Goal: Task Accomplishment & Management: Complete application form

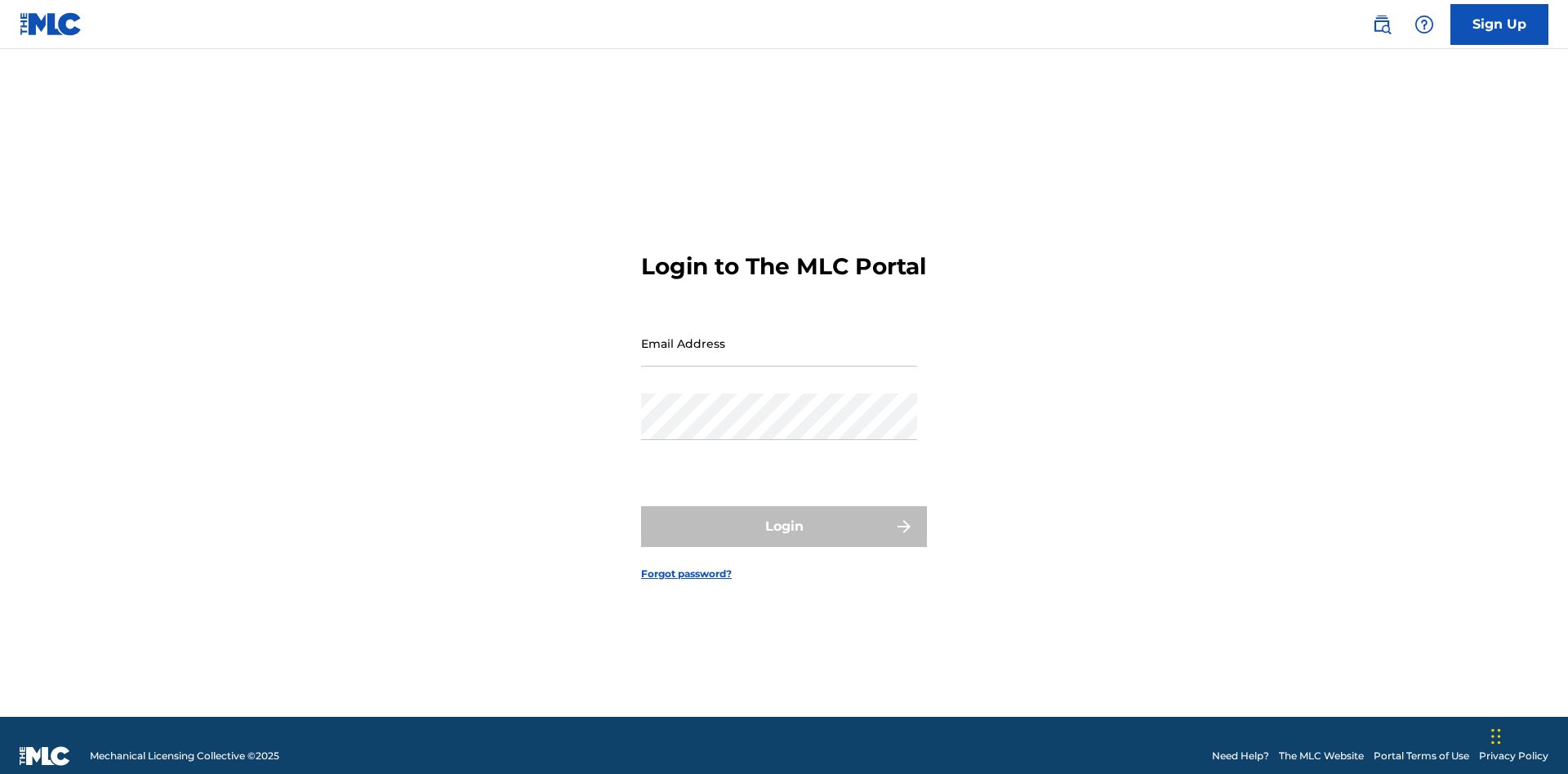
scroll to position [21, 0]
click at [779, 335] on input "Email Address" at bounding box center [779, 344] width 276 height 47
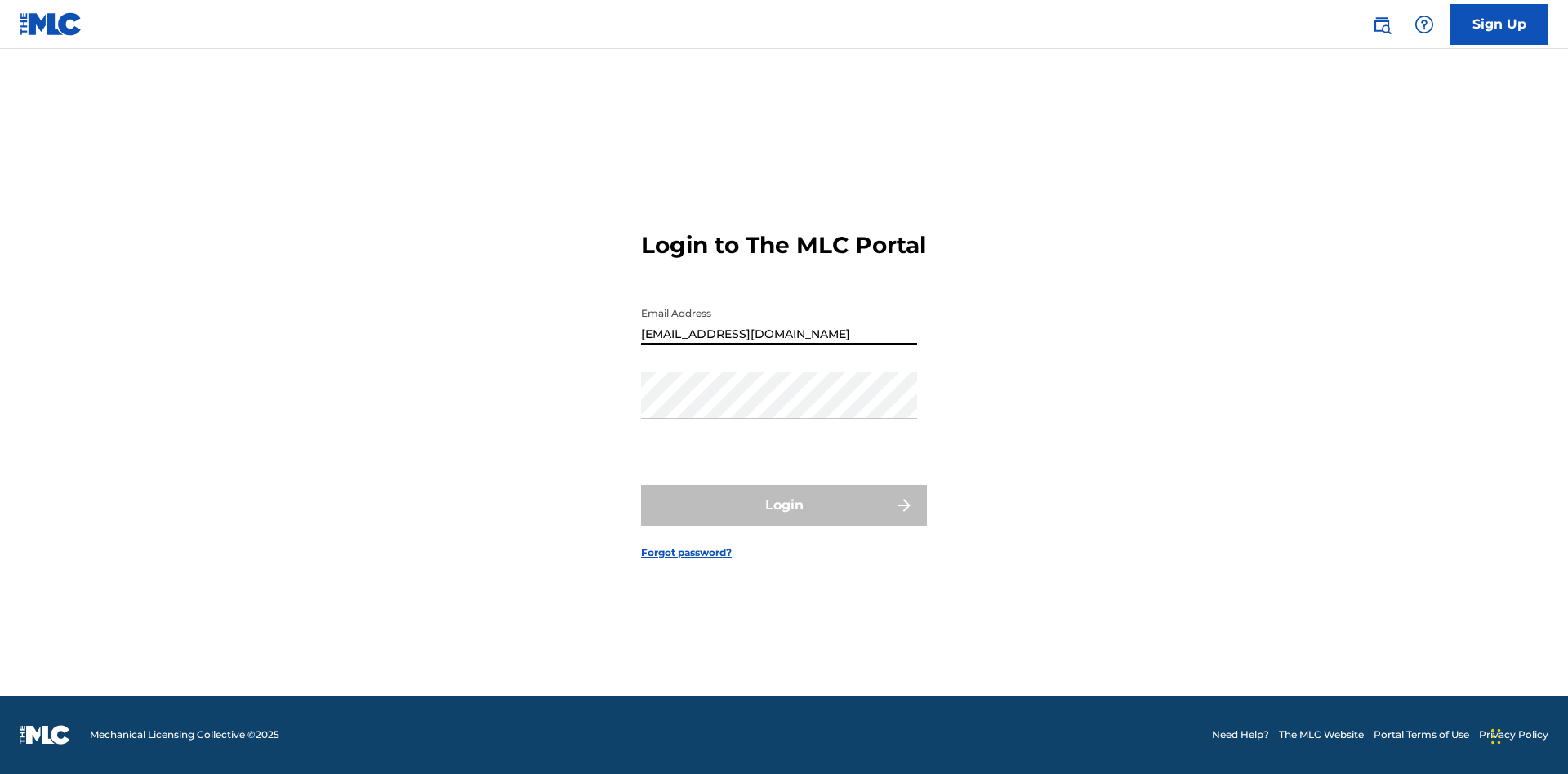
type input "Duke.McTesterson@gmail.com"
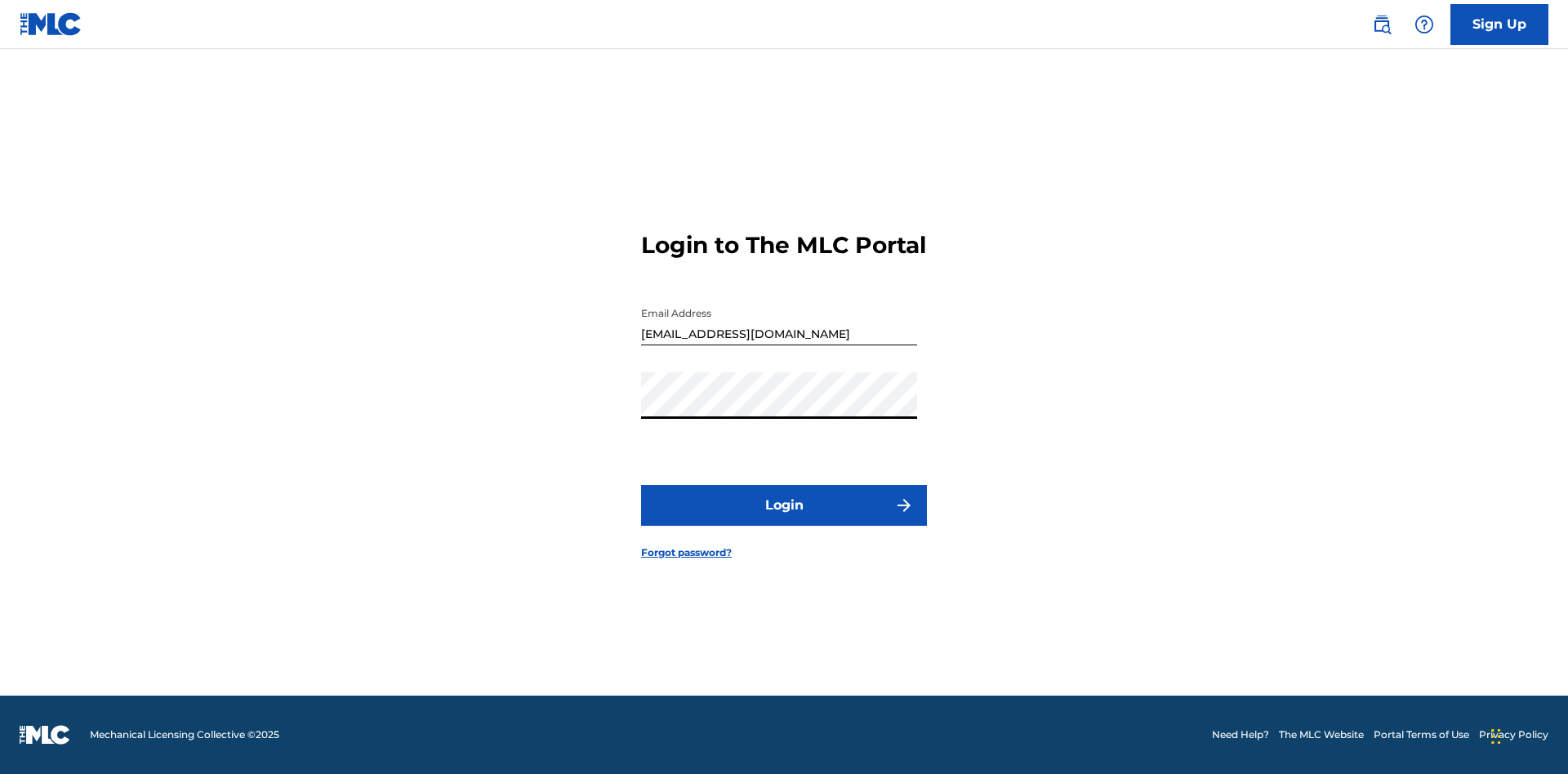
click at [784, 519] on button "Login" at bounding box center [784, 505] width 286 height 41
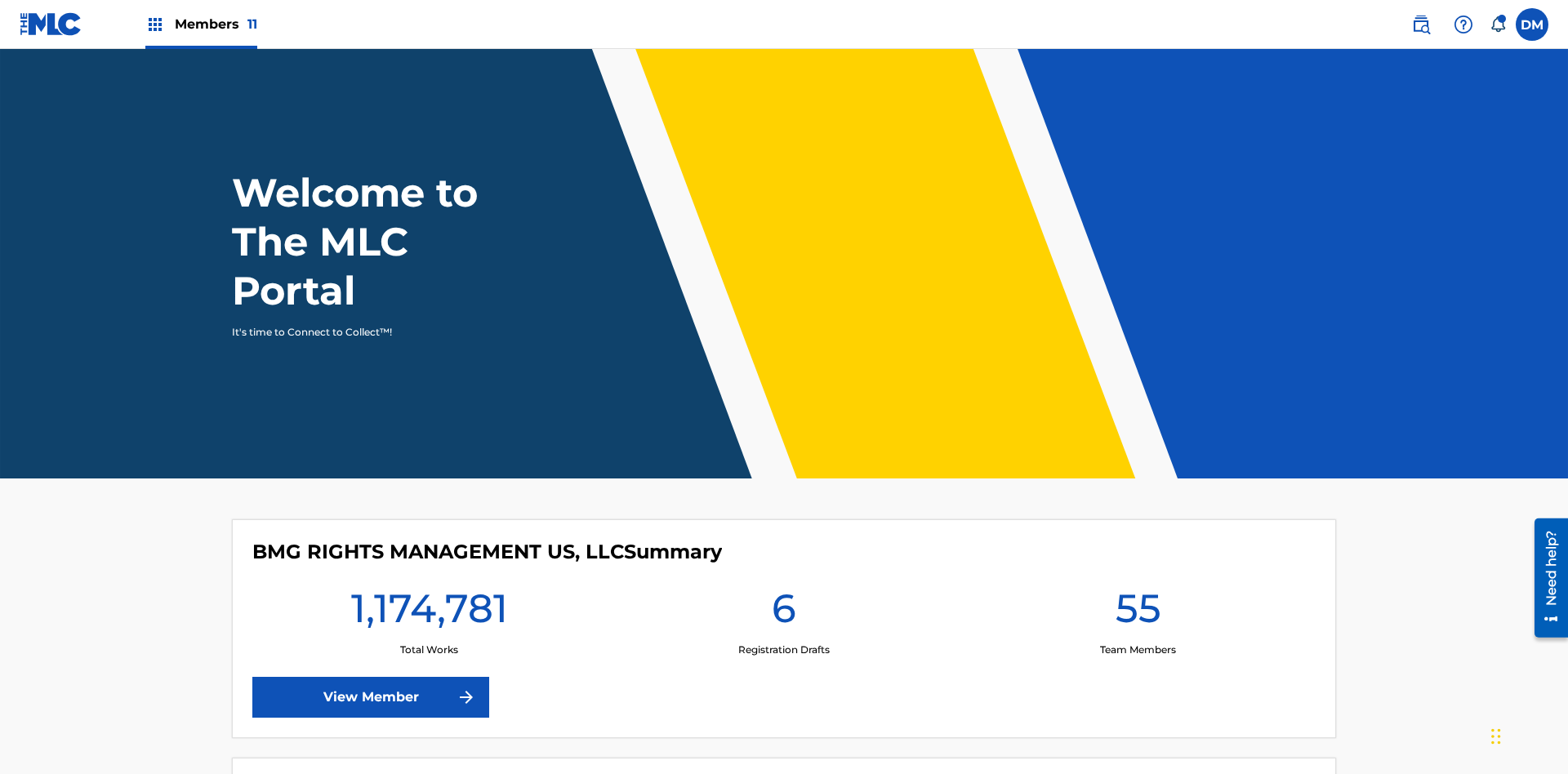
scroll to position [70, 0]
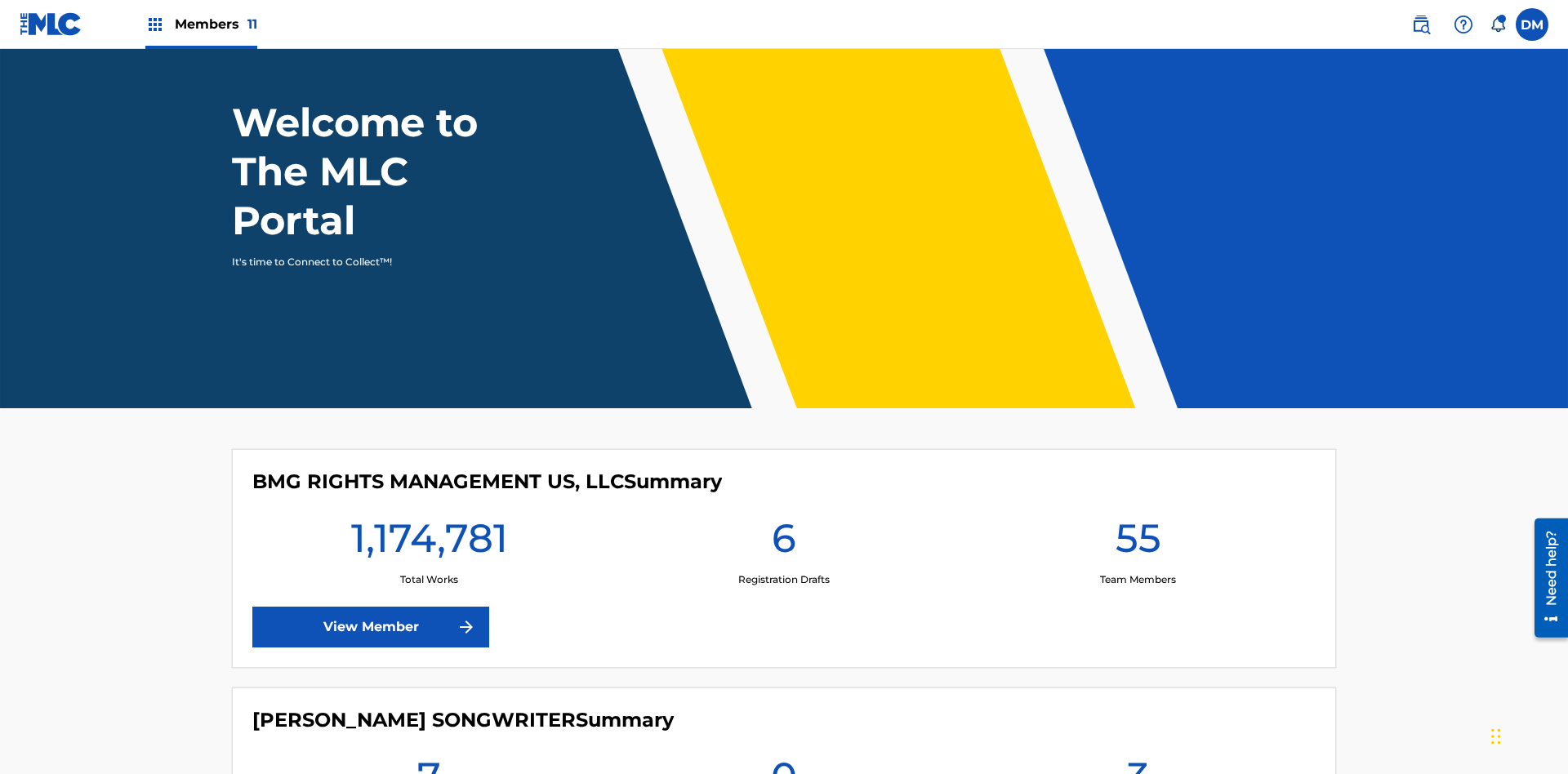
click at [201, 23] on span "Members 11" at bounding box center [216, 24] width 83 height 18
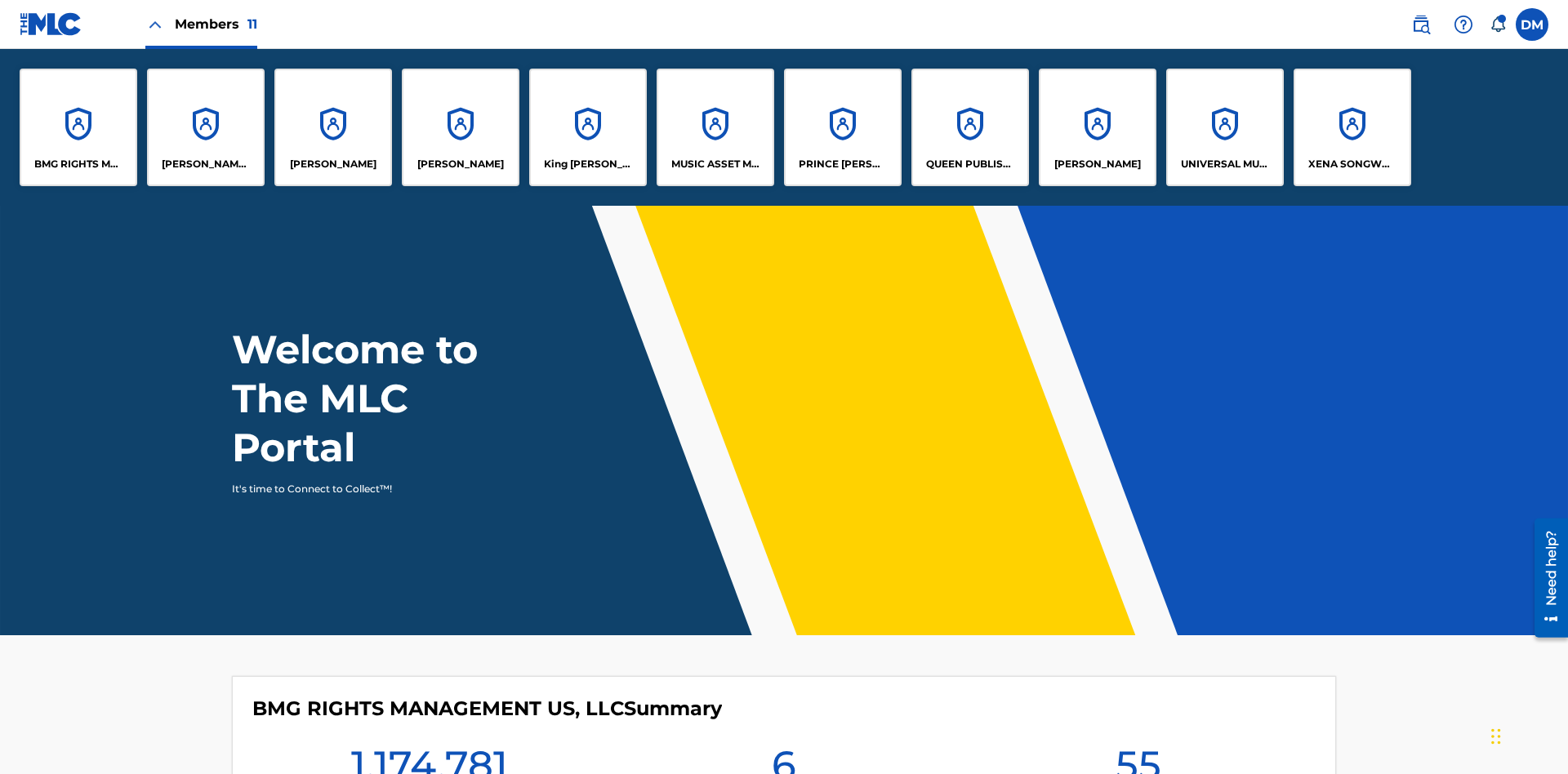
scroll to position [59, 0]
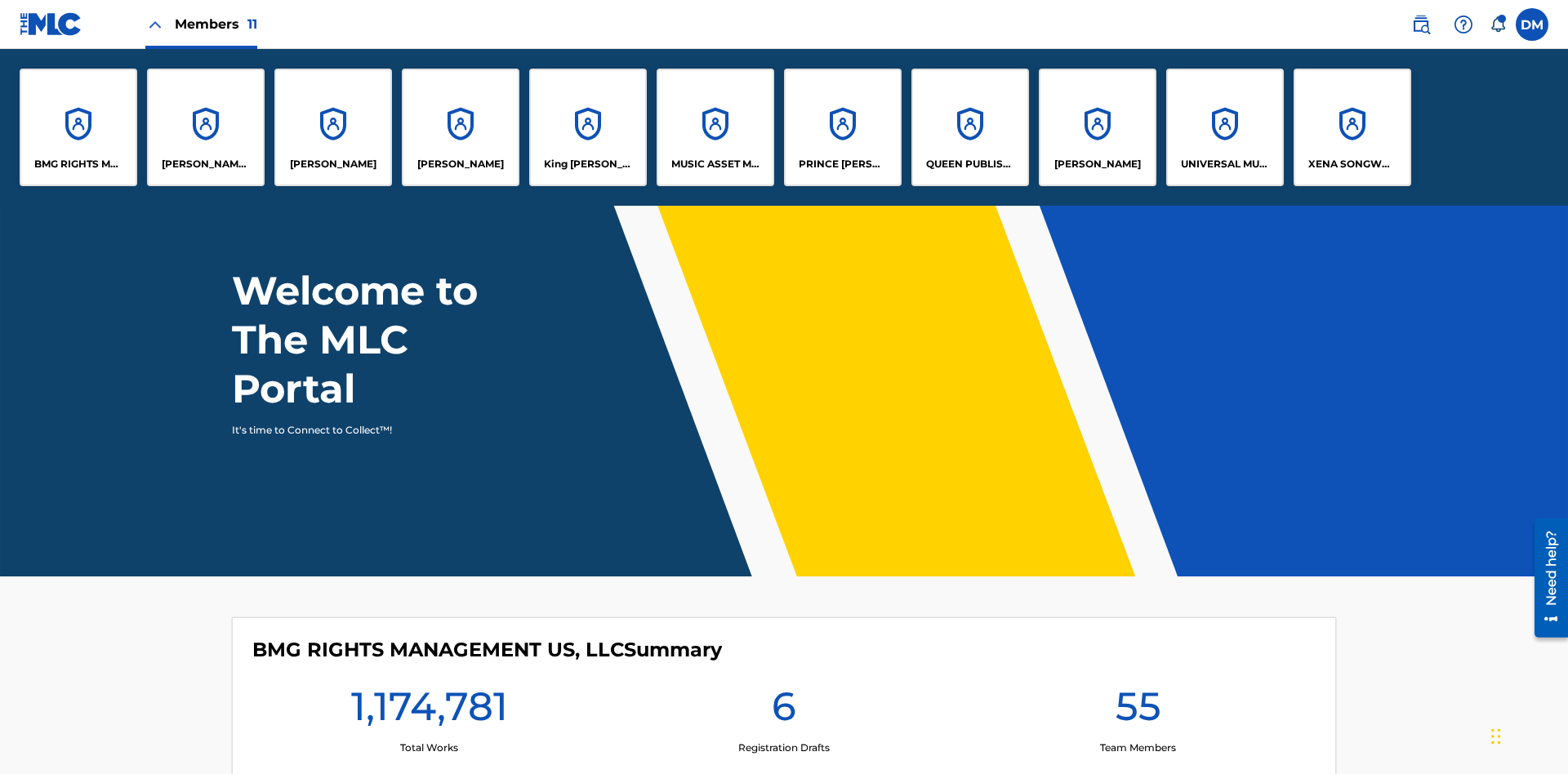
click at [1224, 164] on p "UNIVERSAL MUSIC PUB GROUP" at bounding box center [1225, 164] width 89 height 15
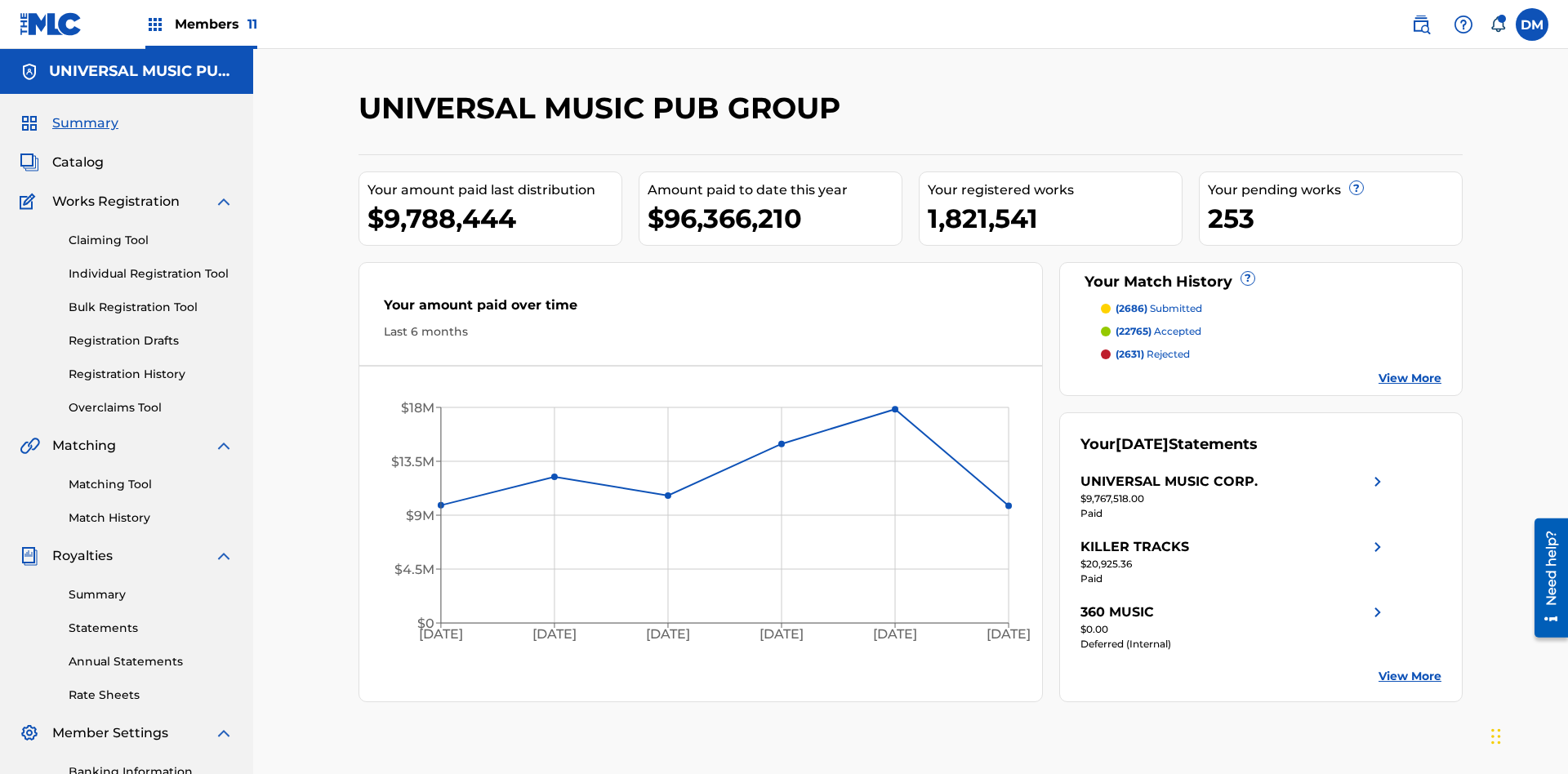
click at [151, 265] on link "Individual Registration Tool" at bounding box center [151, 273] width 165 height 18
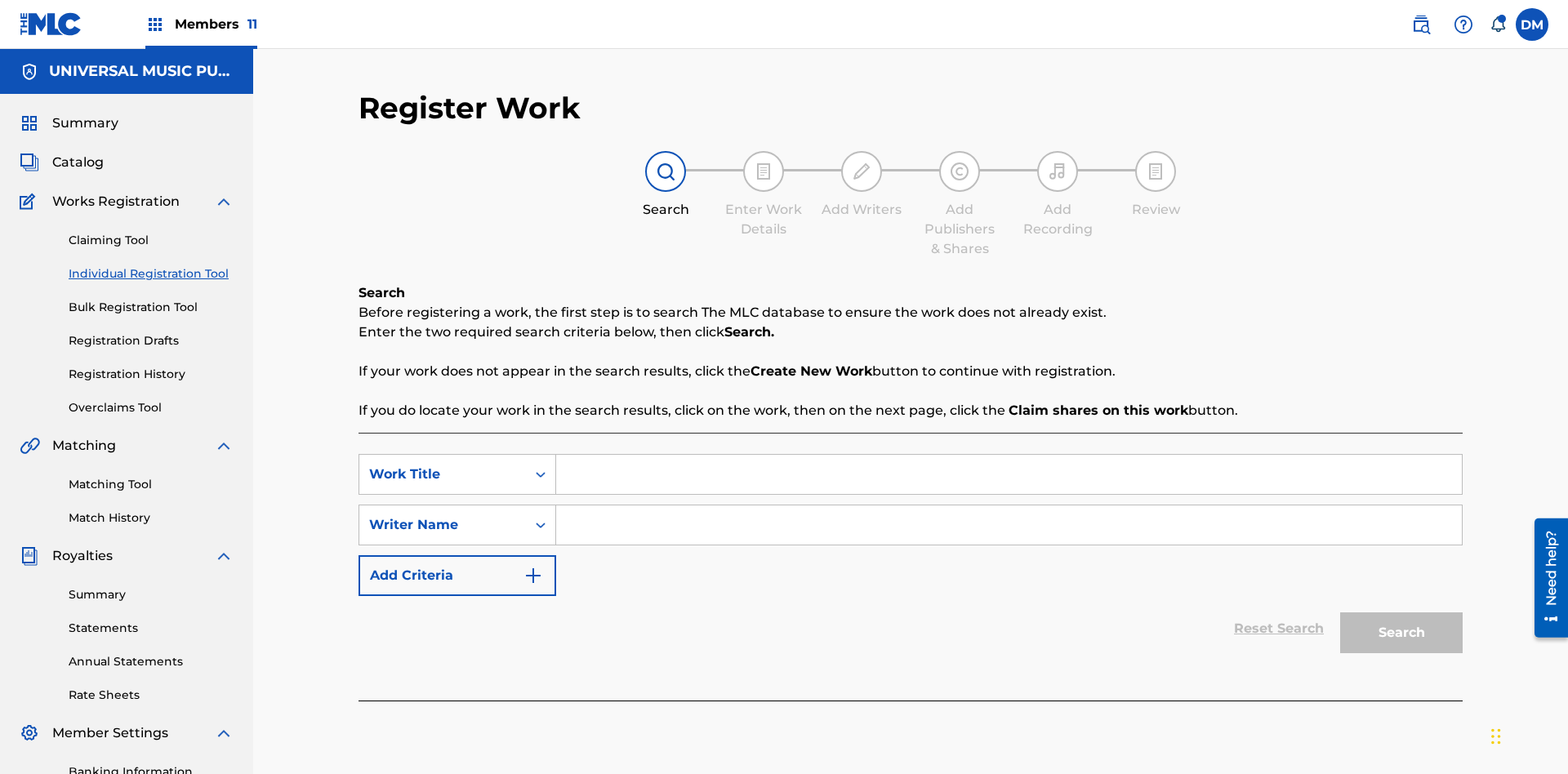
scroll to position [238, 0]
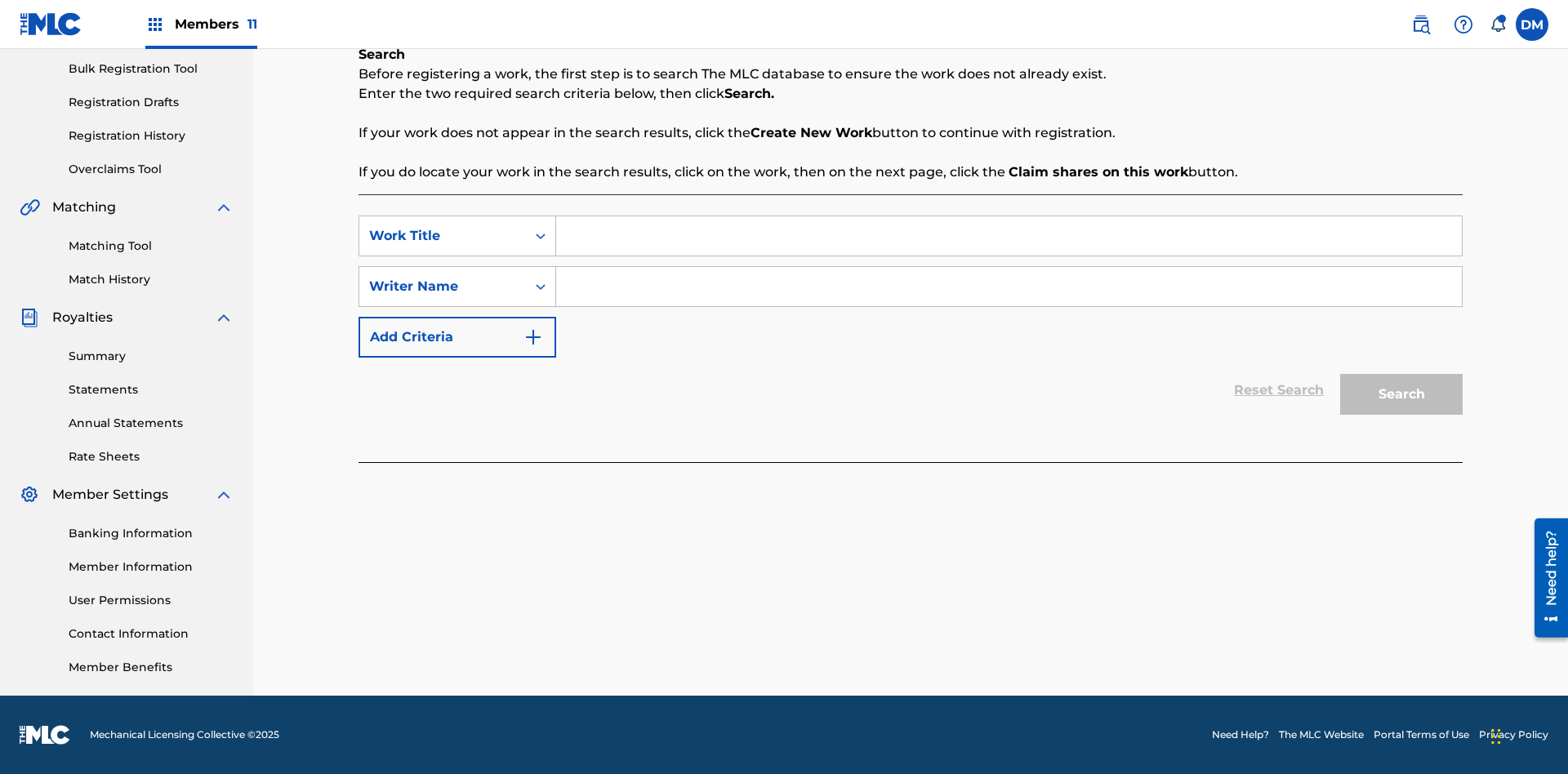
click at [1009, 236] on input "Search Form" at bounding box center [1009, 236] width 906 height 39
type input "Internal User Limitation Test Work"
click at [1009, 287] on input "Search Form" at bounding box center [1009, 286] width 906 height 39
type input "Test"
click at [1402, 395] on button "Search" at bounding box center [1401, 394] width 122 height 41
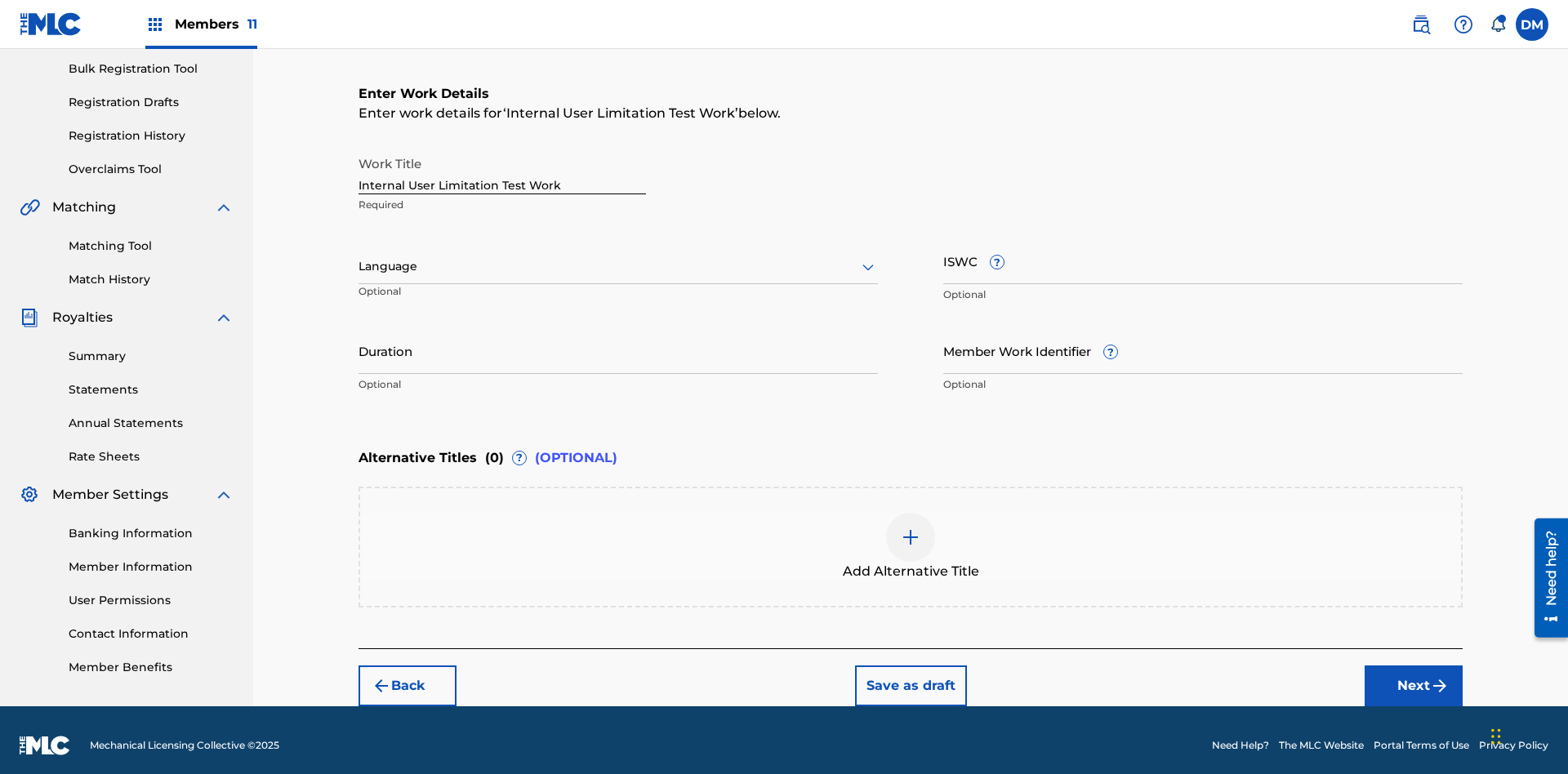
click at [502, 160] on input "Internal User Limitation Test Work" at bounding box center [503, 171] width 288 height 47
click at [910, 675] on button "Save as draft" at bounding box center [911, 685] width 112 height 41
click at [1532, 23] on label at bounding box center [1531, 24] width 33 height 33
click at [1532, 24] on input "DM Duke McTesterson duke.mctesterson@gmail.com Notification Preferences Profile…" at bounding box center [1532, 24] width 0 height 0
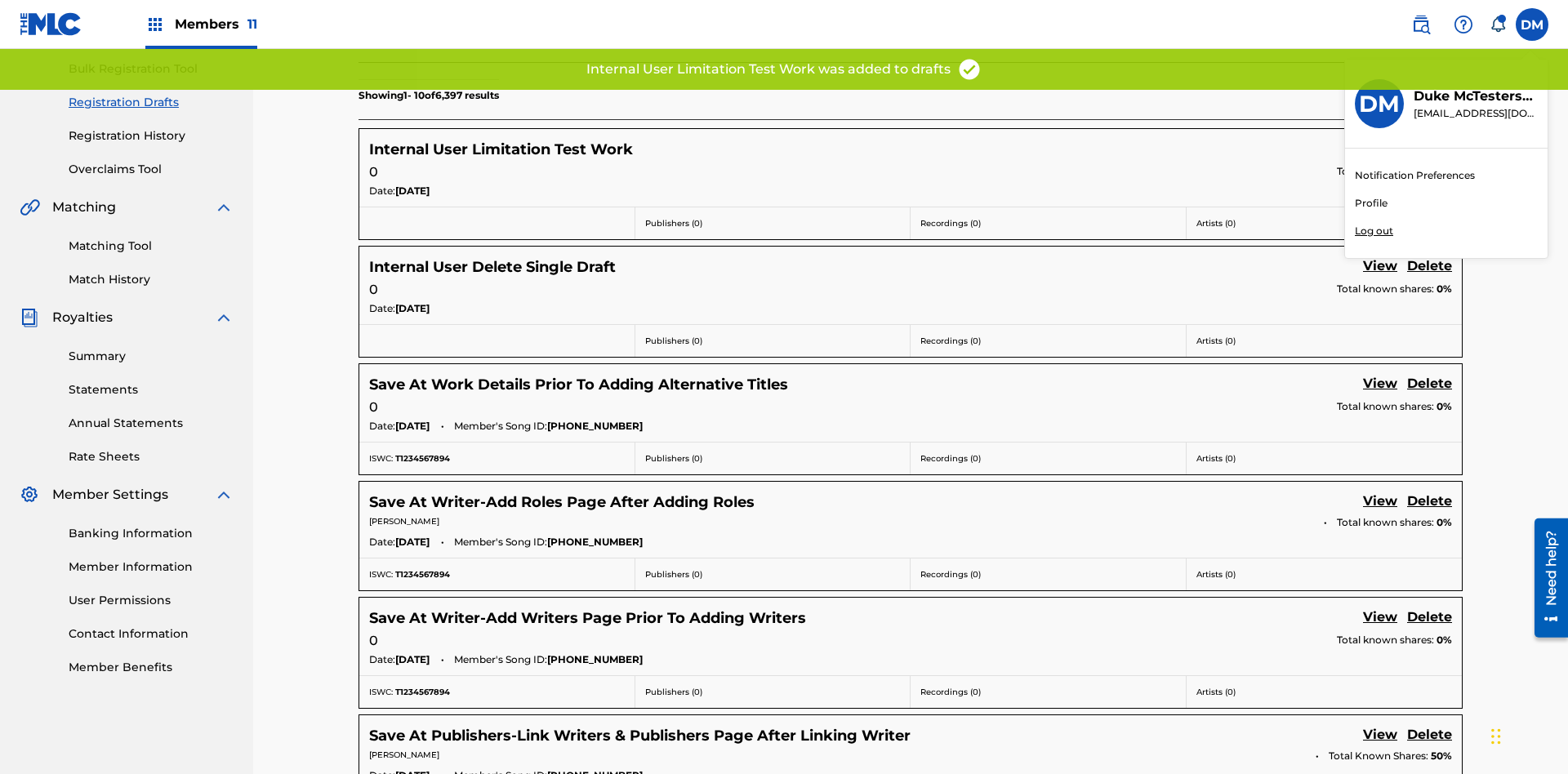
click at [1373, 231] on p "Log out" at bounding box center [1374, 232] width 38 height 15
click at [1532, 24] on input "DM Duke McTesterson duke.mctesterson@gmail.com Notification Preferences Profile…" at bounding box center [1532, 24] width 0 height 0
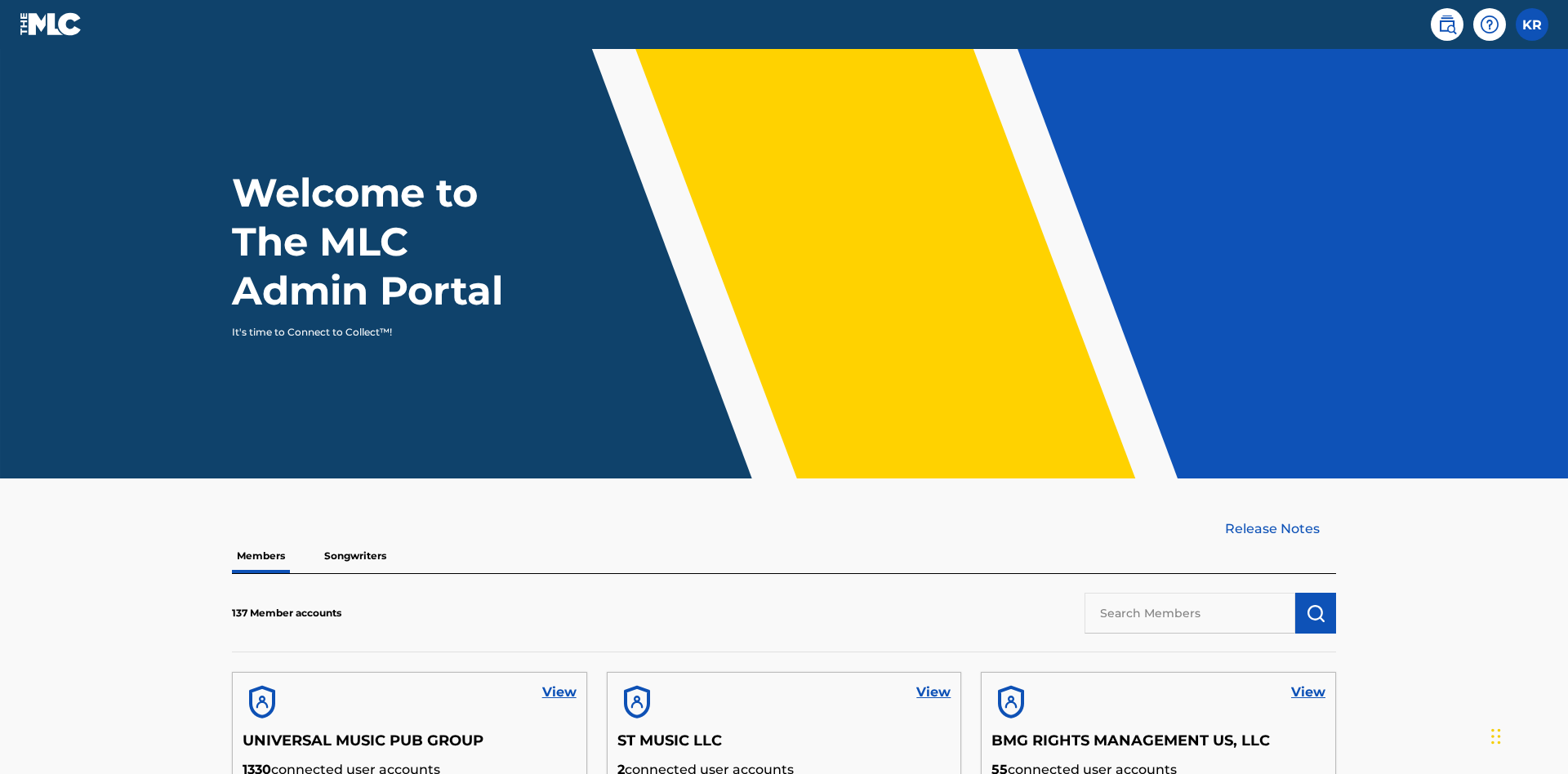
click at [1190, 593] on input "text" at bounding box center [1190, 613] width 211 height 41
click at [1315, 603] on img "submit" at bounding box center [1315, 613] width 19 height 19
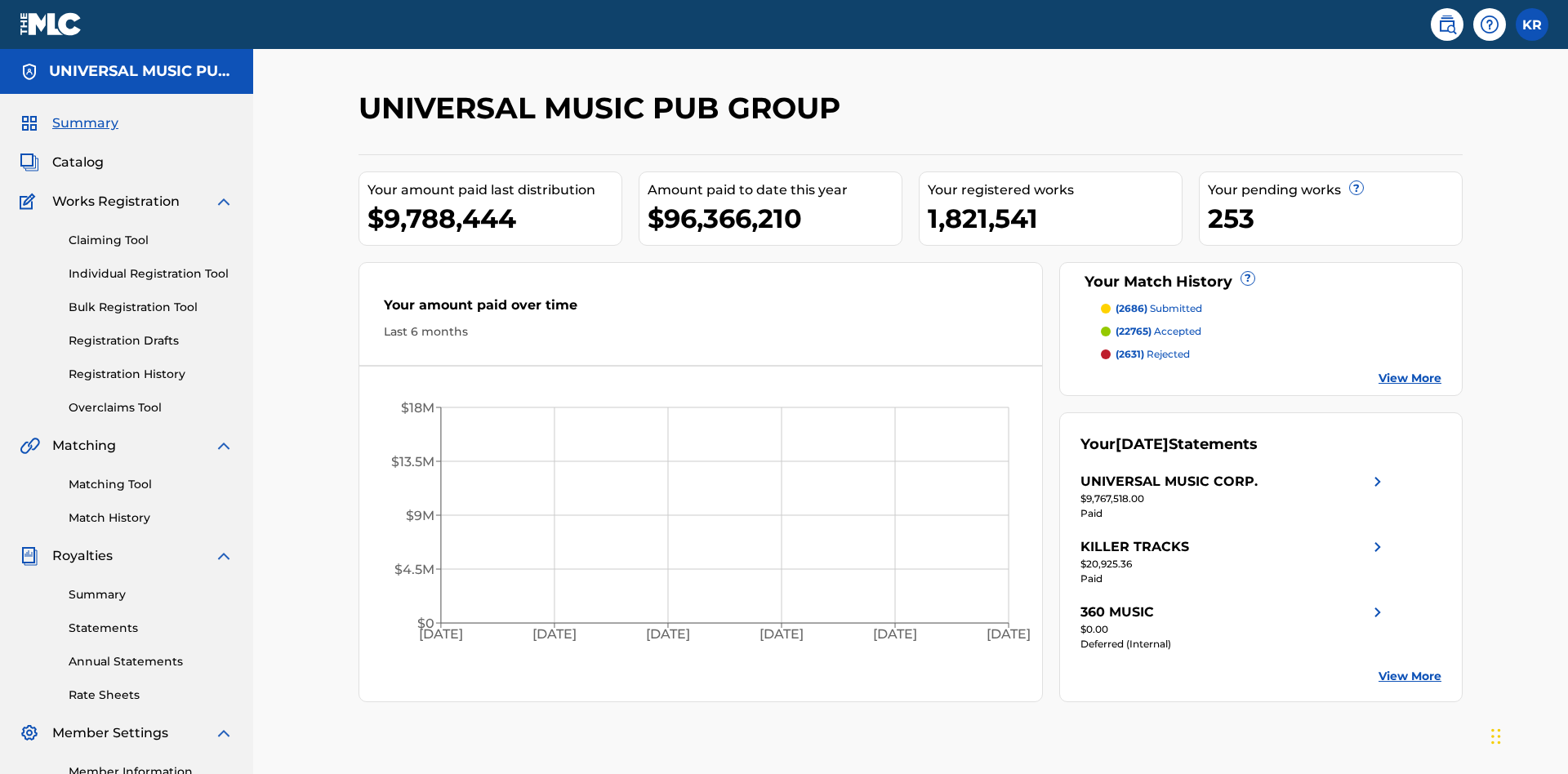
click at [151, 332] on link "Registration Drafts" at bounding box center [151, 340] width 165 height 18
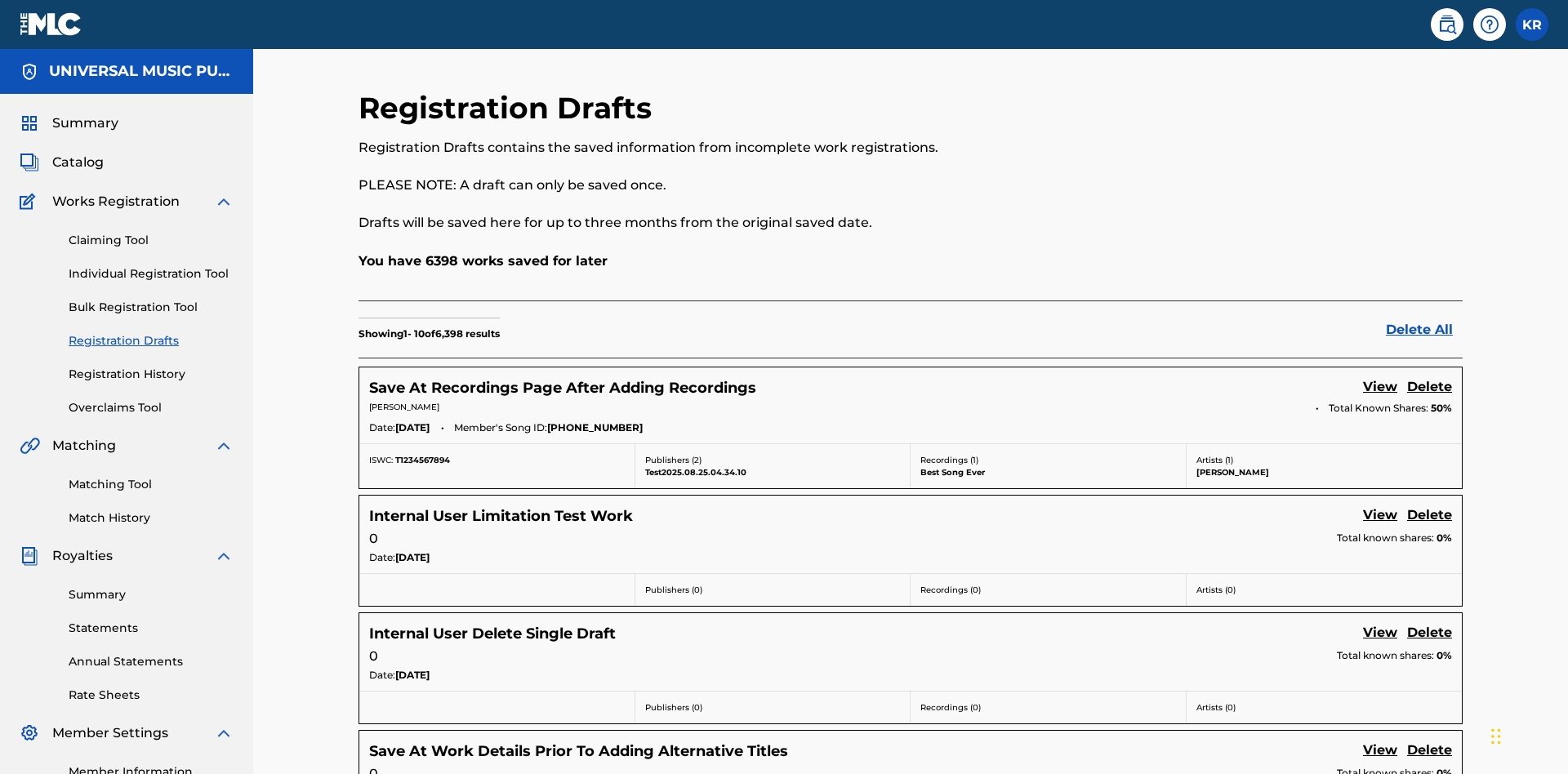
click at [1380, 505] on link "View" at bounding box center [1380, 516] width 34 height 22
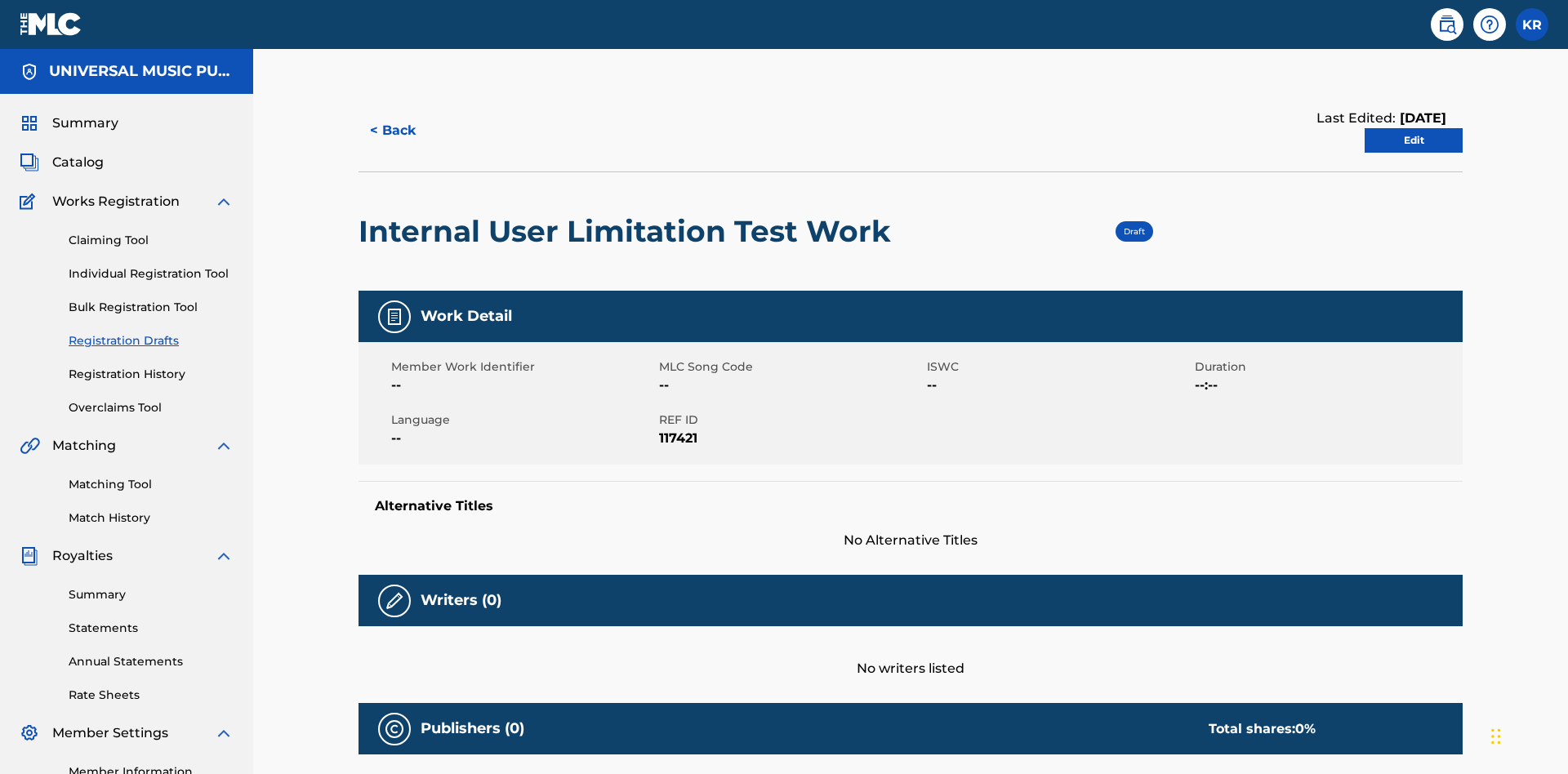
click at [1413, 128] on link "Edit" at bounding box center [1413, 140] width 98 height 24
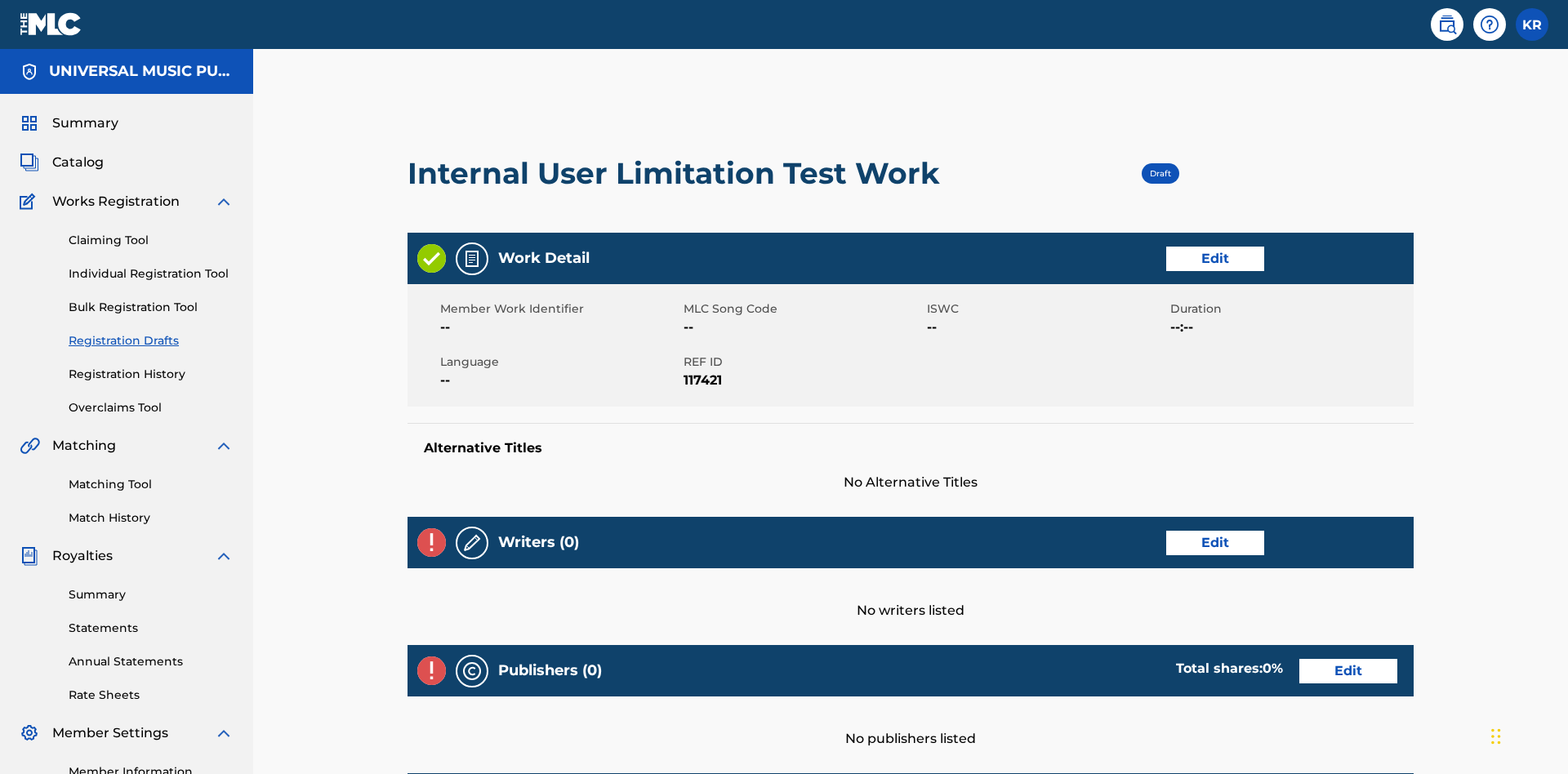
click at [1166, 247] on link "Edit" at bounding box center [1214, 258] width 98 height 24
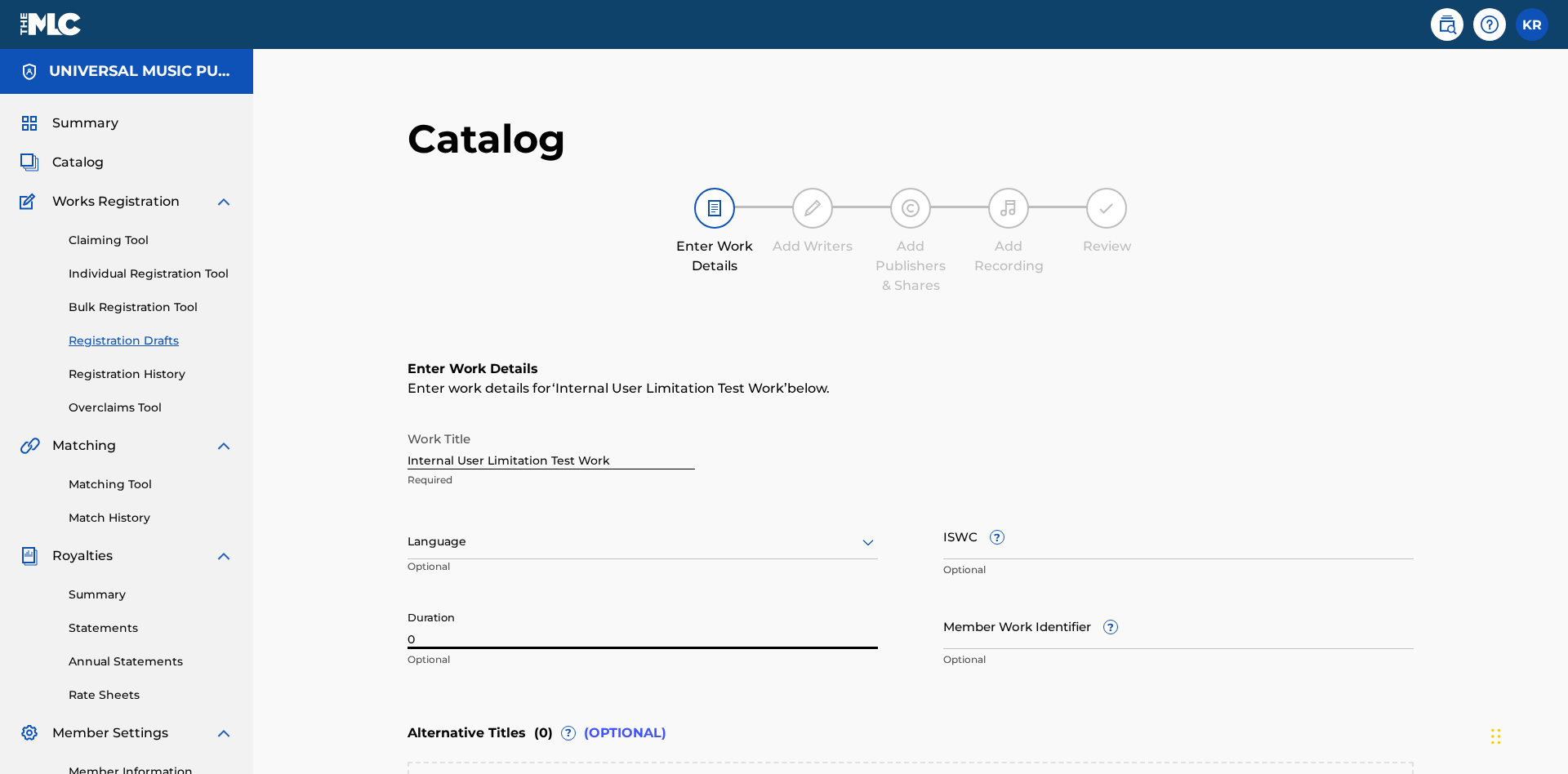
click at [407, 603] on input "0" at bounding box center [642, 626] width 470 height 47
type input "00:00"
click at [858, 532] on icon at bounding box center [867, 542] width 19 height 19
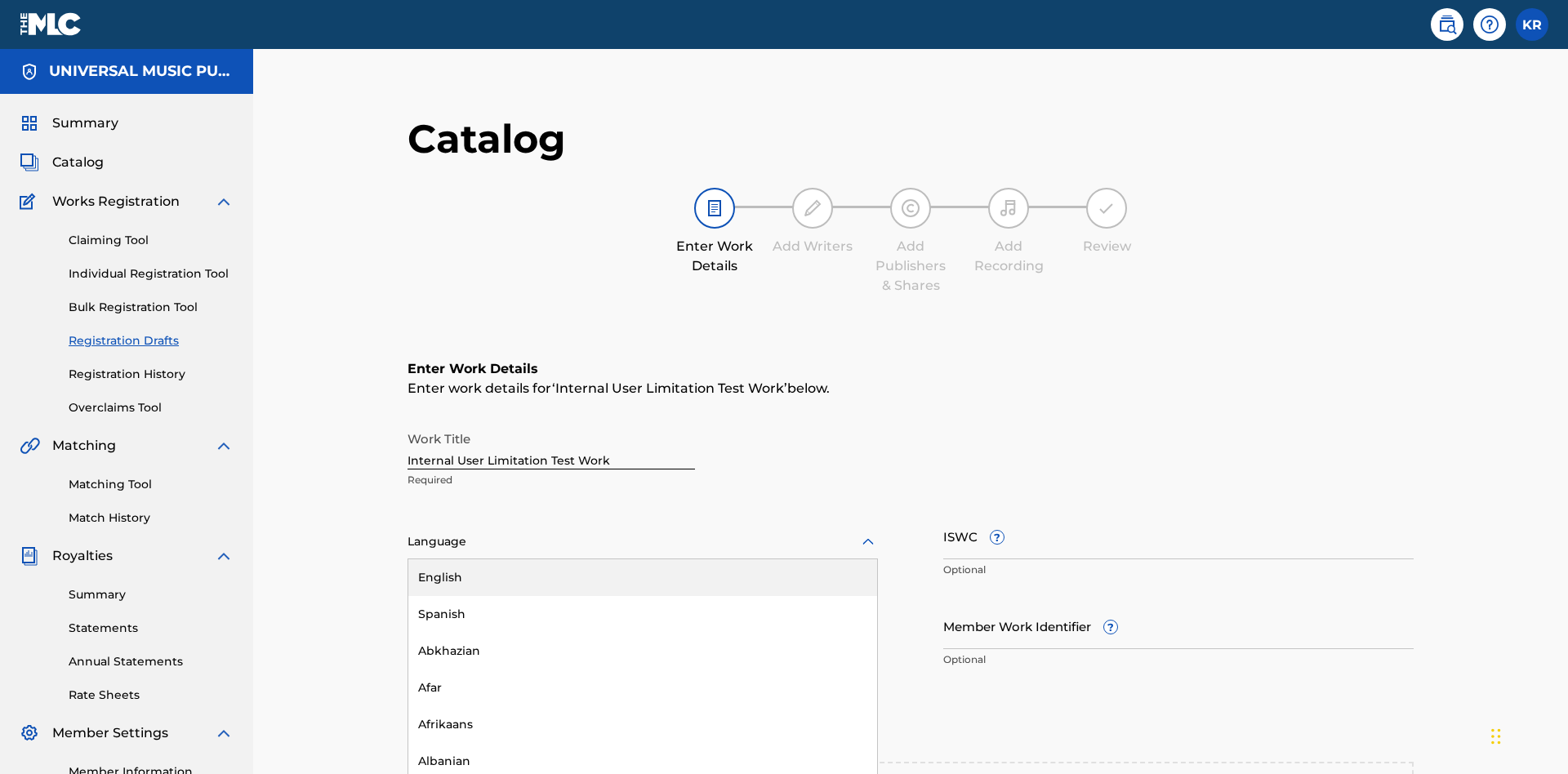
scroll to position [309, 407]
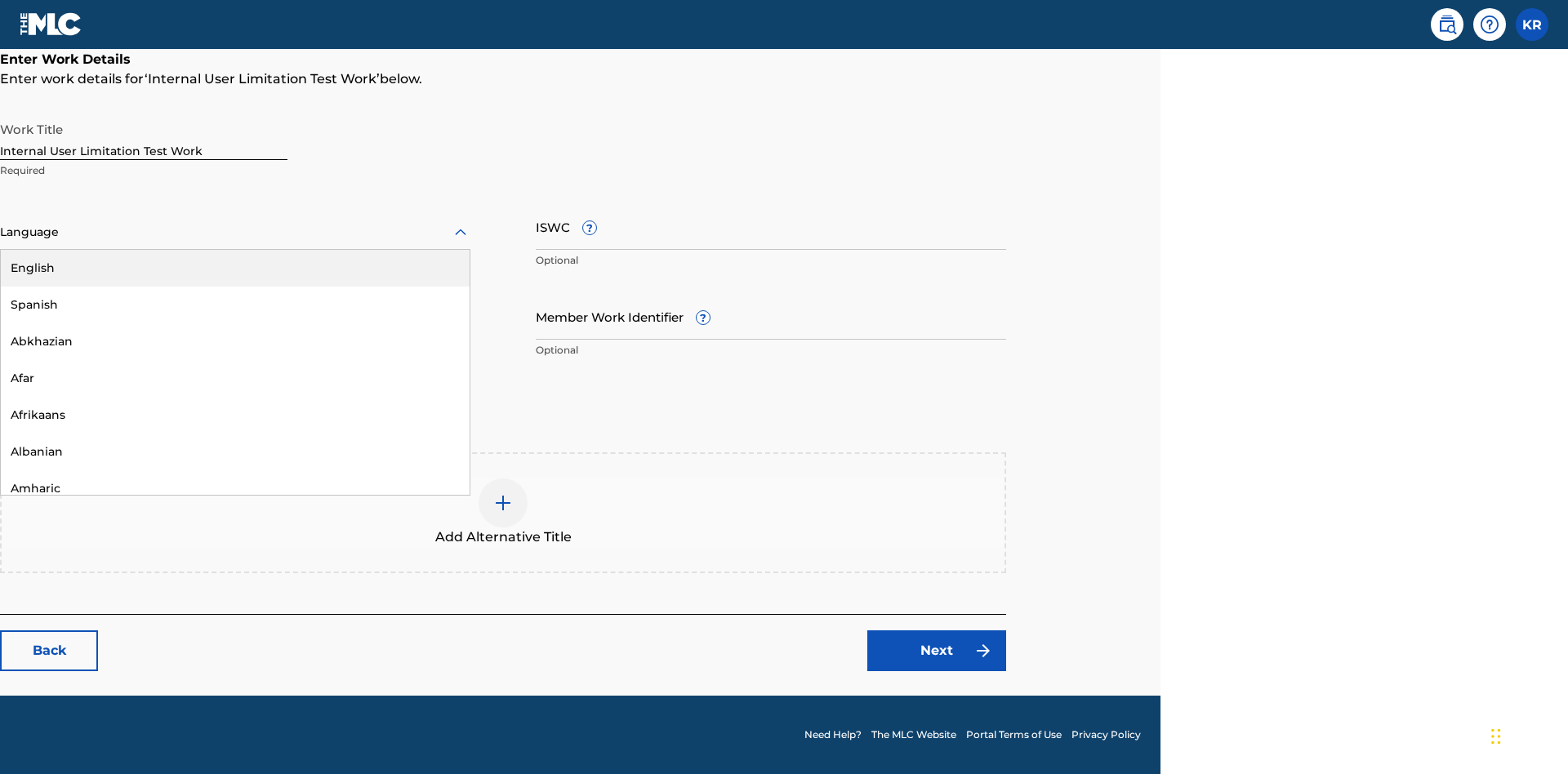
click at [235, 304] on div "Spanish" at bounding box center [235, 305] width 468 height 37
click at [771, 316] on input "Member Work Identifier ?" at bounding box center [771, 317] width 470 height 47
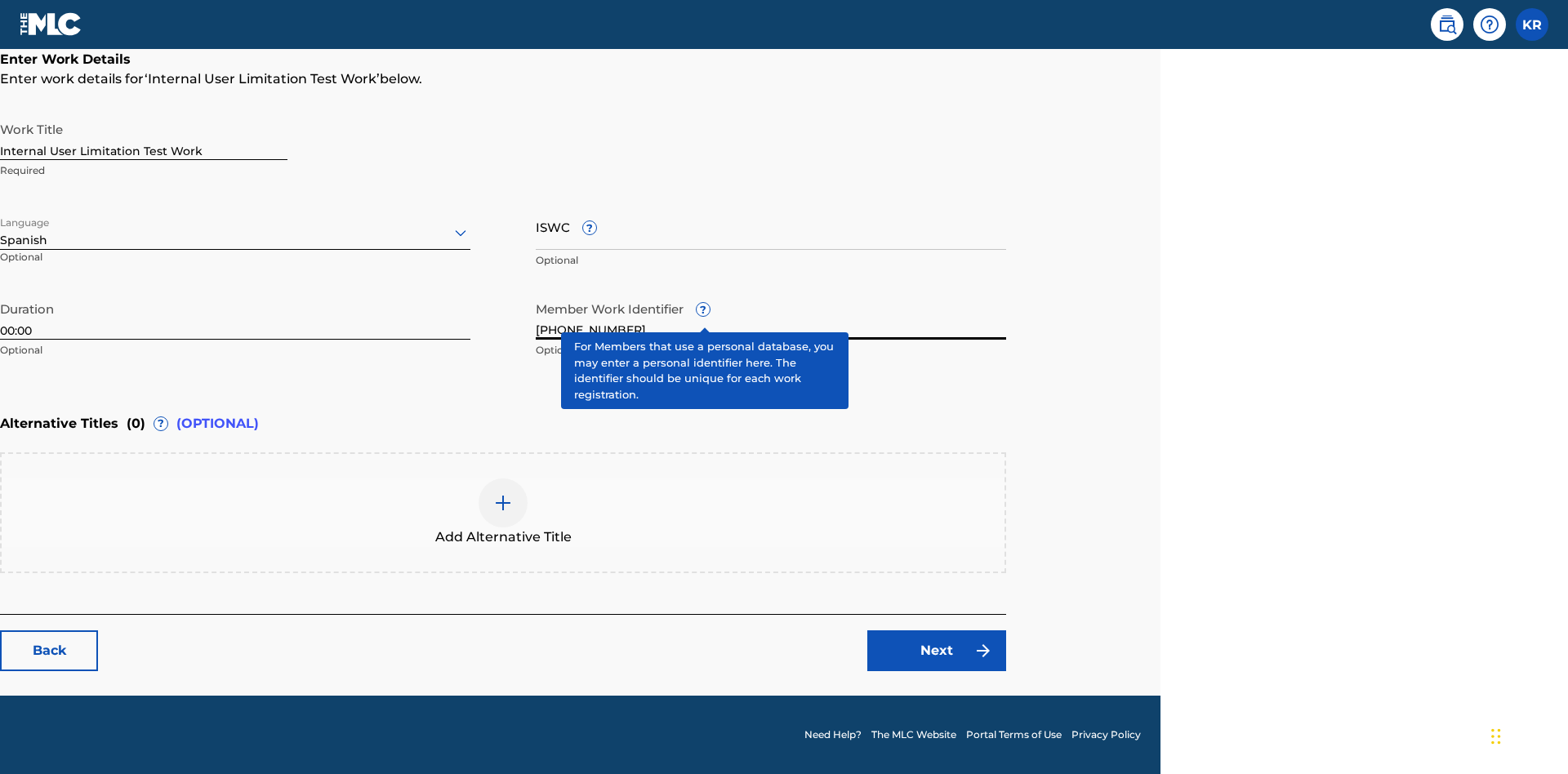
type input "[PHONE_NUMBER]"
click at [771, 226] on input "ISWC ?" at bounding box center [771, 227] width 470 height 47
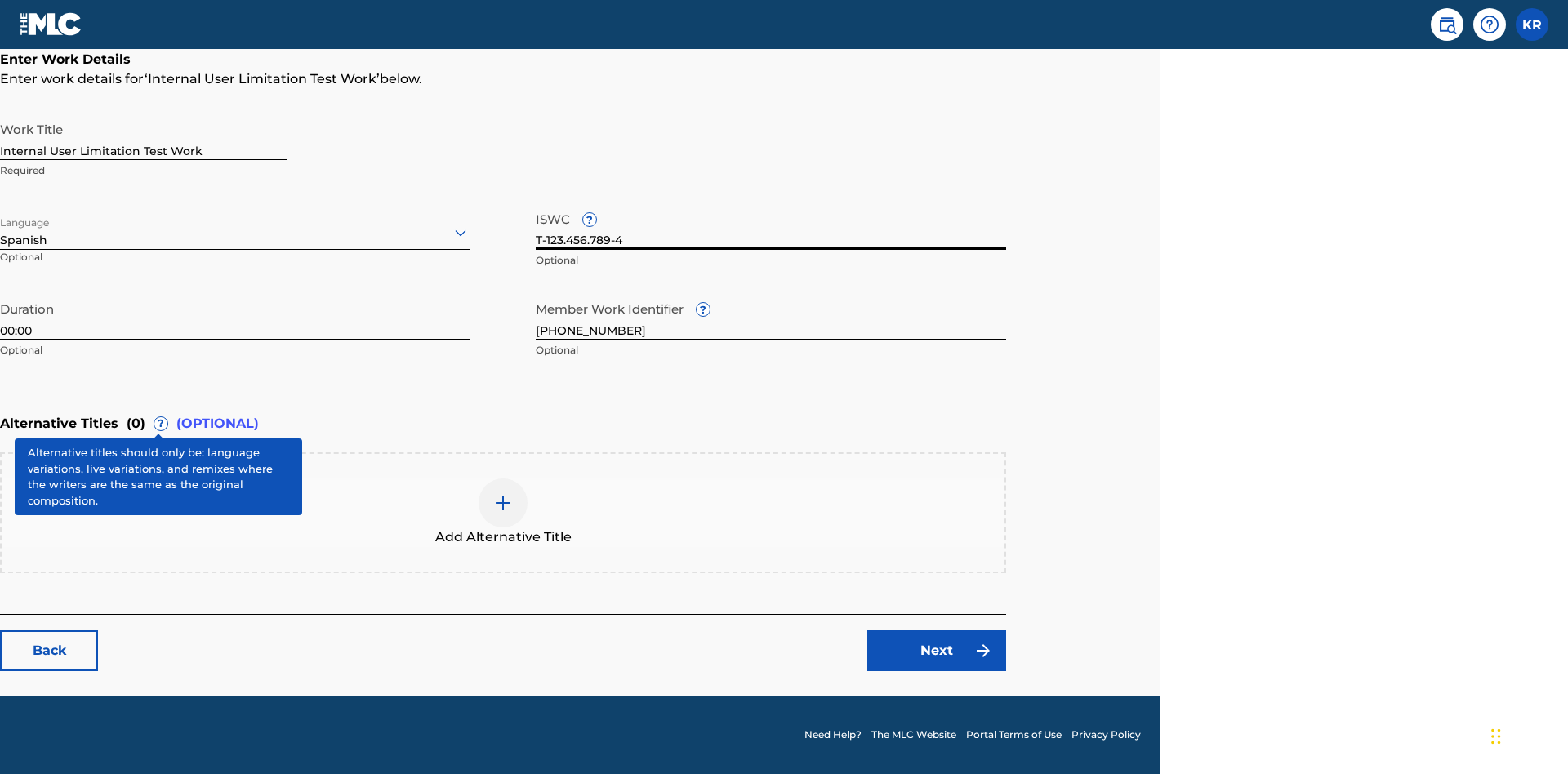
type input "T-123.456.789-4"
click at [503, 512] on img at bounding box center [503, 502] width 19 height 19
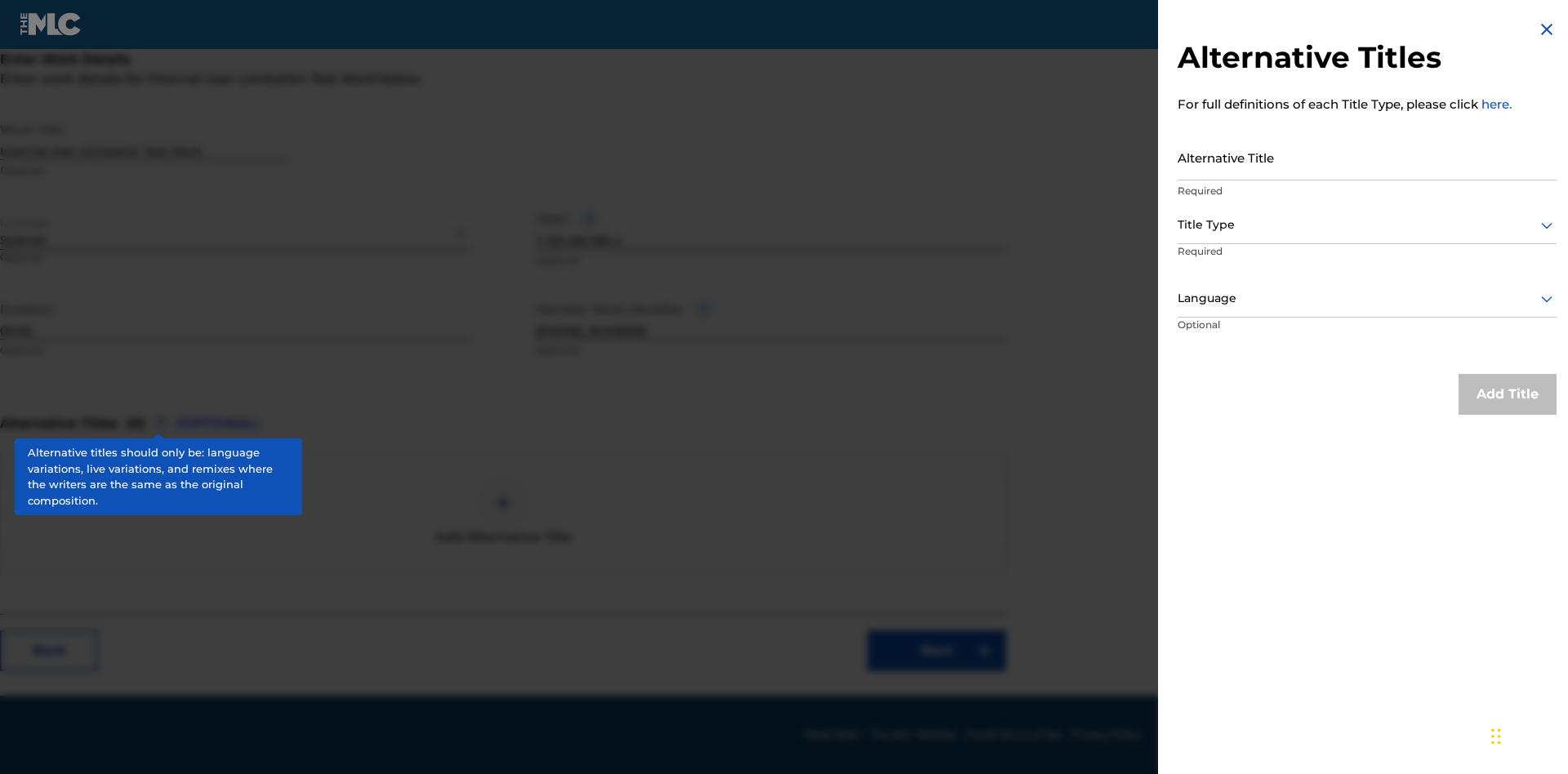
click at [1367, 156] on input "Alternative Title" at bounding box center [1366, 157] width 379 height 47
type input "Alt Title"
click at [1367, 225] on div at bounding box center [1366, 225] width 379 height 20
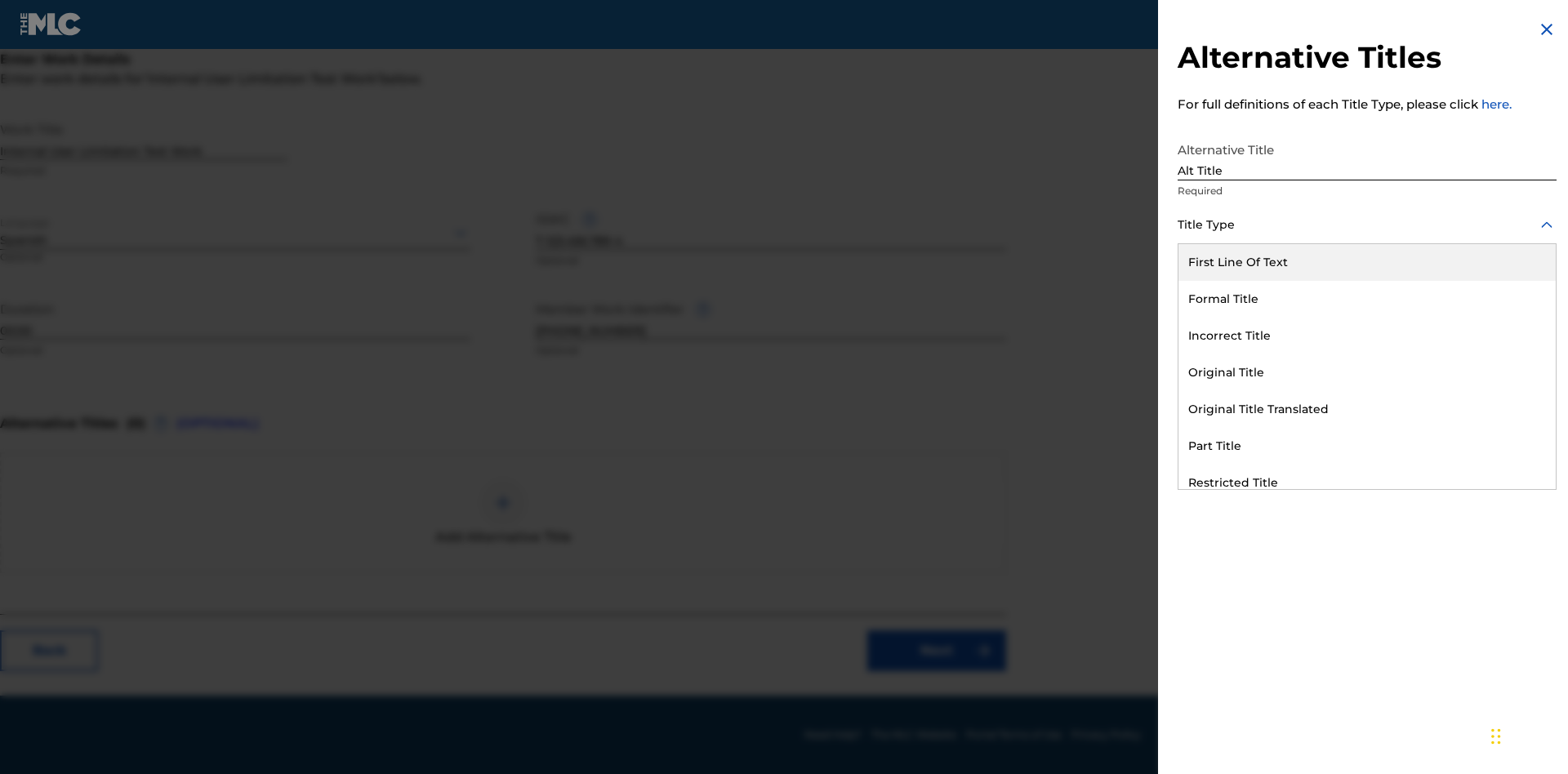
click at [1367, 372] on div "Original Title" at bounding box center [1366, 373] width 377 height 37
click at [1367, 298] on div at bounding box center [1366, 298] width 379 height 20
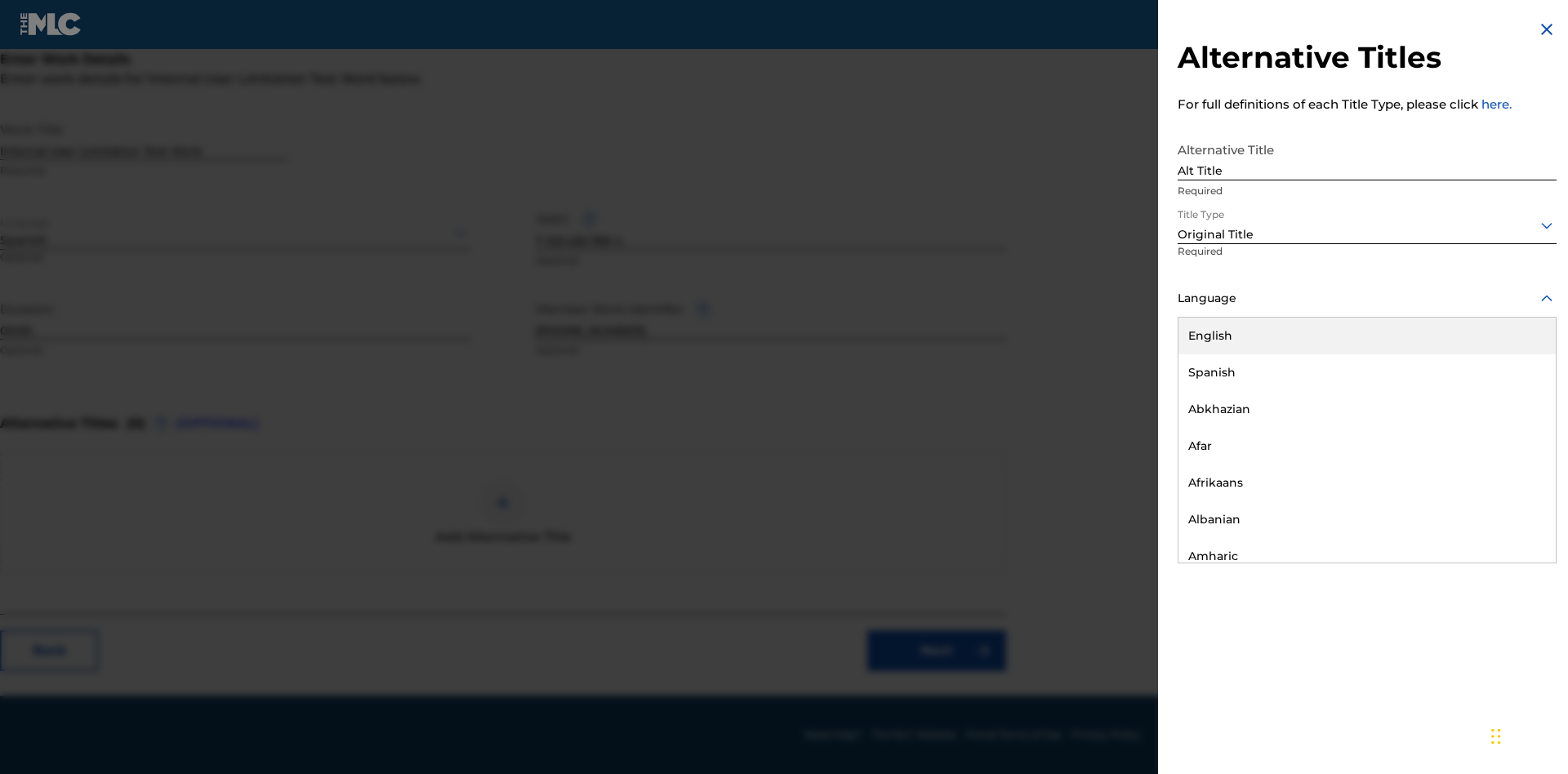
scroll to position [0, 0]
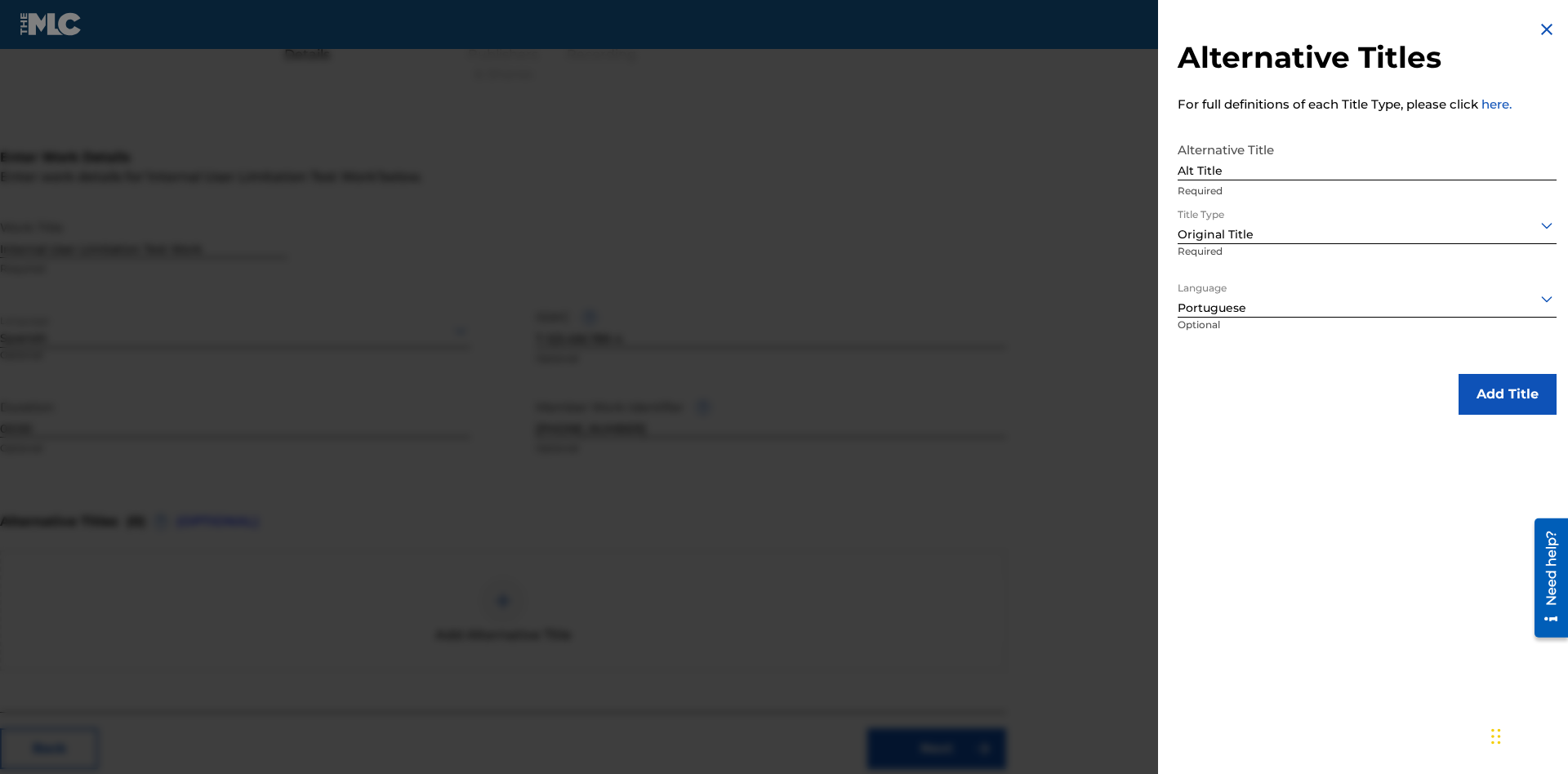
click at [1507, 394] on button "Add Title" at bounding box center [1507, 394] width 98 height 41
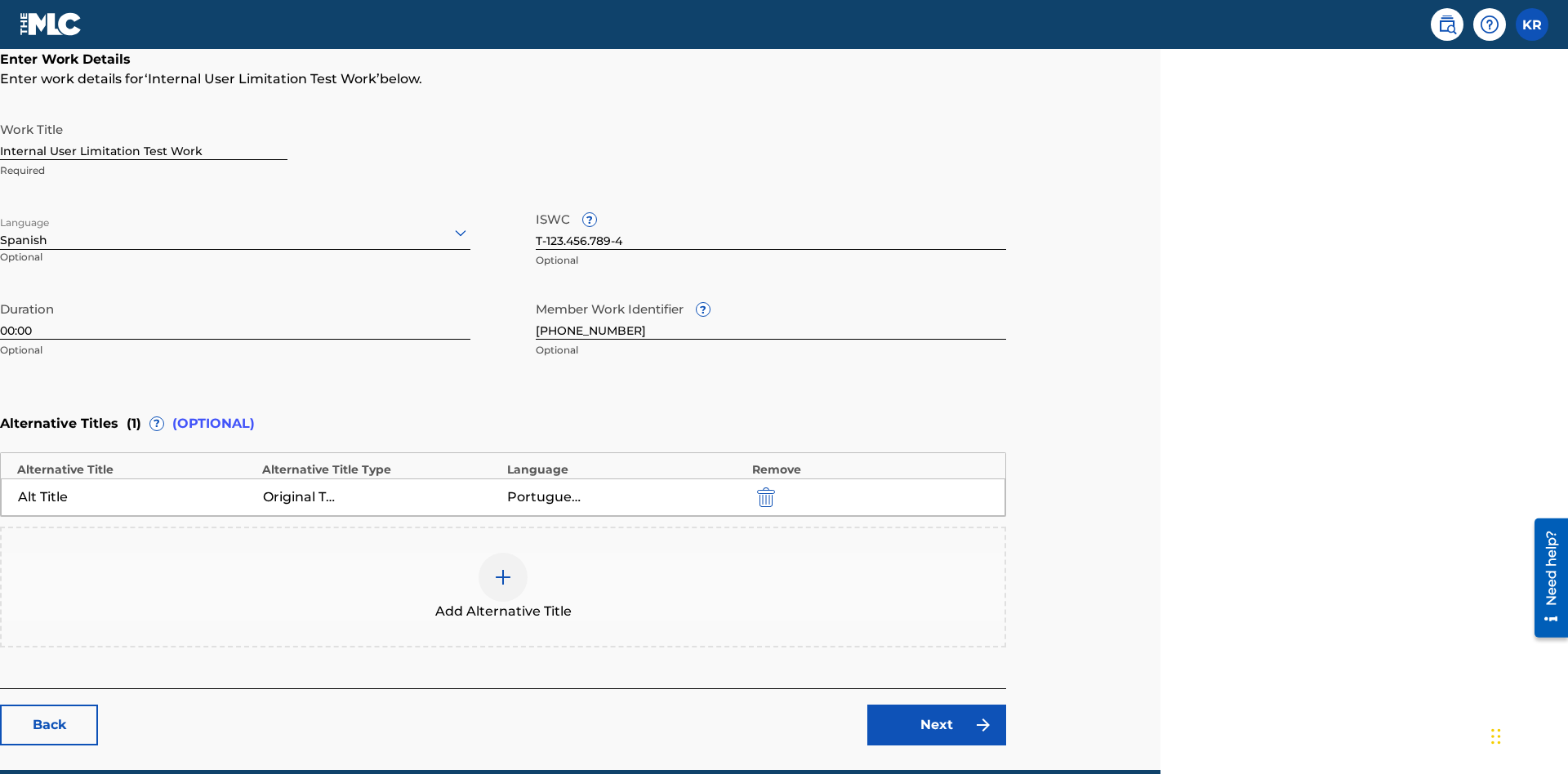
click at [503, 552] on div at bounding box center [503, 577] width 49 height 49
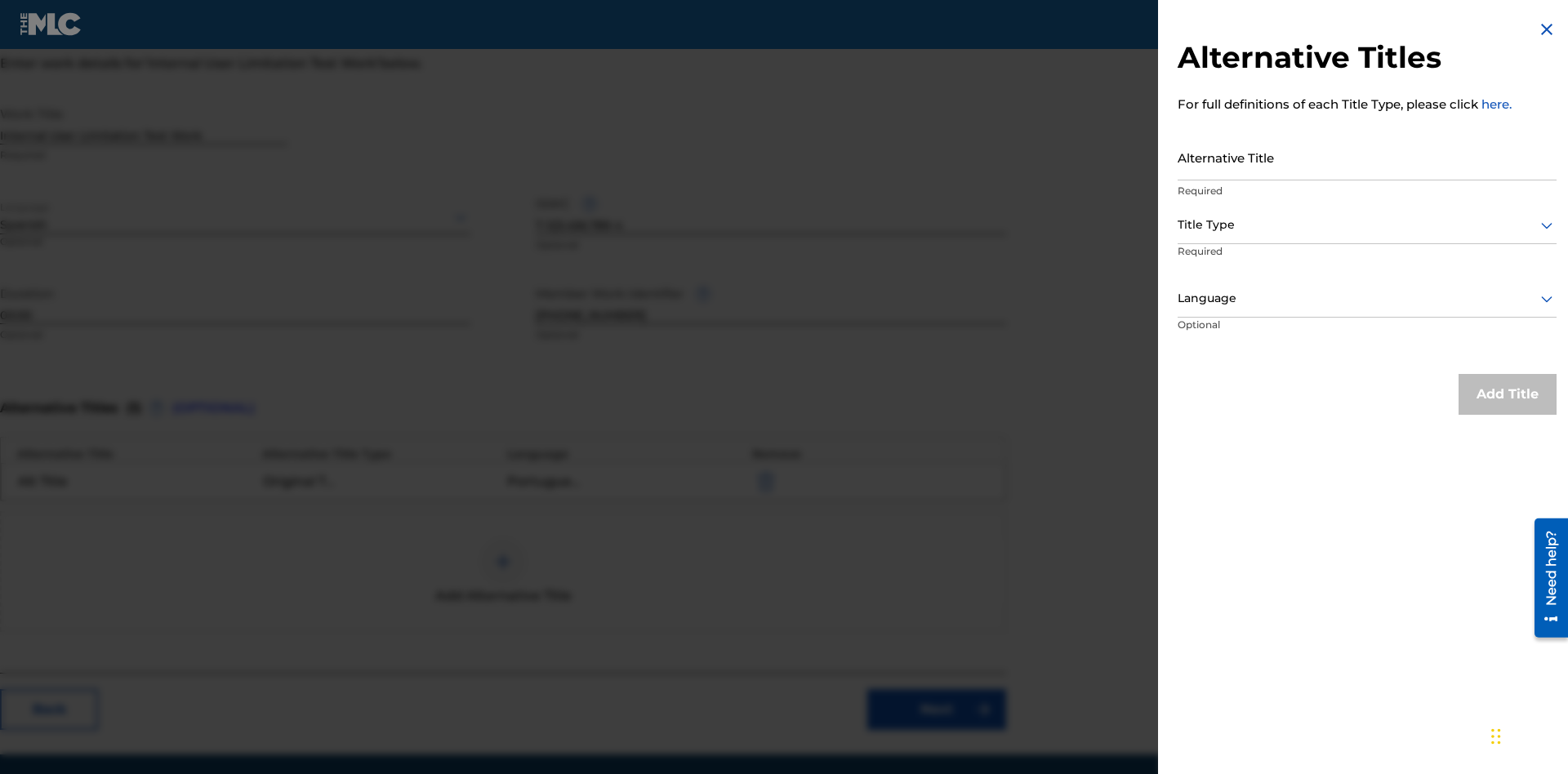
click at [1367, 156] on input "Alternative Title" at bounding box center [1366, 157] width 379 height 47
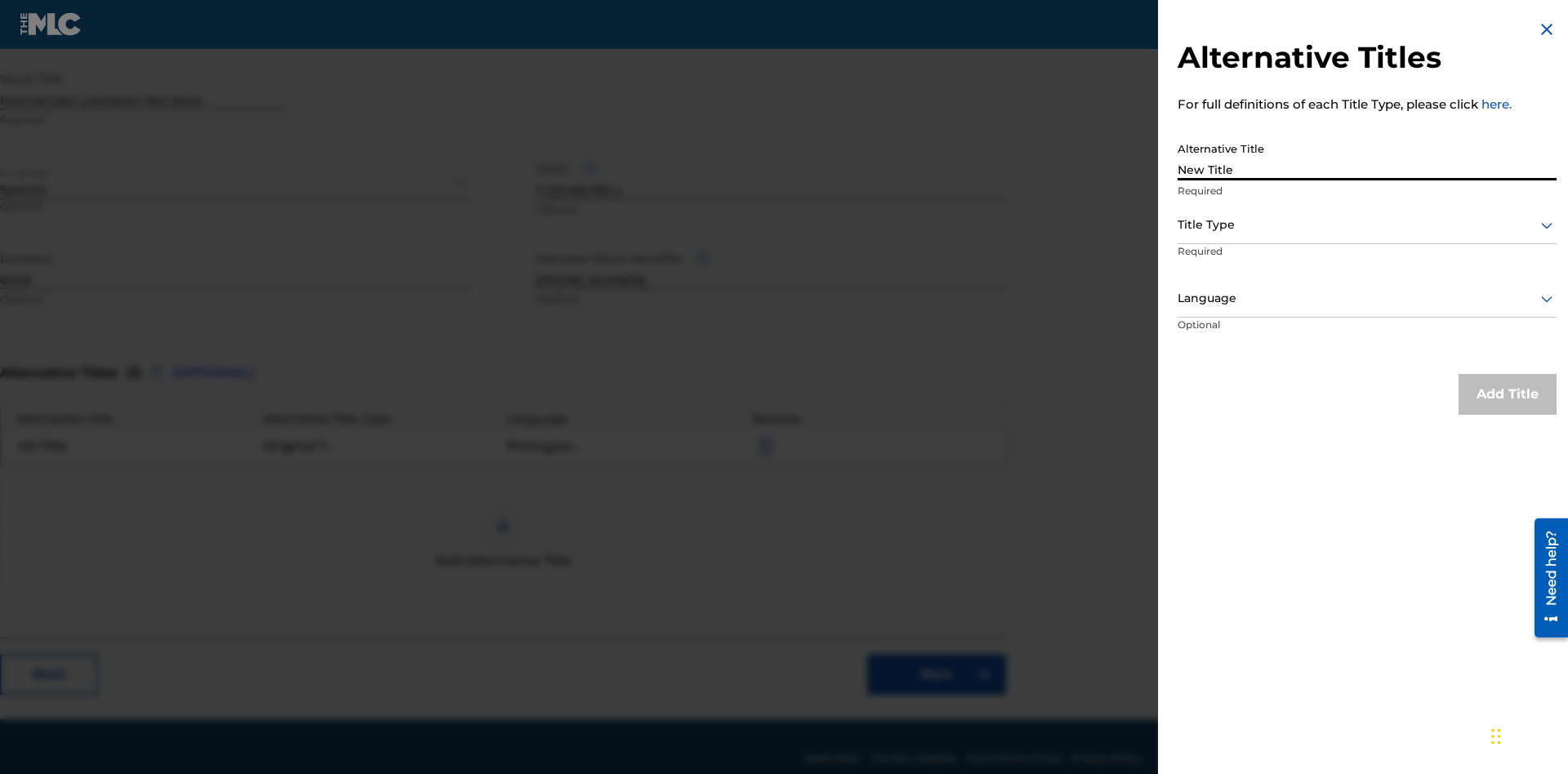
type input "New Title"
click at [1367, 225] on div at bounding box center [1366, 225] width 379 height 20
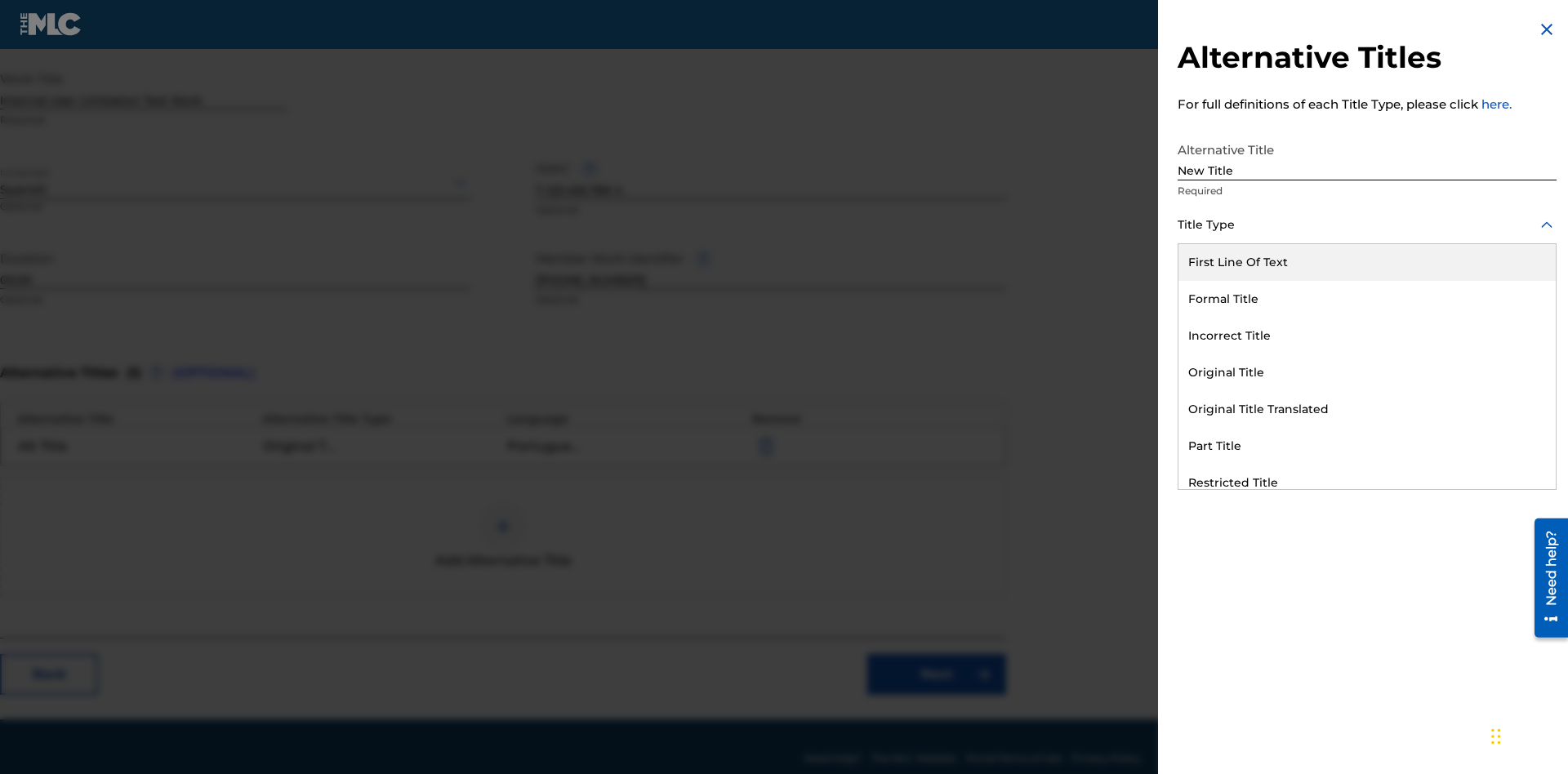
scroll to position [384, 407]
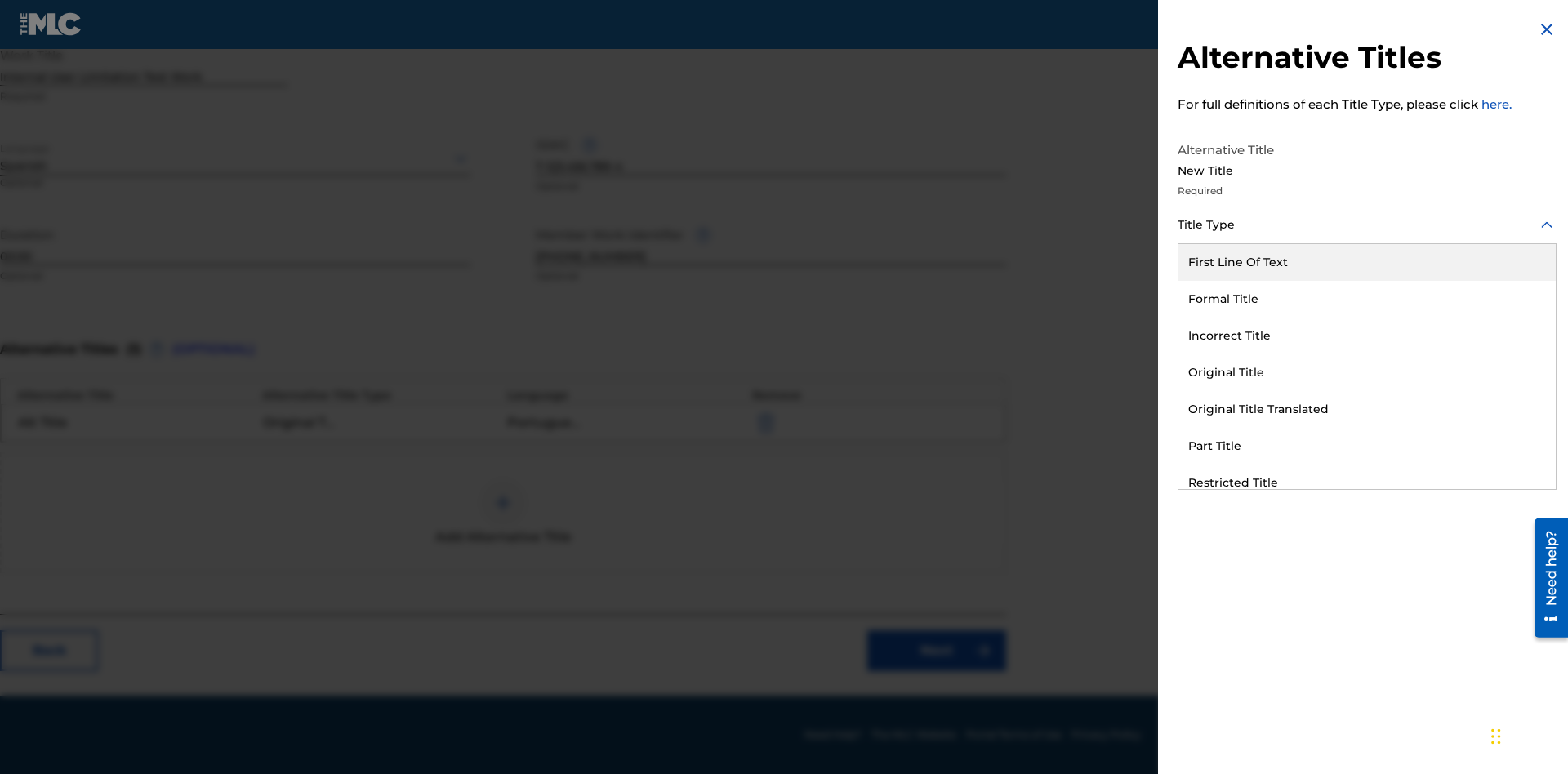
click at [1367, 335] on div "Incorrect Title" at bounding box center [1366, 336] width 377 height 37
click at [1367, 298] on div at bounding box center [1366, 298] width 379 height 20
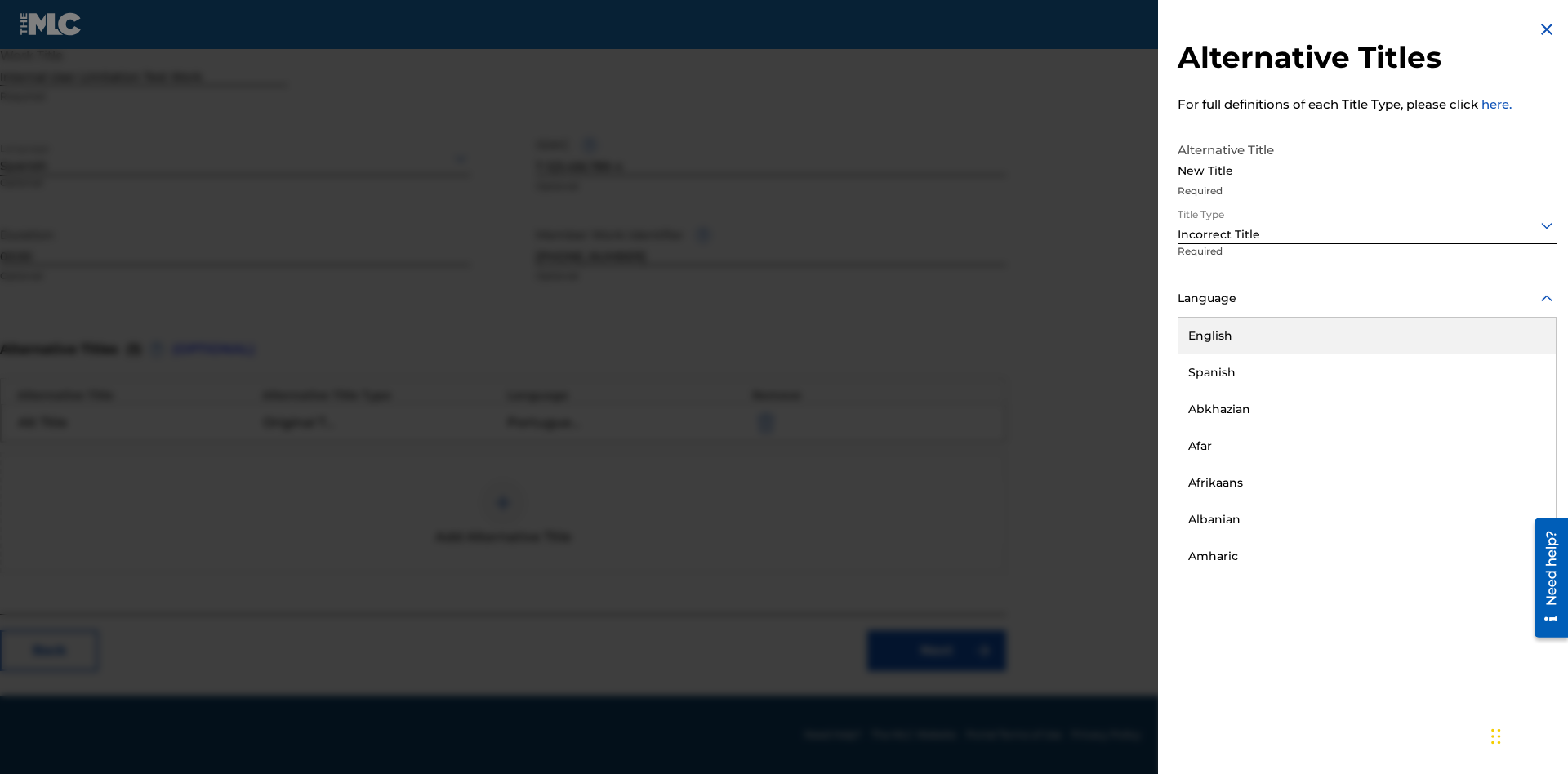
click at [1367, 335] on div "English" at bounding box center [1366, 336] width 377 height 37
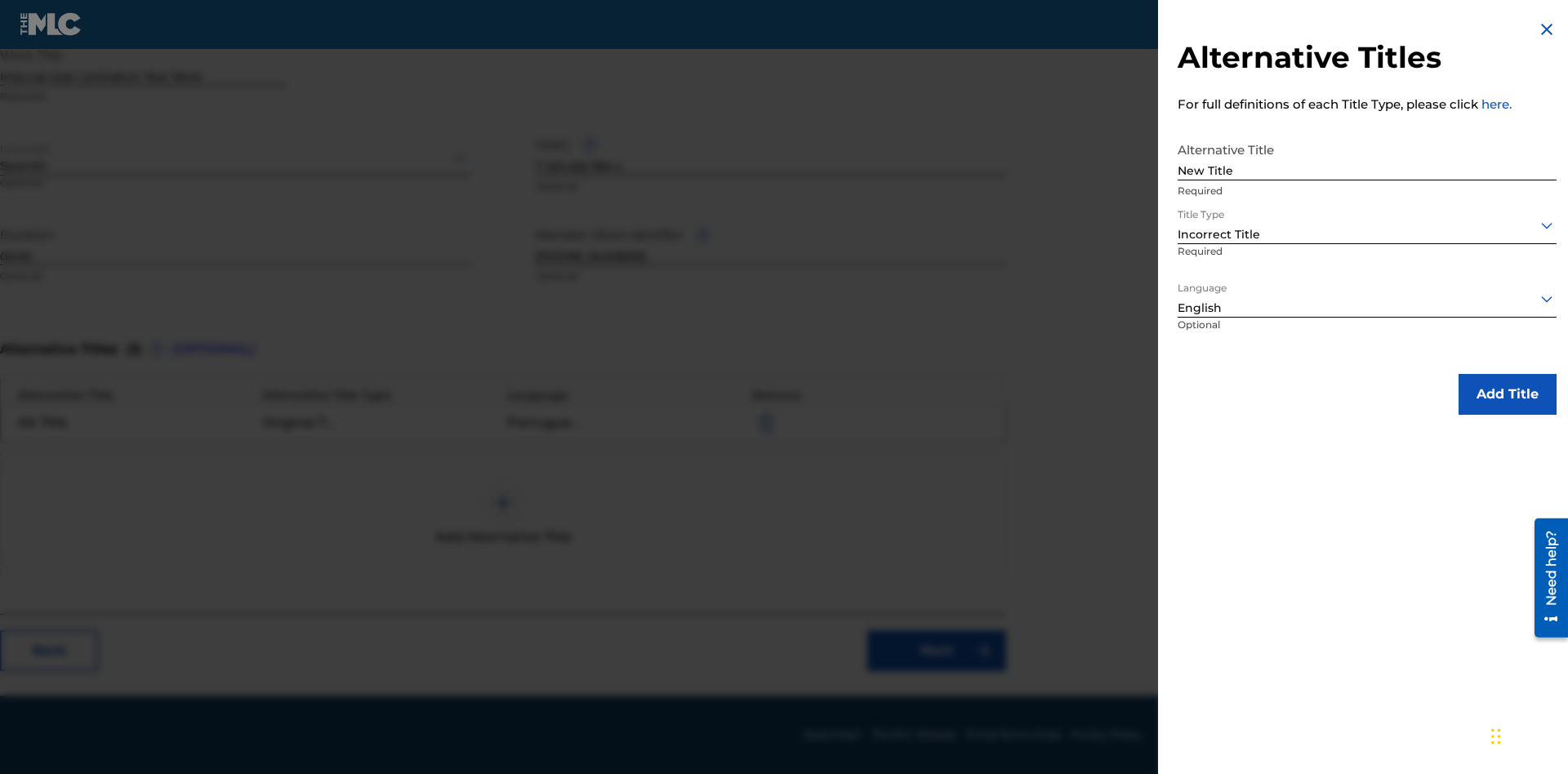
click at [1507, 394] on button "Add Title" at bounding box center [1507, 394] width 98 height 41
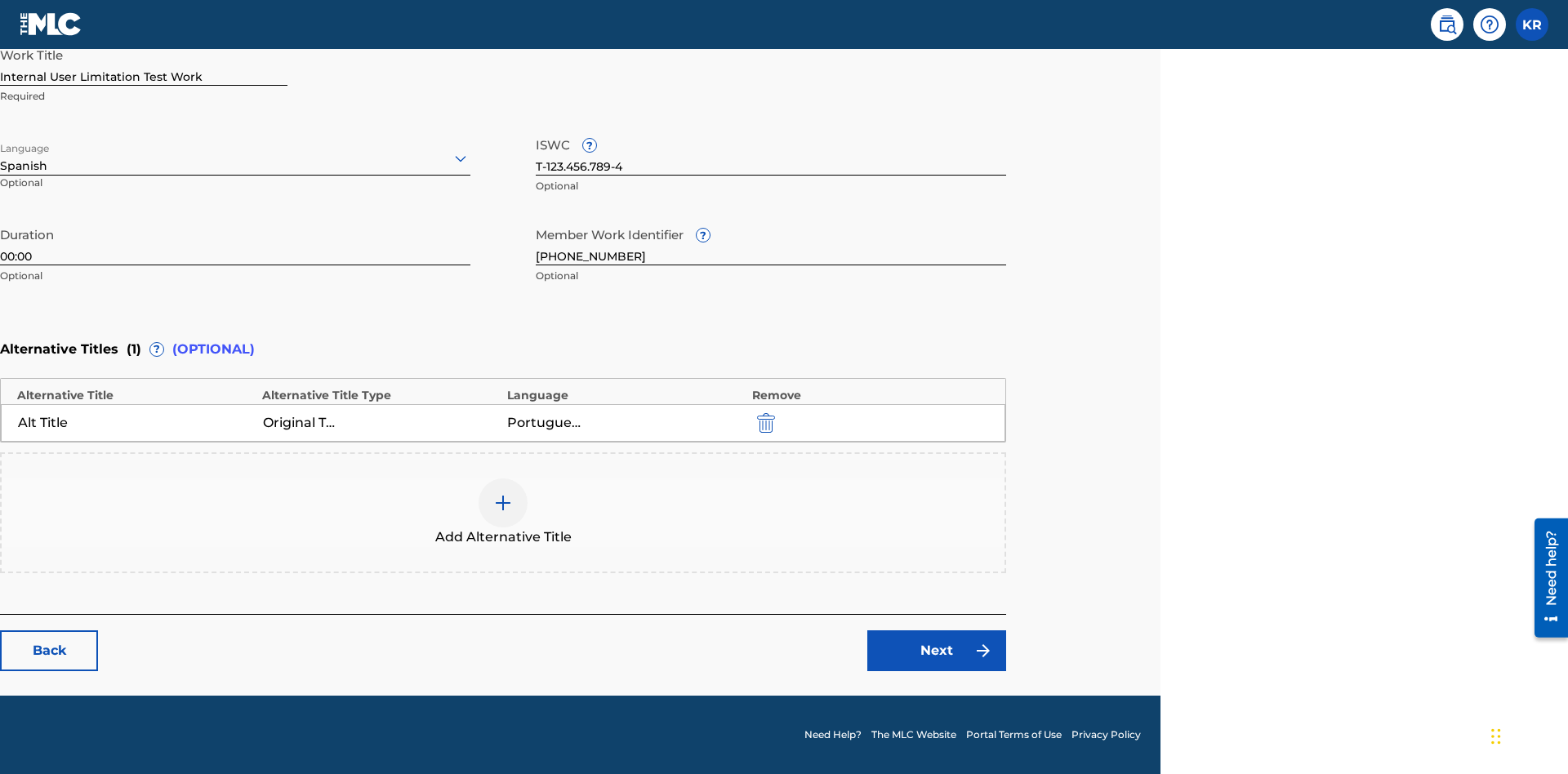
click at [503, 512] on div at bounding box center [503, 502] width 49 height 49
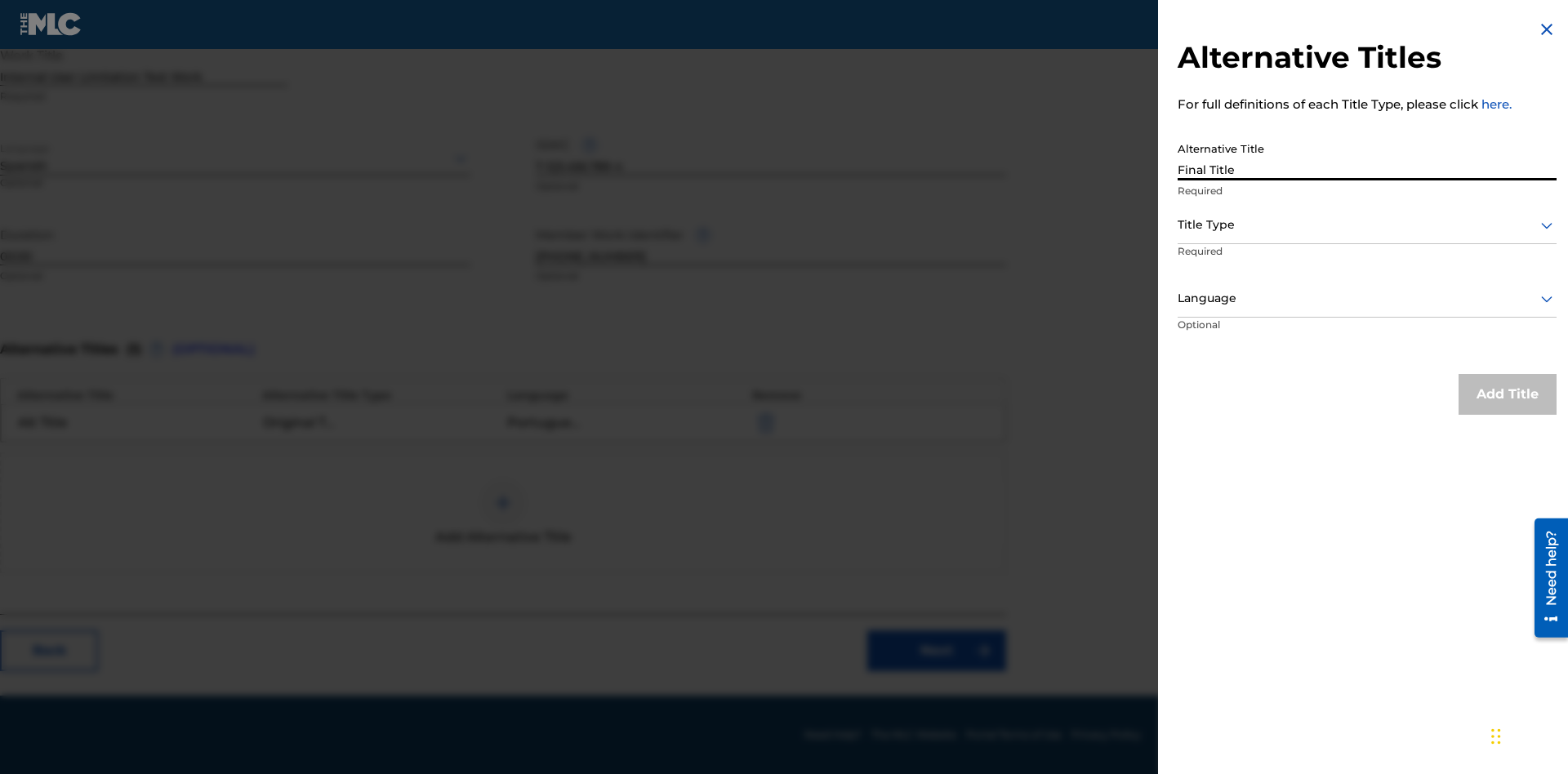
type input "Final Title"
click at [1367, 225] on div at bounding box center [1366, 225] width 379 height 20
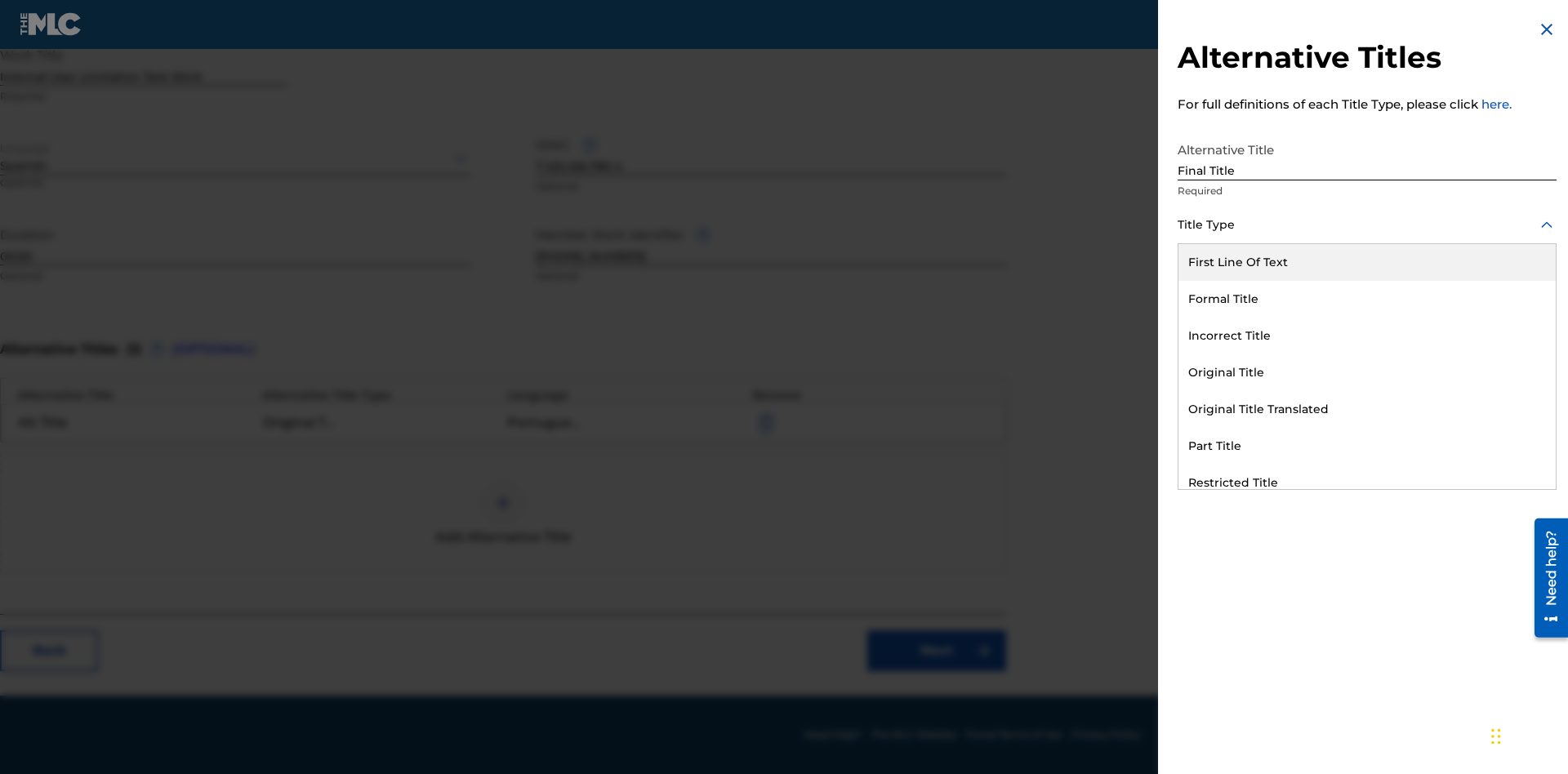
click at [1367, 446] on div "Part Title" at bounding box center [1366, 446] width 377 height 37
click at [1367, 298] on div at bounding box center [1366, 298] width 379 height 20
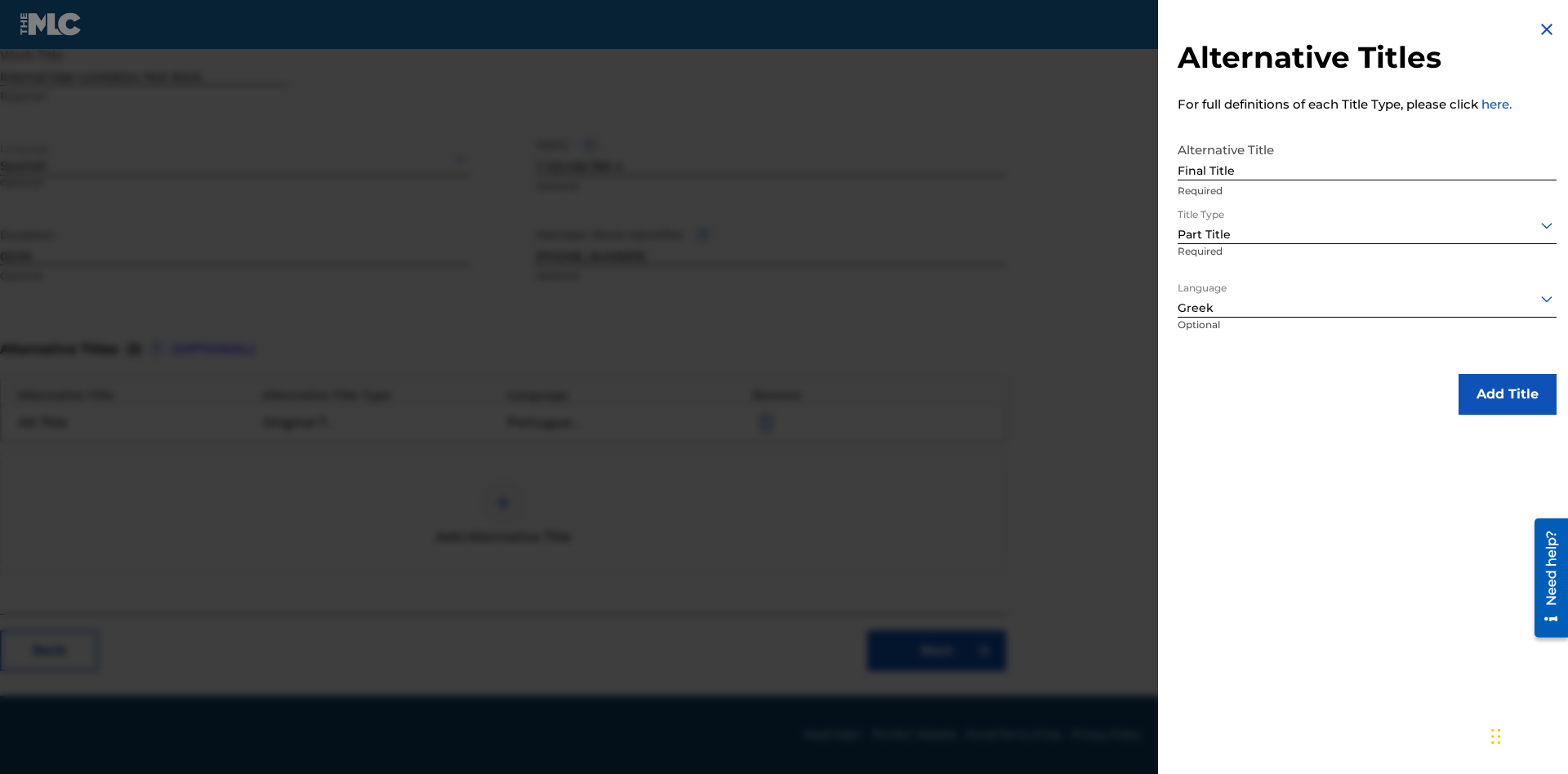
click at [1507, 394] on button "Add Title" at bounding box center [1507, 394] width 98 height 41
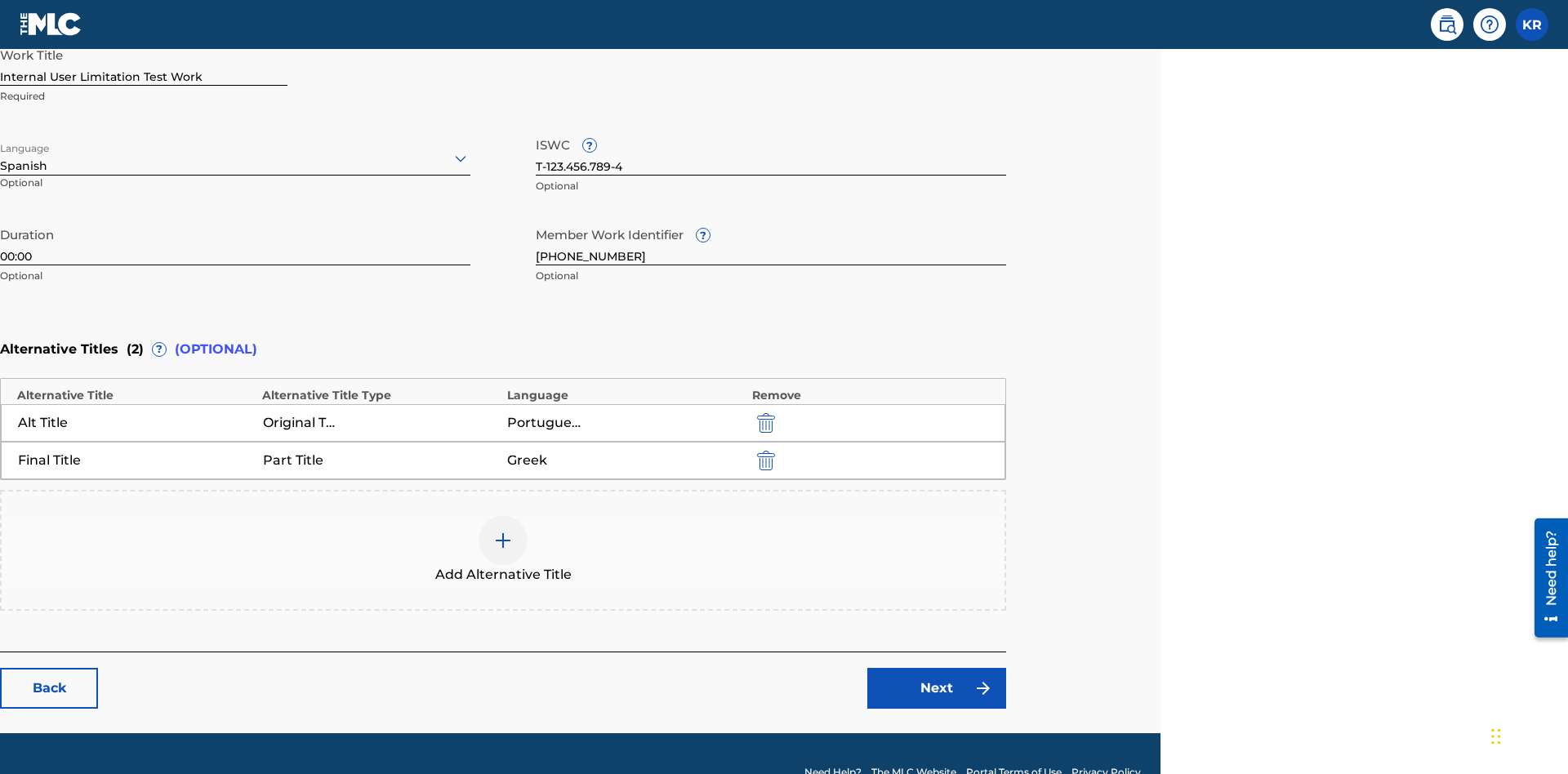
click at [937, 668] on link "Next" at bounding box center [937, 688] width 139 height 41
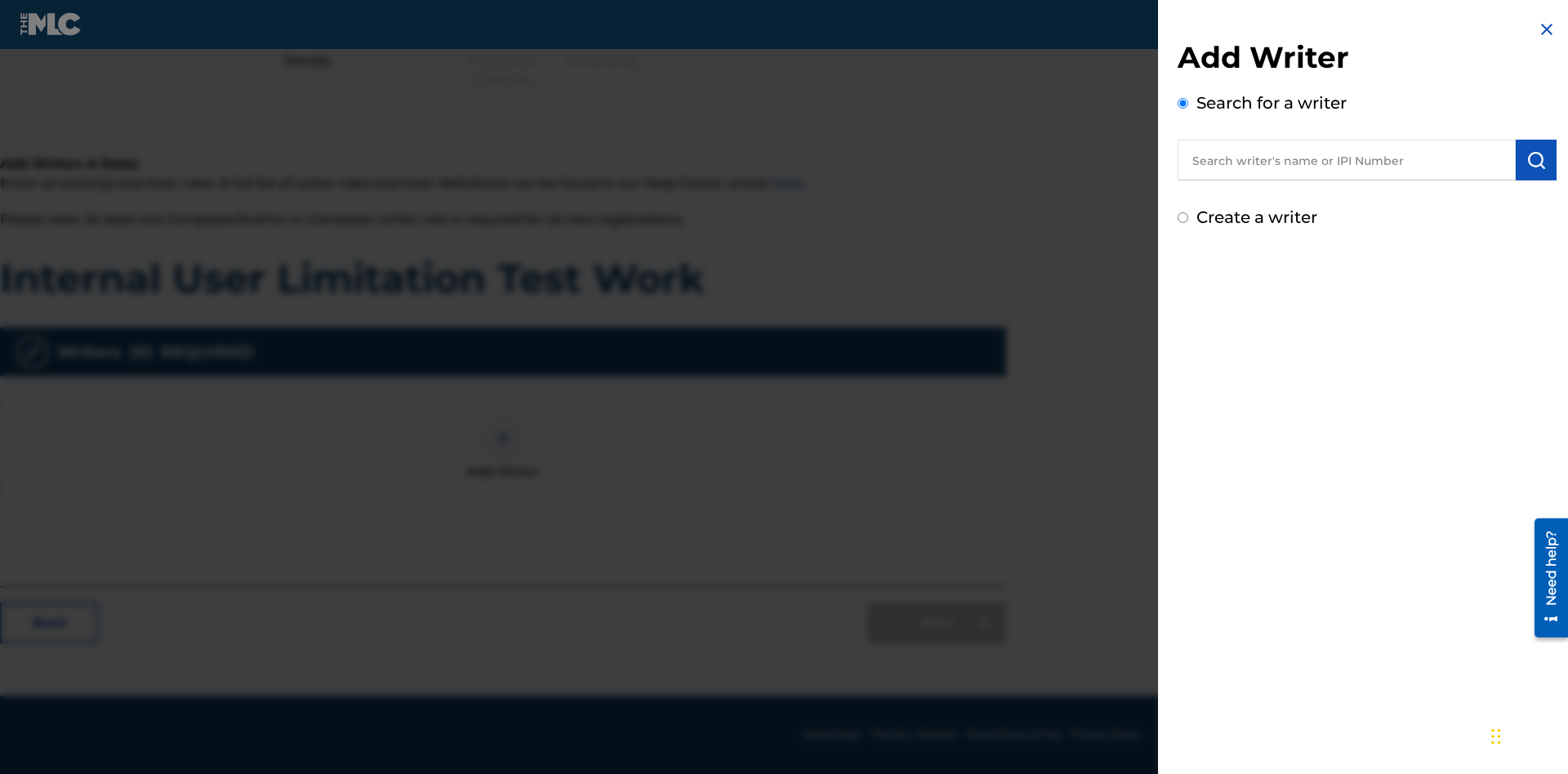
click at [1346, 160] on input "text" at bounding box center [1346, 160] width 338 height 41
click at [1536, 160] on img "submit" at bounding box center [1535, 160] width 19 height 19
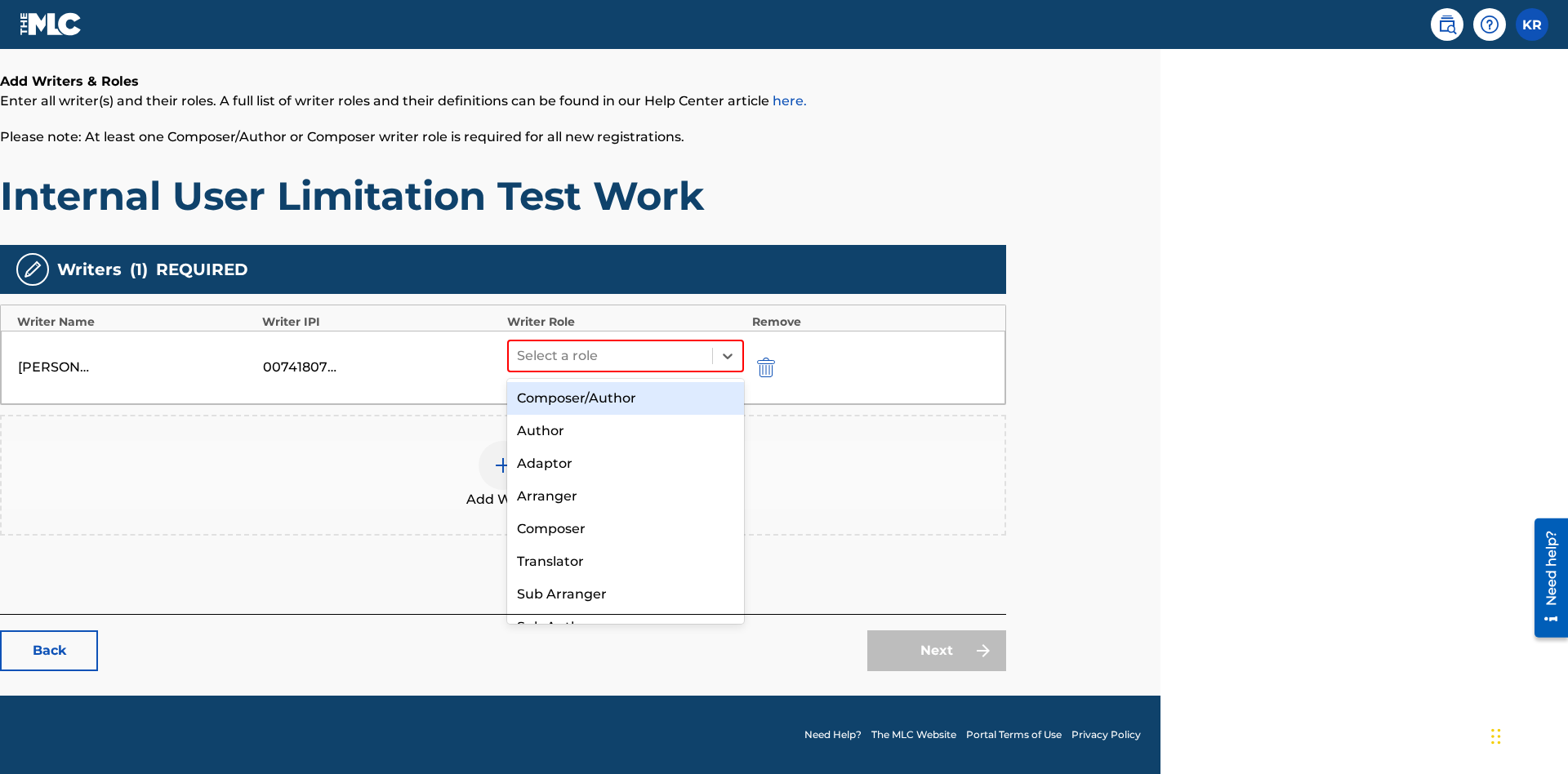
click at [625, 528] on div "Composer" at bounding box center [625, 528] width 237 height 33
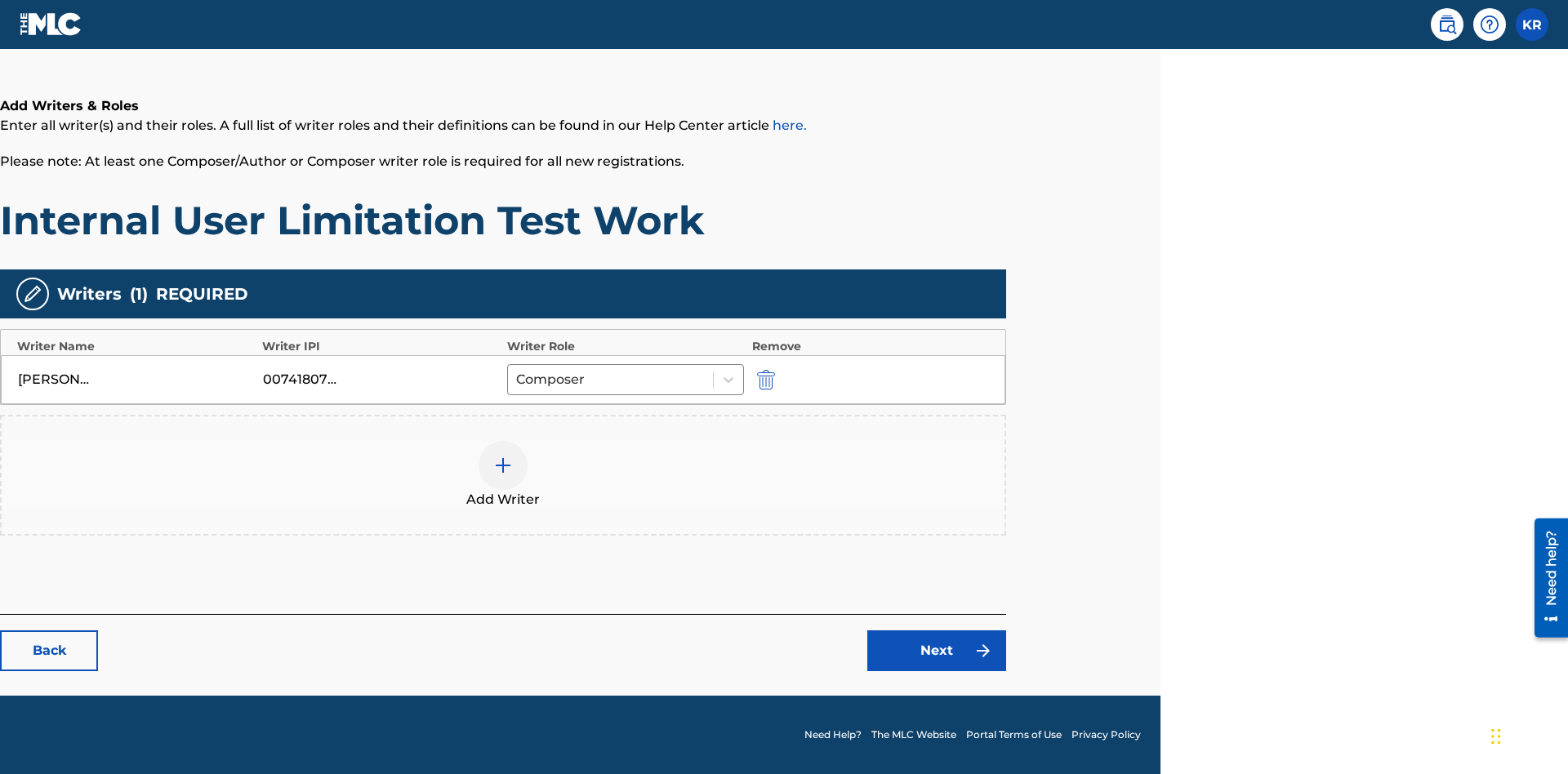
click at [937, 650] on link "Next" at bounding box center [937, 650] width 139 height 41
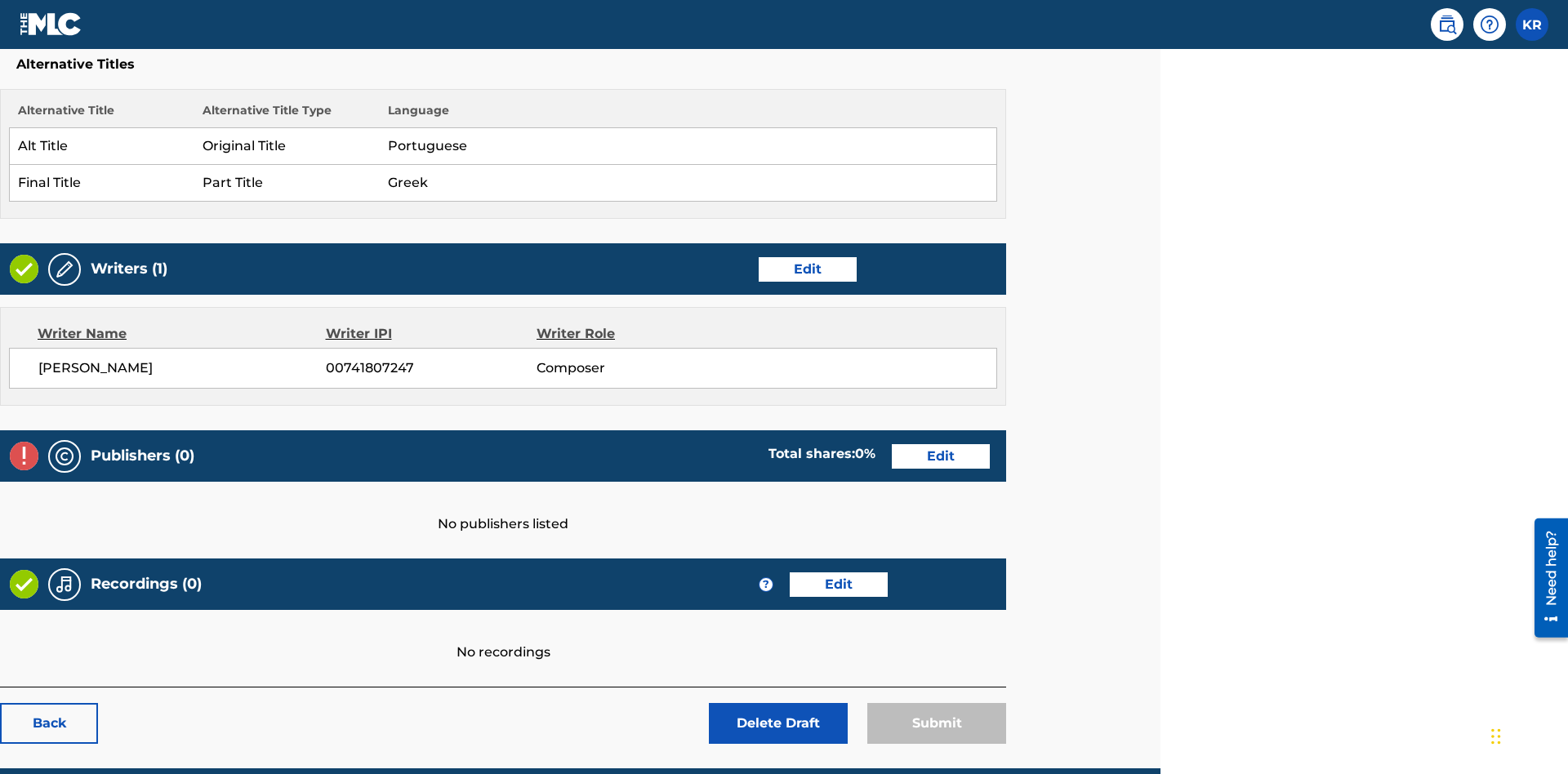
click at [941, 444] on link "Edit" at bounding box center [940, 456] width 98 height 24
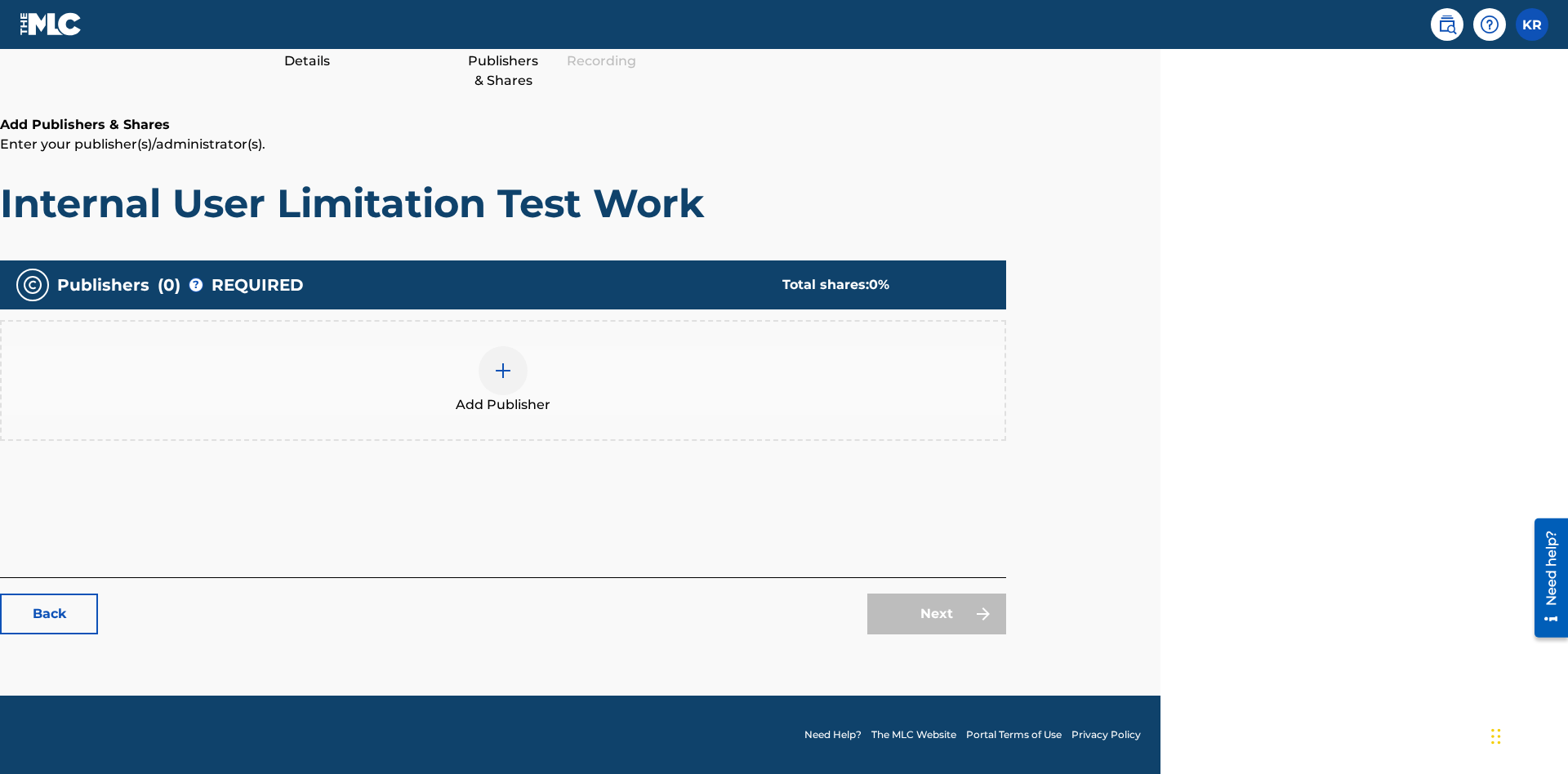
click at [503, 369] on img at bounding box center [503, 370] width 19 height 19
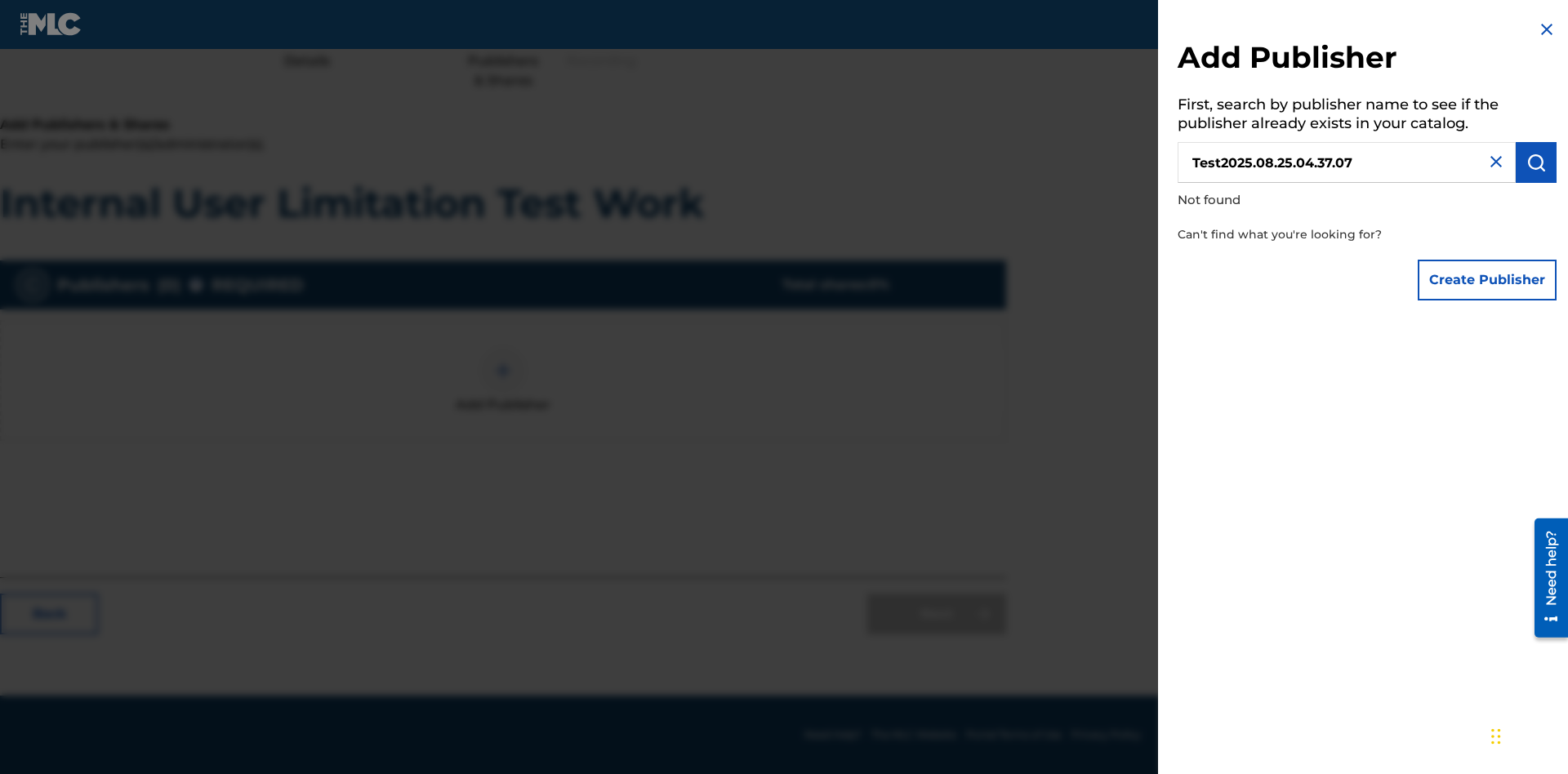
click at [1488, 279] on button "Create Publisher" at bounding box center [1487, 279] width 139 height 41
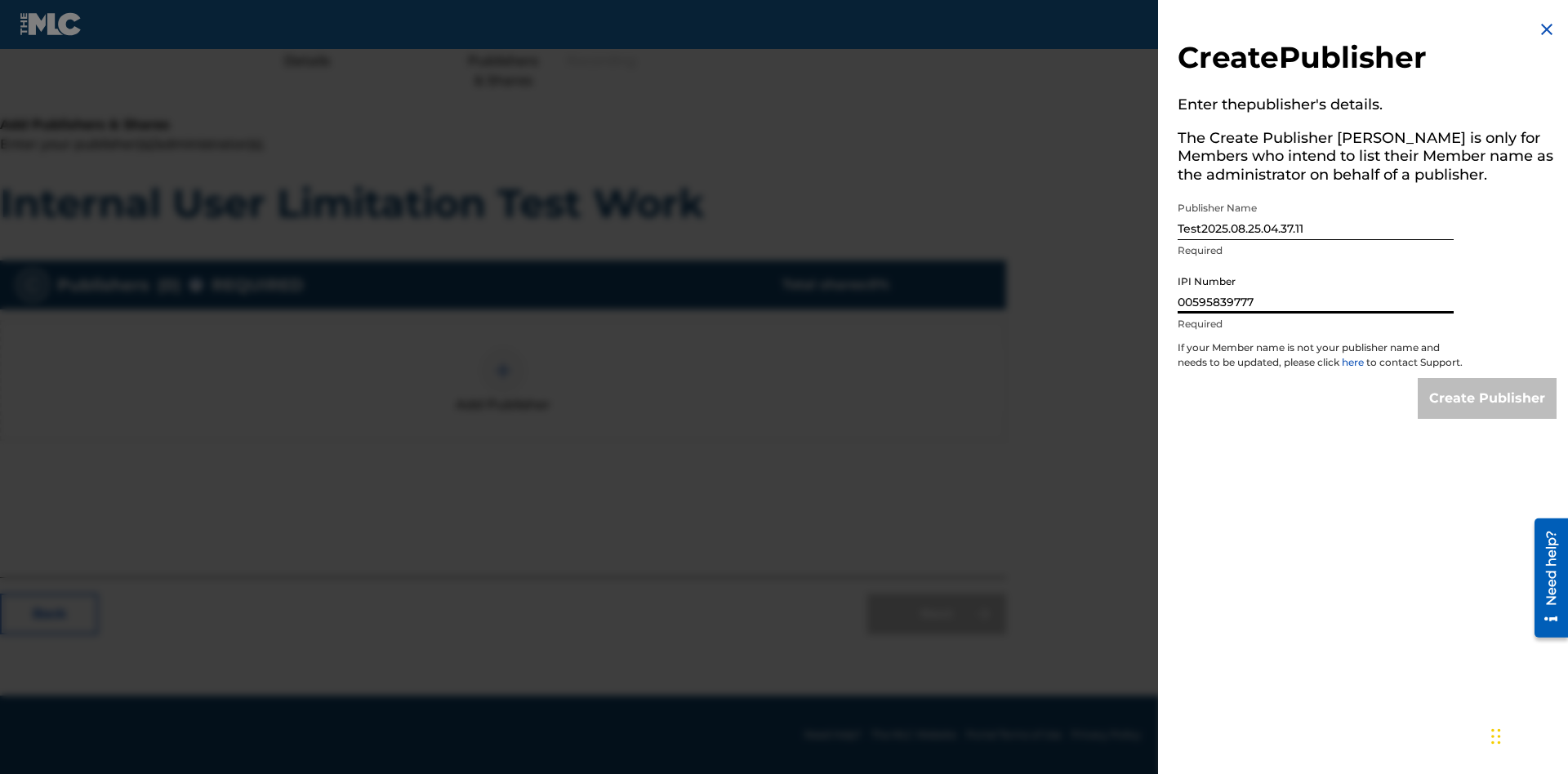
click at [1488, 413] on input "Create Publisher" at bounding box center [1487, 398] width 139 height 41
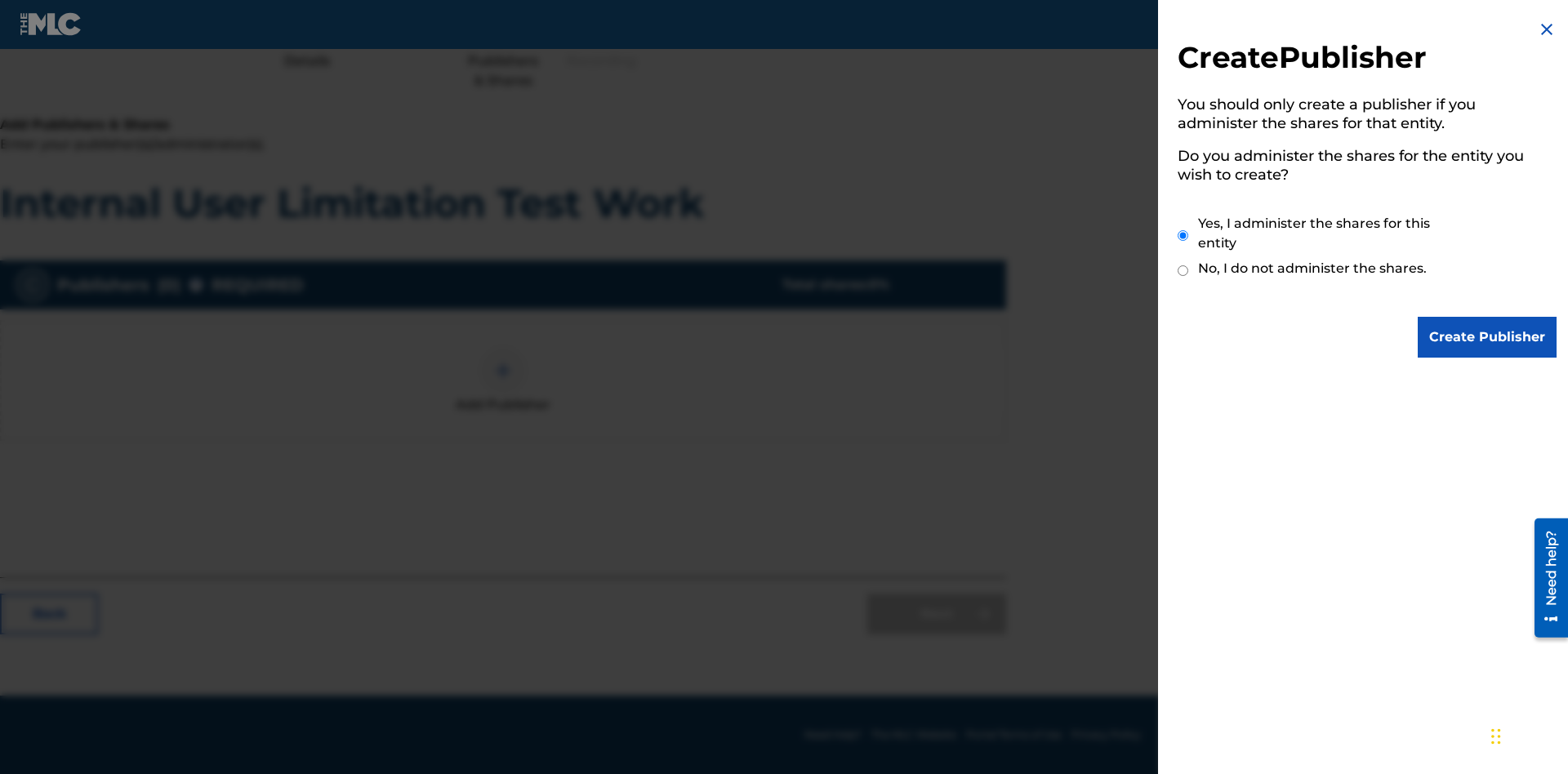
click at [1488, 337] on input "Create Publisher" at bounding box center [1487, 337] width 139 height 41
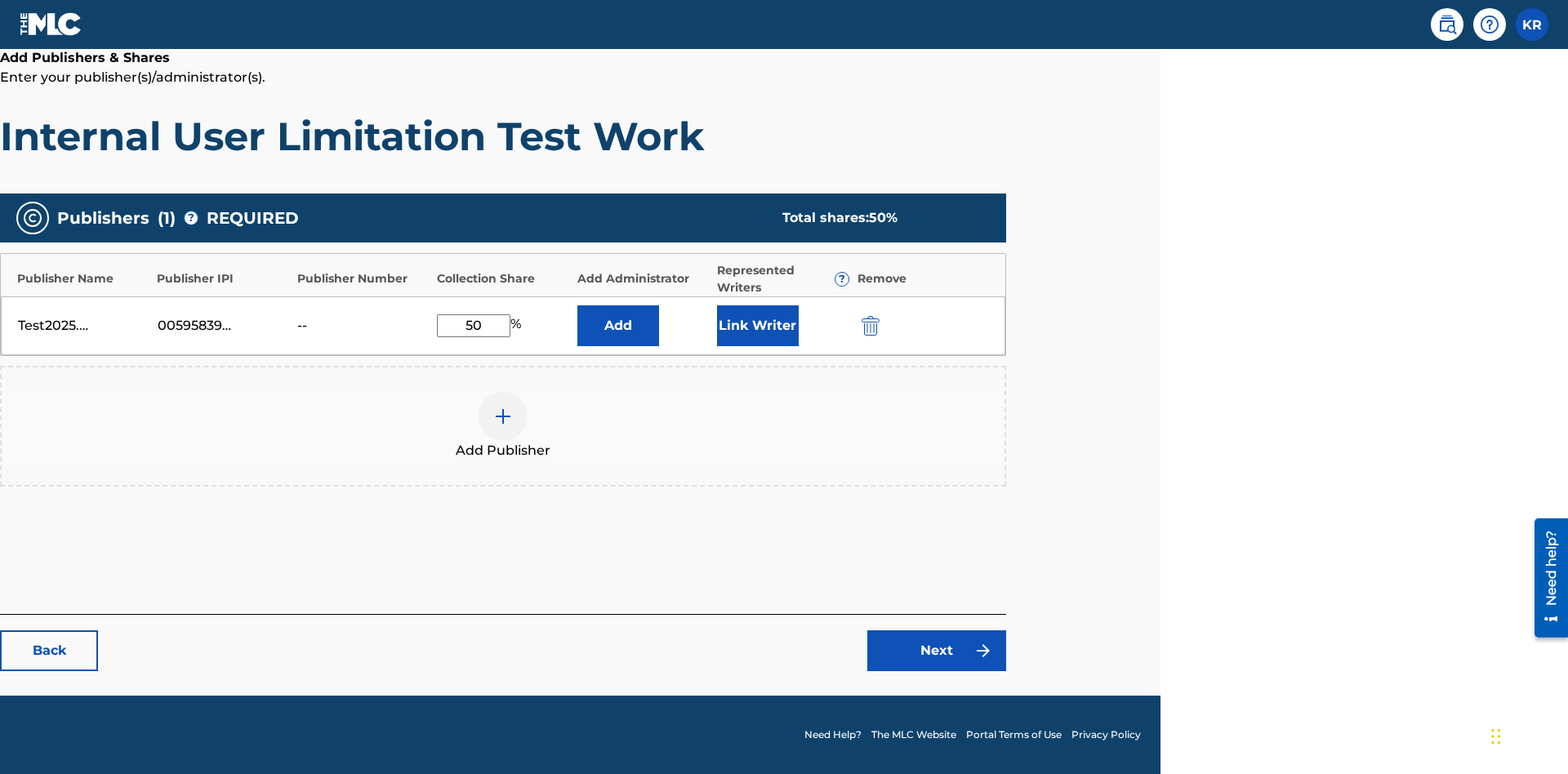
type input "50"
click at [757, 325] on button "Link Writer" at bounding box center [758, 325] width 82 height 41
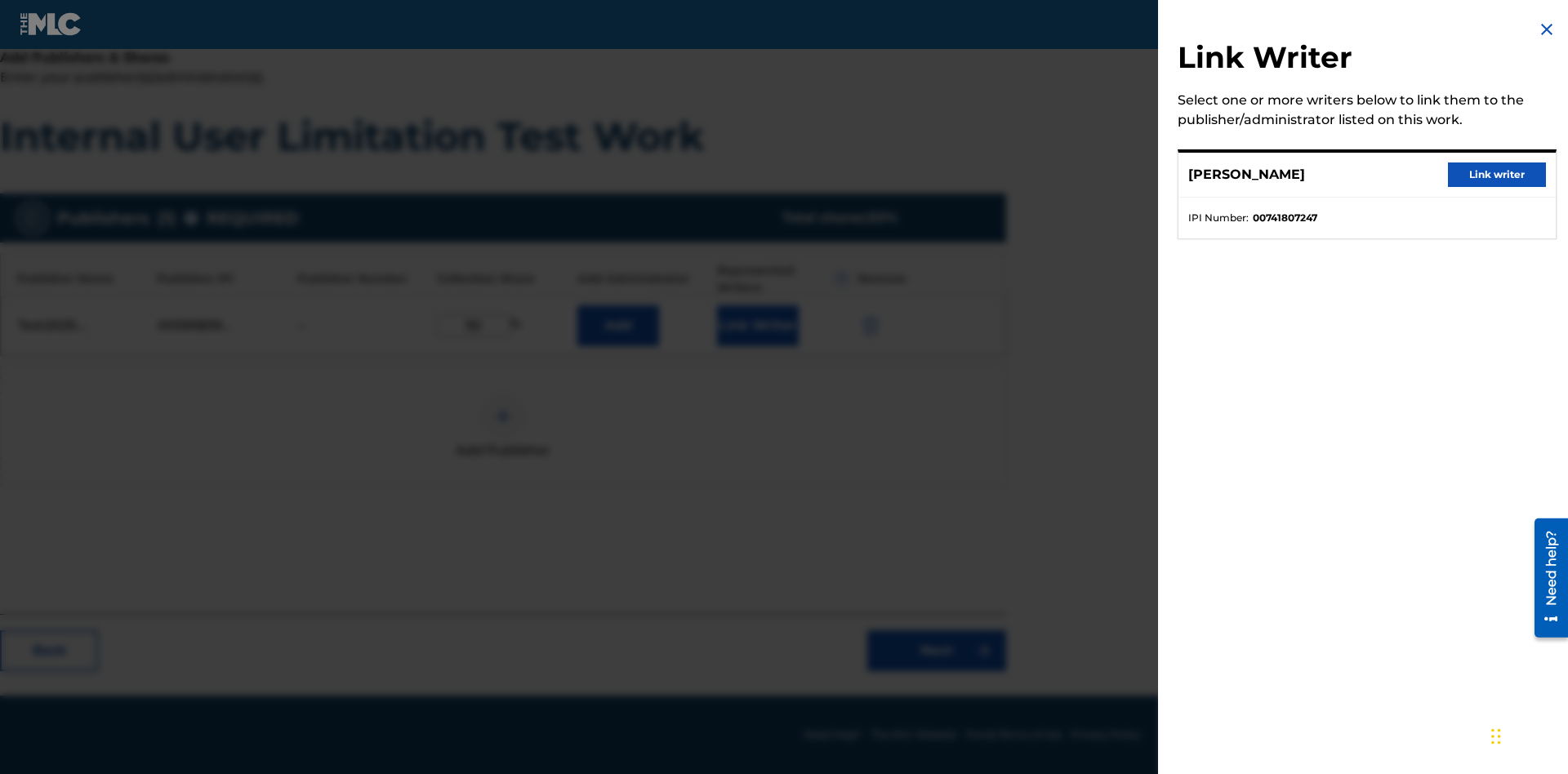
scroll to position [213, 407]
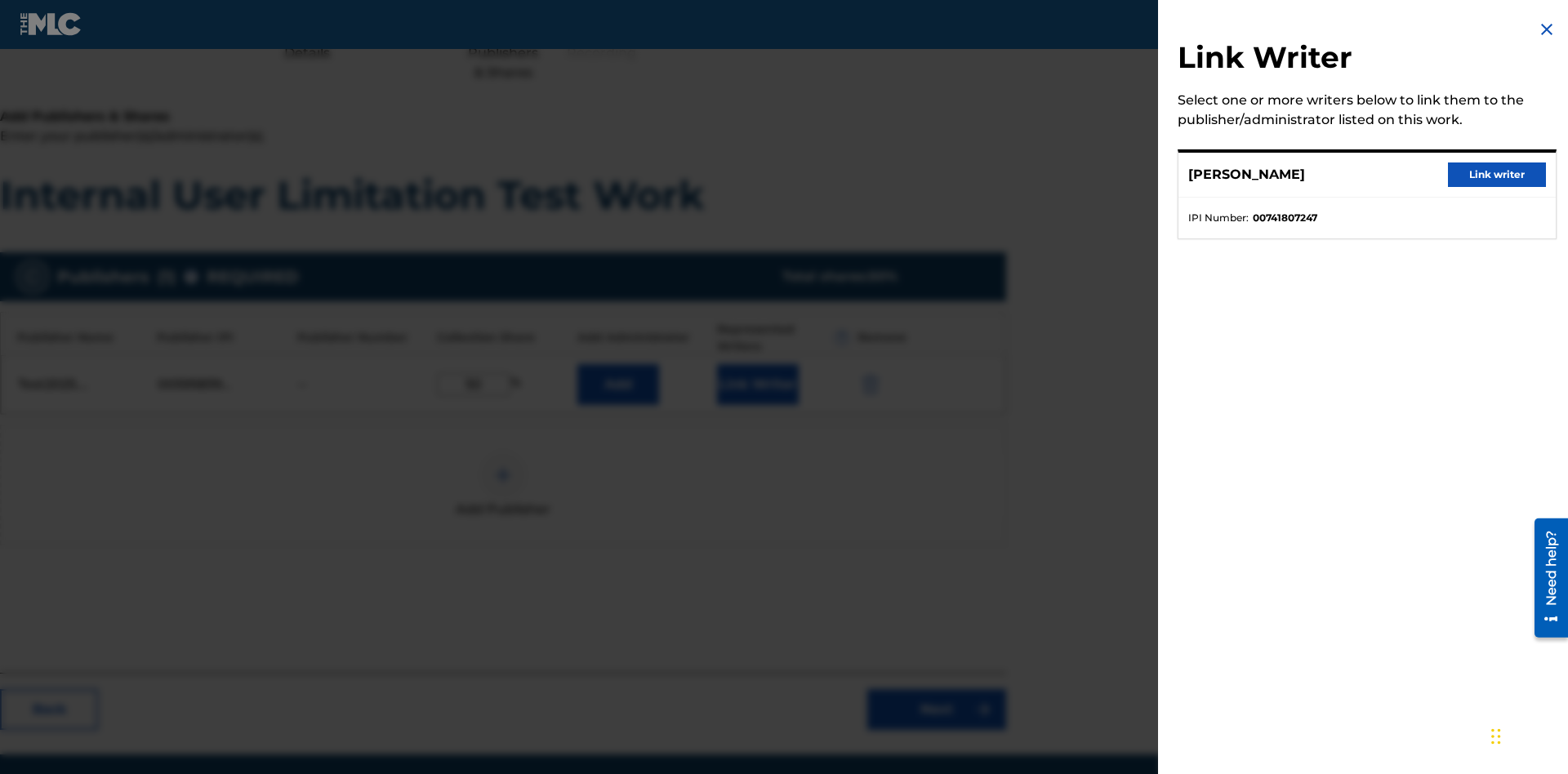
click at [1497, 175] on button "Link writer" at bounding box center [1496, 174] width 98 height 24
click at [757, 364] on button "Link Writer" at bounding box center [758, 384] width 82 height 41
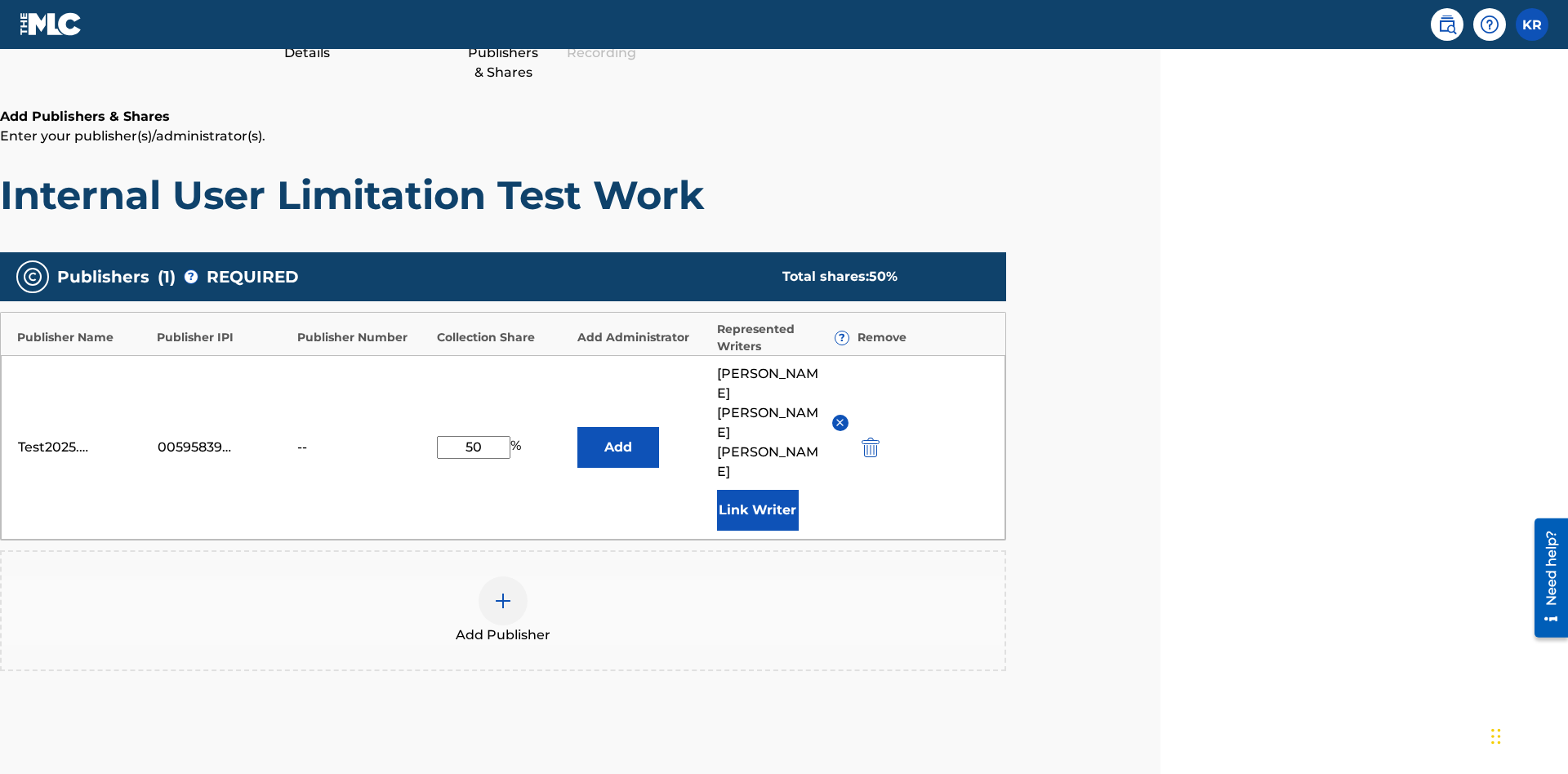
click at [617, 427] on button "Add" at bounding box center [618, 447] width 82 height 41
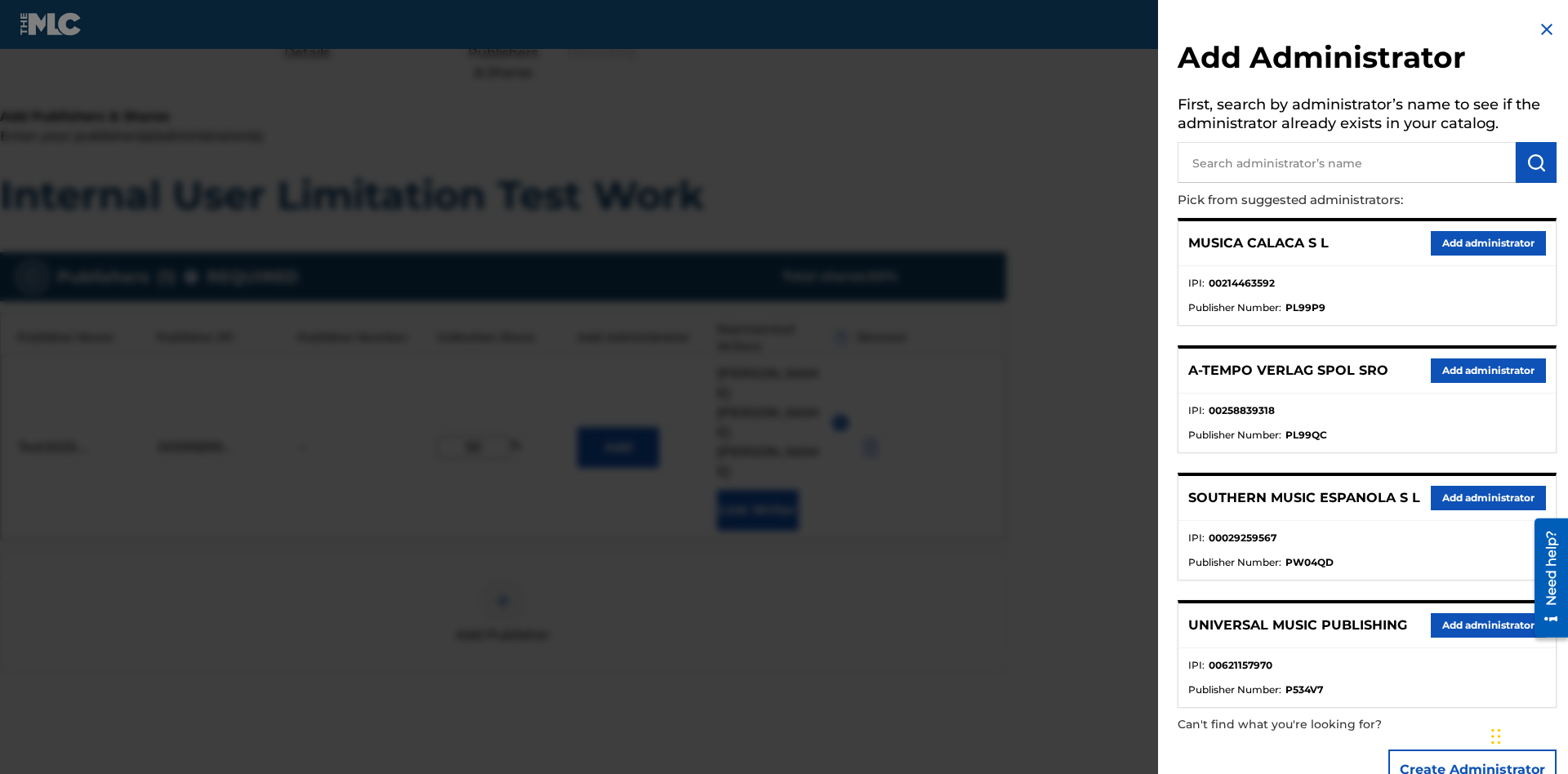
click at [1346, 162] on input "text" at bounding box center [1346, 162] width 338 height 41
type input "Test2025.08.25.04.37.34"
click at [1536, 162] on img "submit" at bounding box center [1535, 162] width 19 height 19
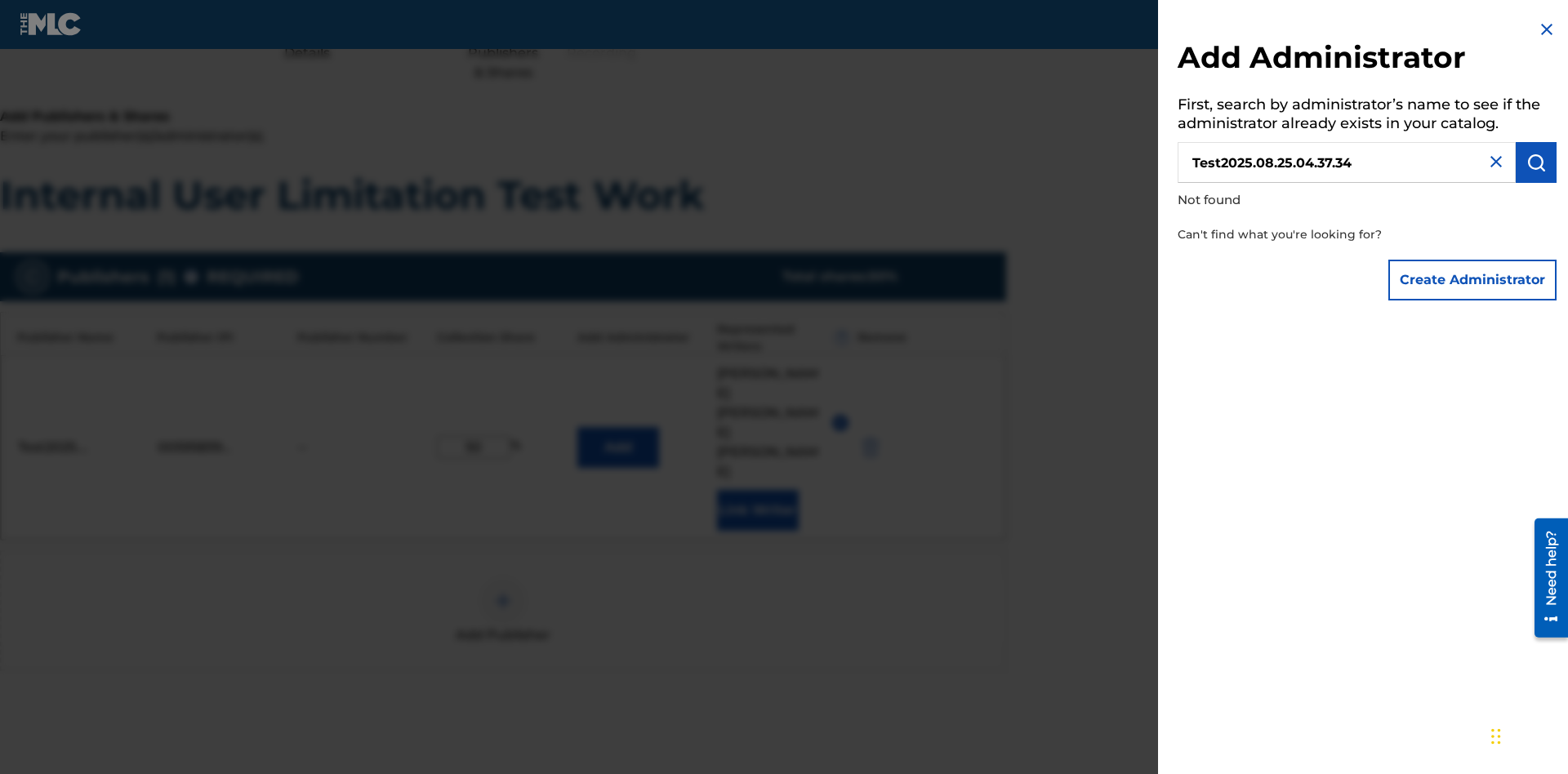
click at [1473, 279] on button "Create Administrator" at bounding box center [1472, 279] width 168 height 41
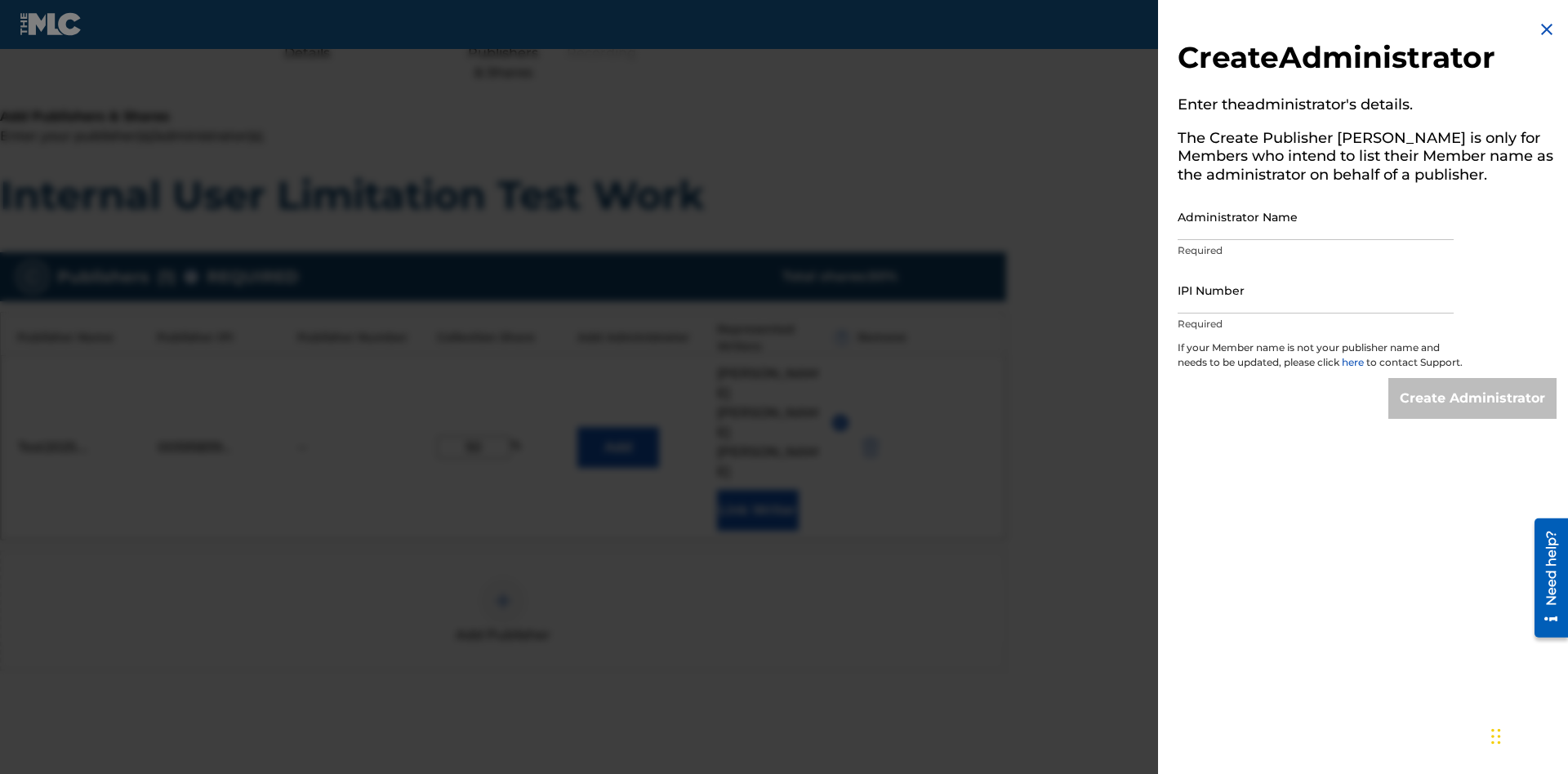
click at [1315, 216] on input "Administrator Name" at bounding box center [1315, 216] width 276 height 47
click at [1315, 290] on input "IPI Number" at bounding box center [1315, 290] width 276 height 47
click at [1473, 413] on input "Create Administrator" at bounding box center [1472, 398] width 168 height 41
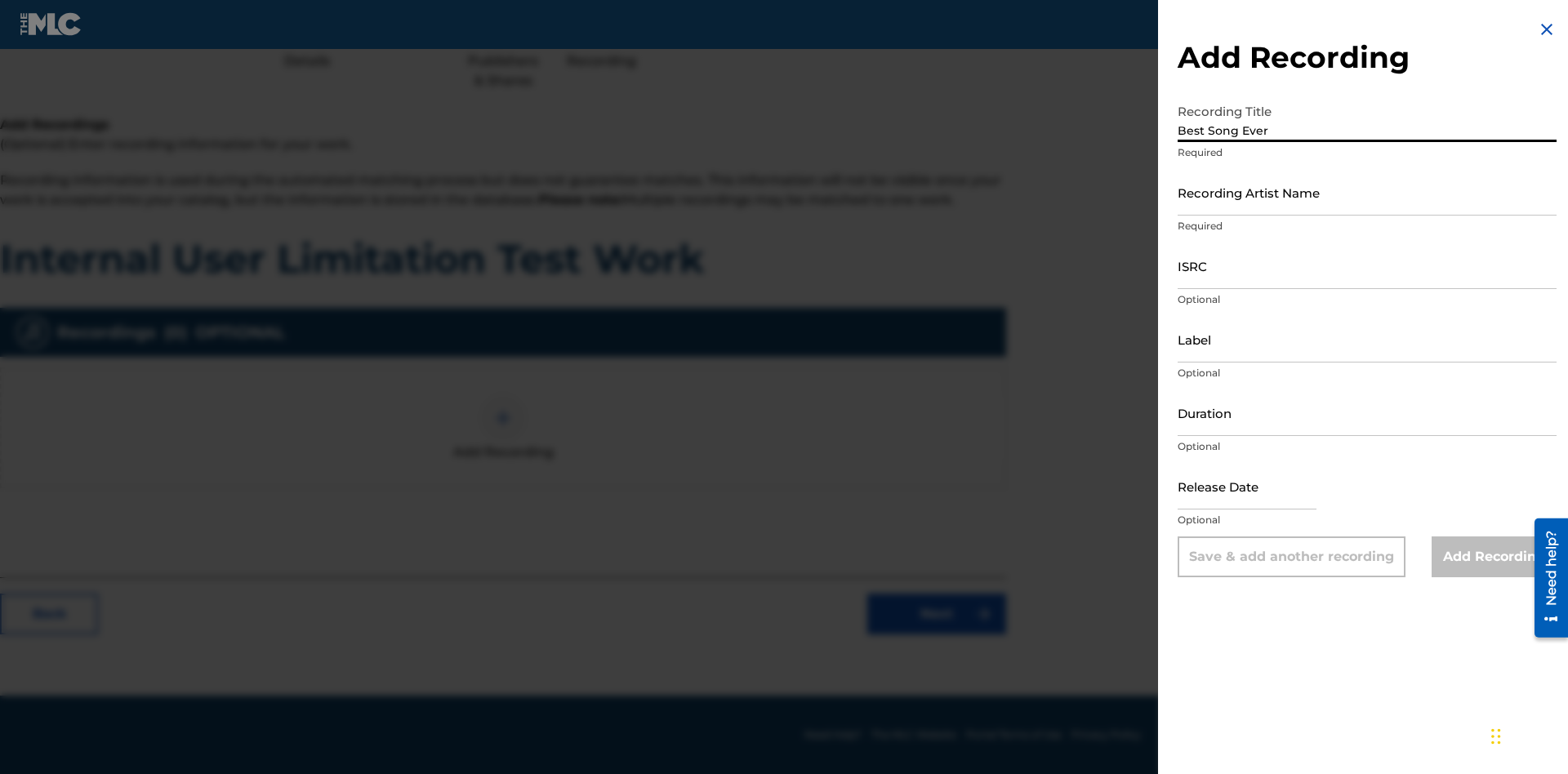
type input "Best Song Ever"
click at [1367, 191] on input "Recording Artist Name" at bounding box center [1366, 192] width 379 height 47
type input "[PERSON_NAME]"
click at [1367, 265] on input "ISRC" at bounding box center [1366, 266] width 379 height 47
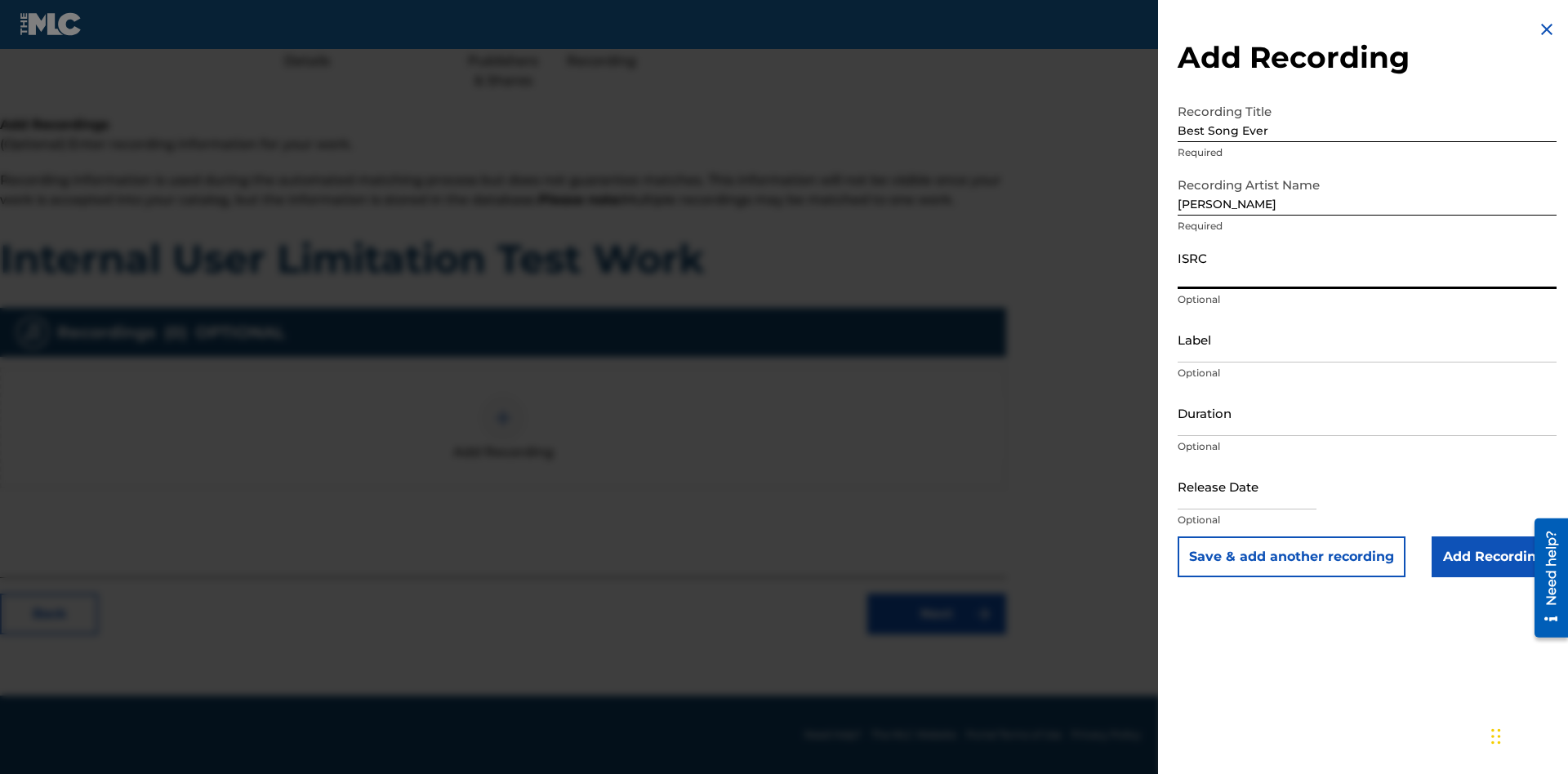
scroll to position [205, 407]
type input "AA3123123123"
click at [1367, 339] on input "Label" at bounding box center [1366, 339] width 379 height 47
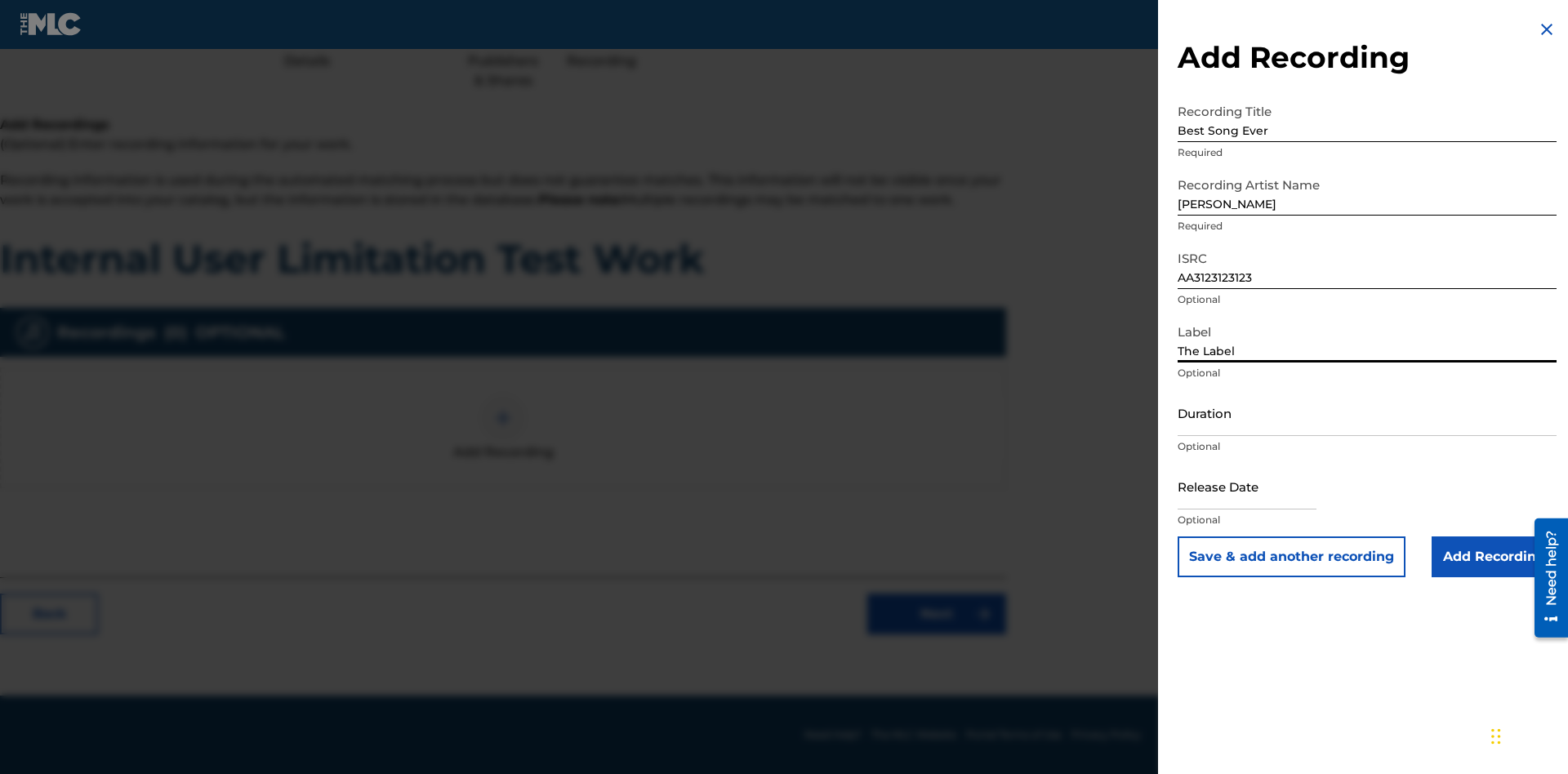
type input "The Label"
click at [1367, 412] on input "Duration" at bounding box center [1366, 413] width 379 height 47
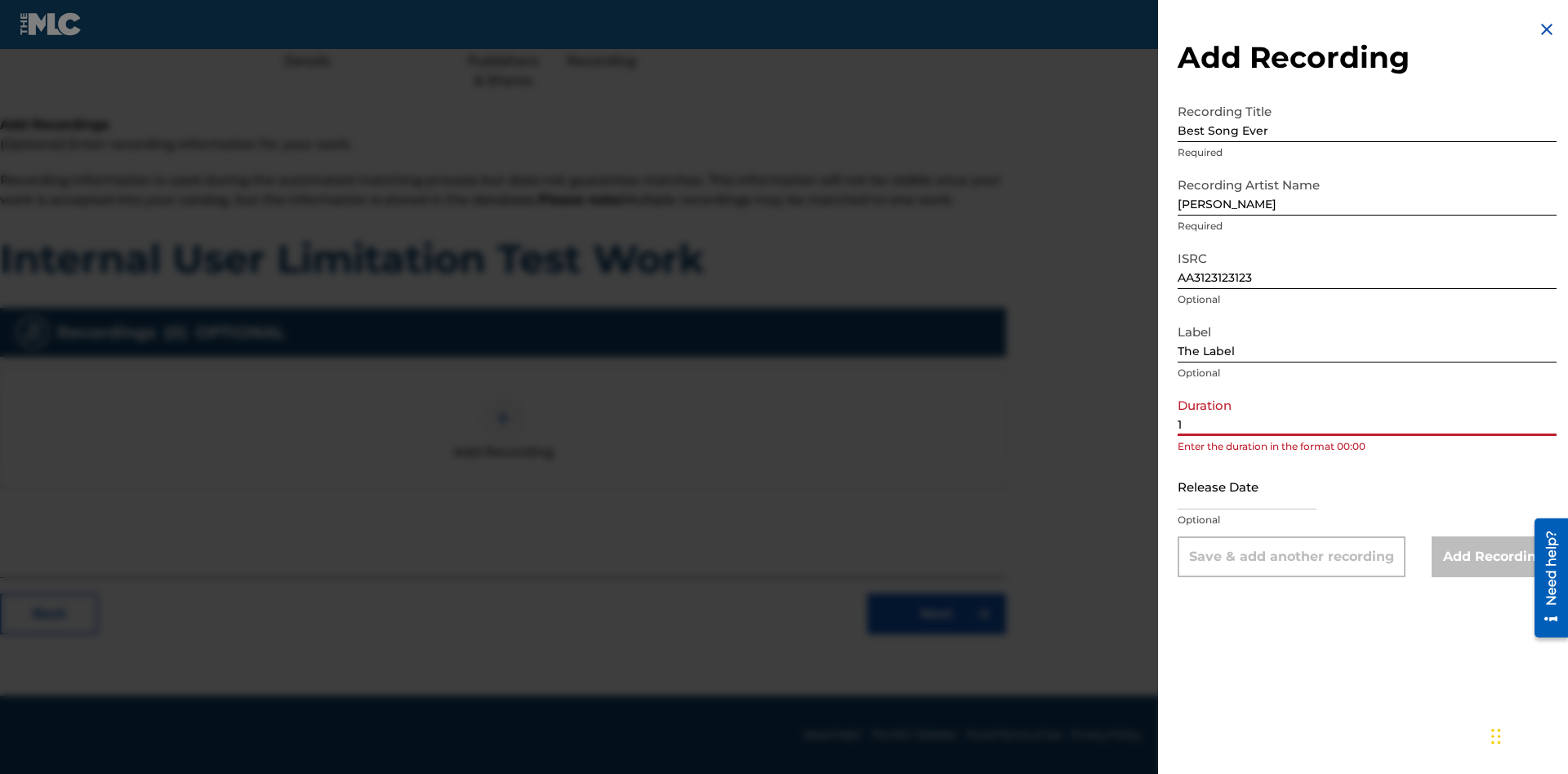
click at [1367, 412] on input "1" at bounding box center [1366, 413] width 379 height 47
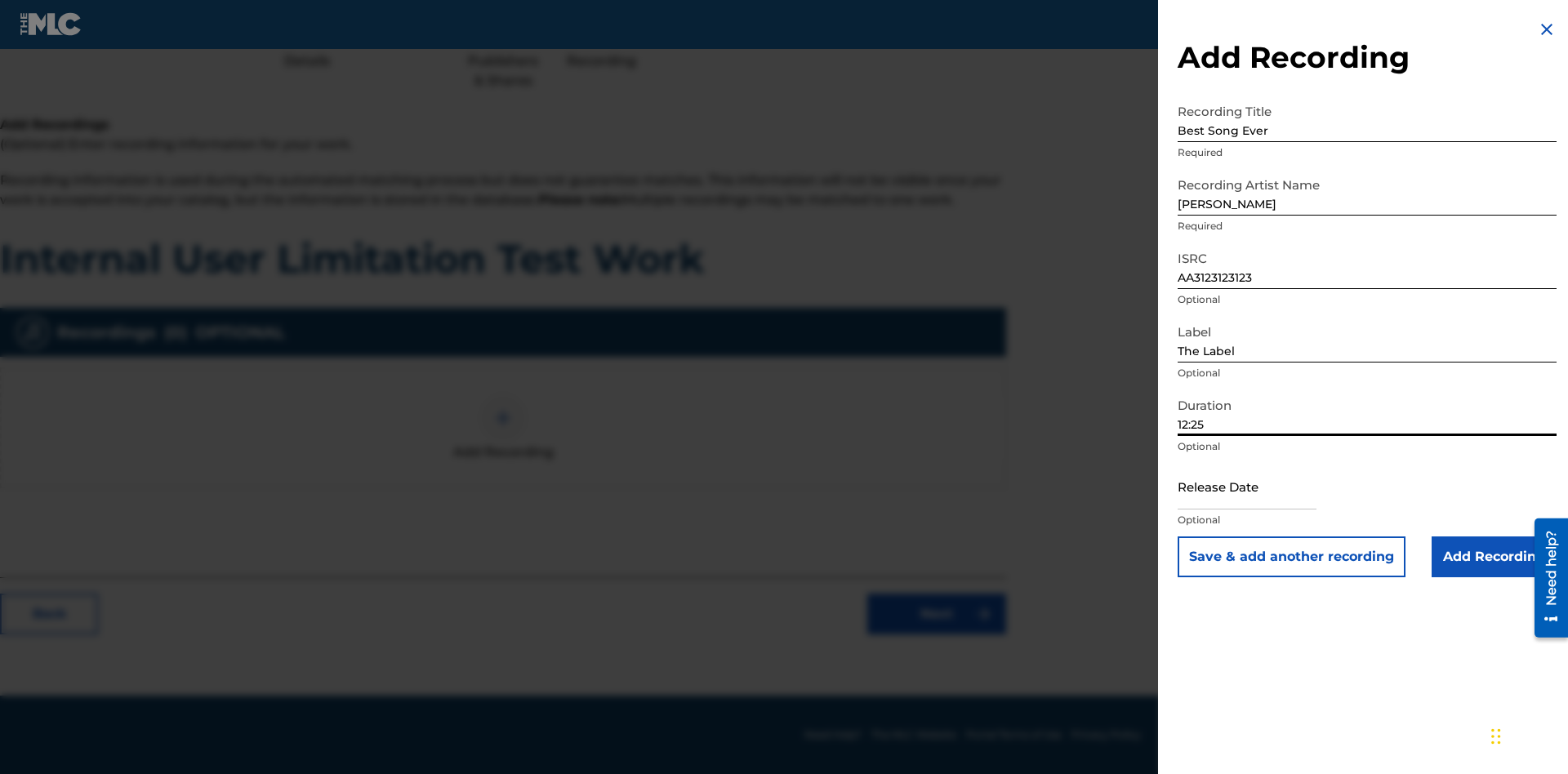
type input "12:25"
click at [1260, 487] on input "text" at bounding box center [1247, 486] width 139 height 47
select select "7"
select select "2025"
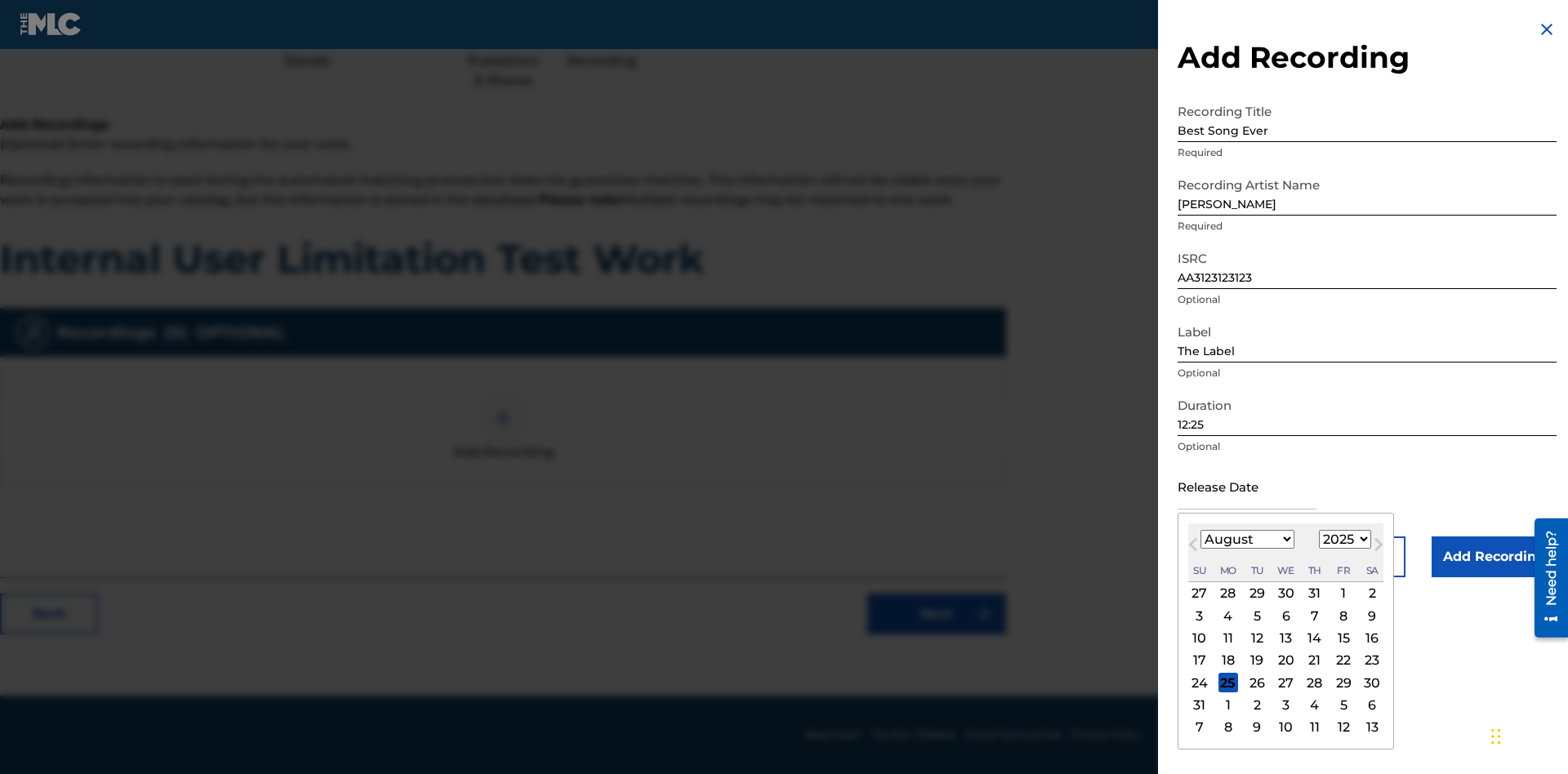
click at [1246, 539] on select "January February March April May June July August September October November De…" at bounding box center [1247, 539] width 94 height 18
select select "3"
click at [1342, 539] on select "1900 1901 1902 1903 1904 1905 1906 1907 1908 1909 1910 1911 1912 1913 1914 1915…" at bounding box center [1345, 539] width 52 height 18
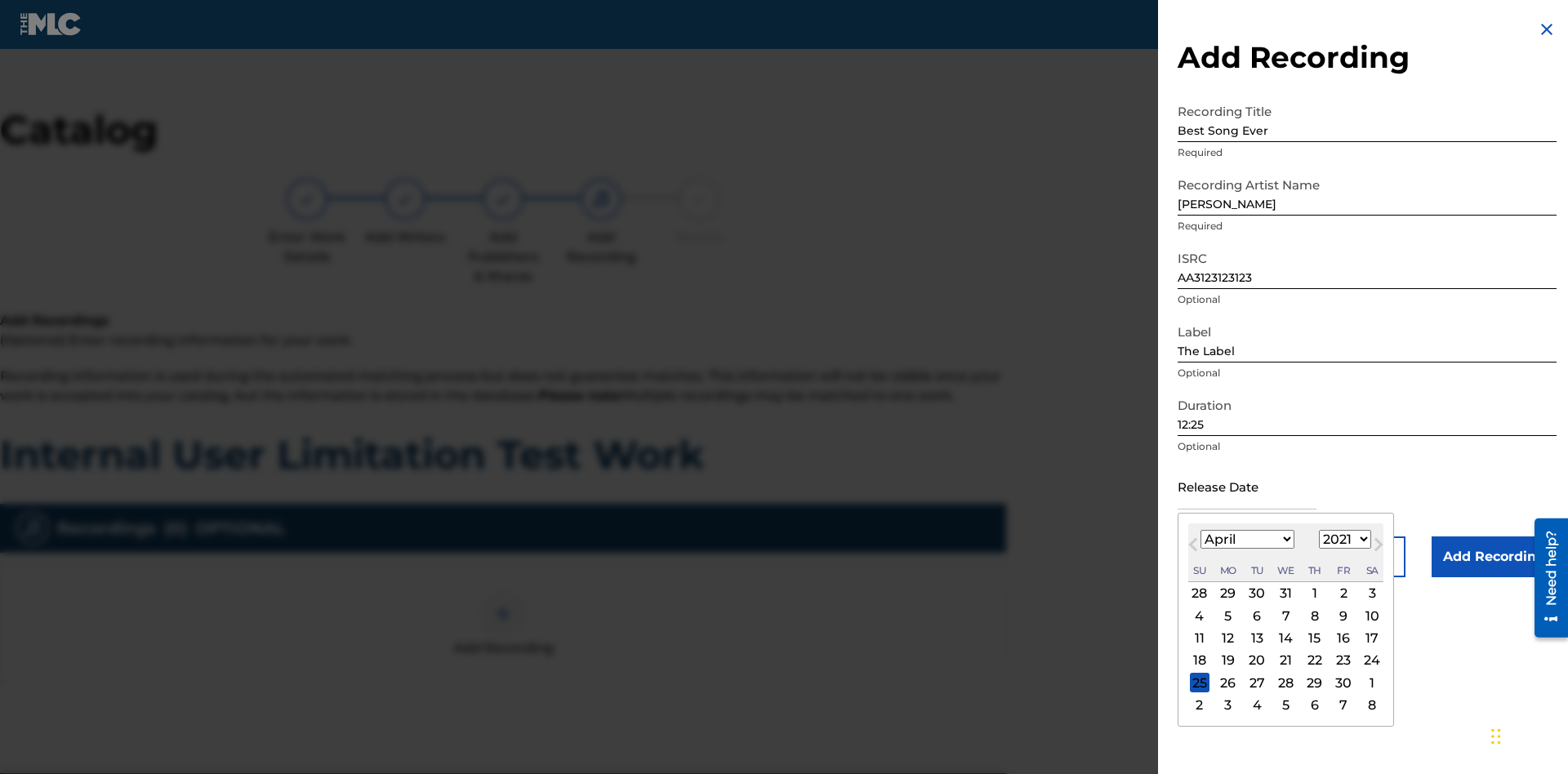
click at [1342, 539] on select "1900 1901 1902 1903 1904 1905 1906 1907 1908 1909 1910 1911 1912 1913 1914 1915…" at bounding box center [1345, 539] width 52 height 18
click at [1312, 593] on div "1" at bounding box center [1314, 593] width 19 height 19
click at [1494, 557] on input "Add Recording" at bounding box center [1494, 557] width 125 height 41
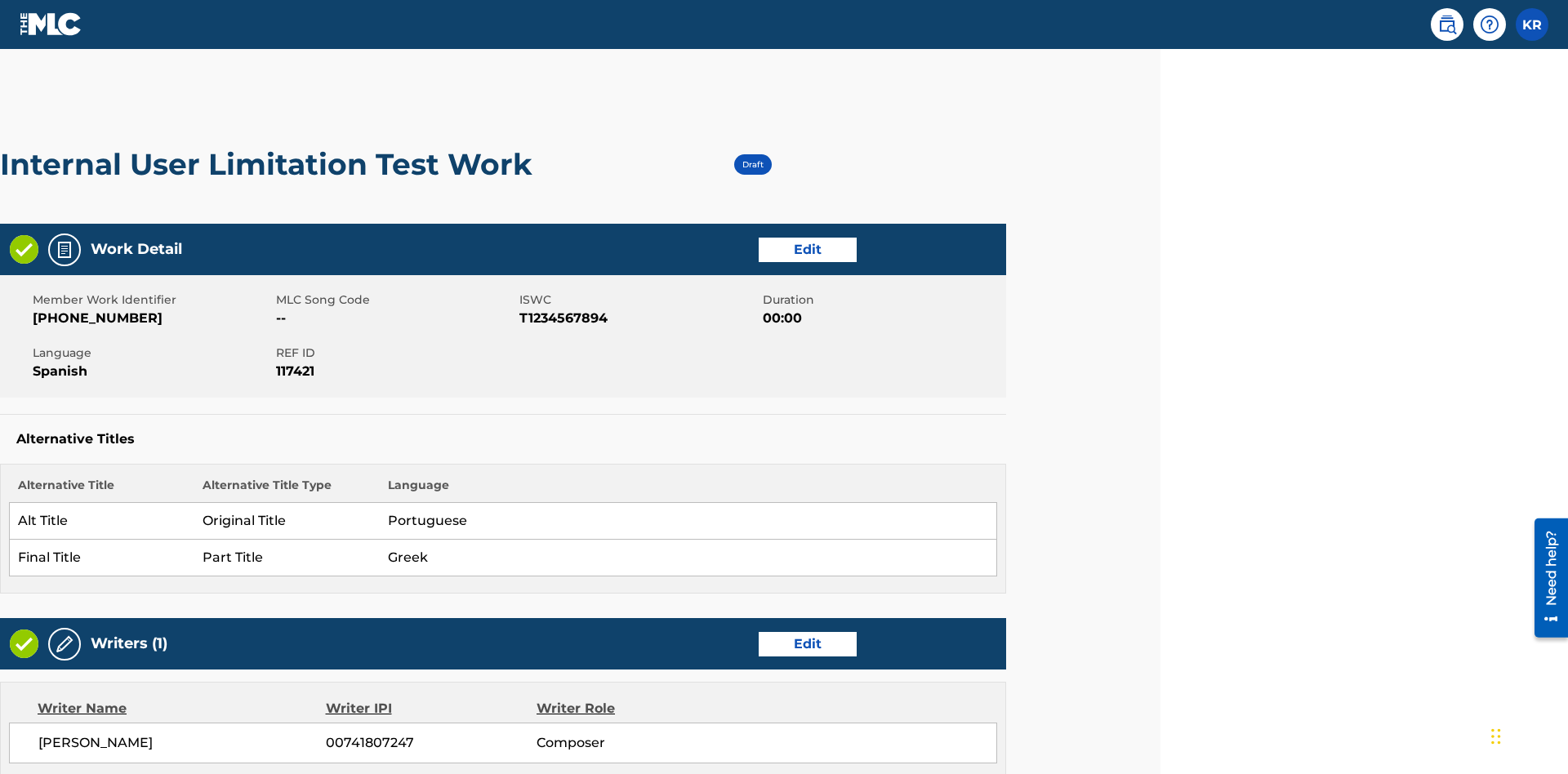
scroll to position [682, 407]
